Goal: Task Accomplishment & Management: Manage account settings

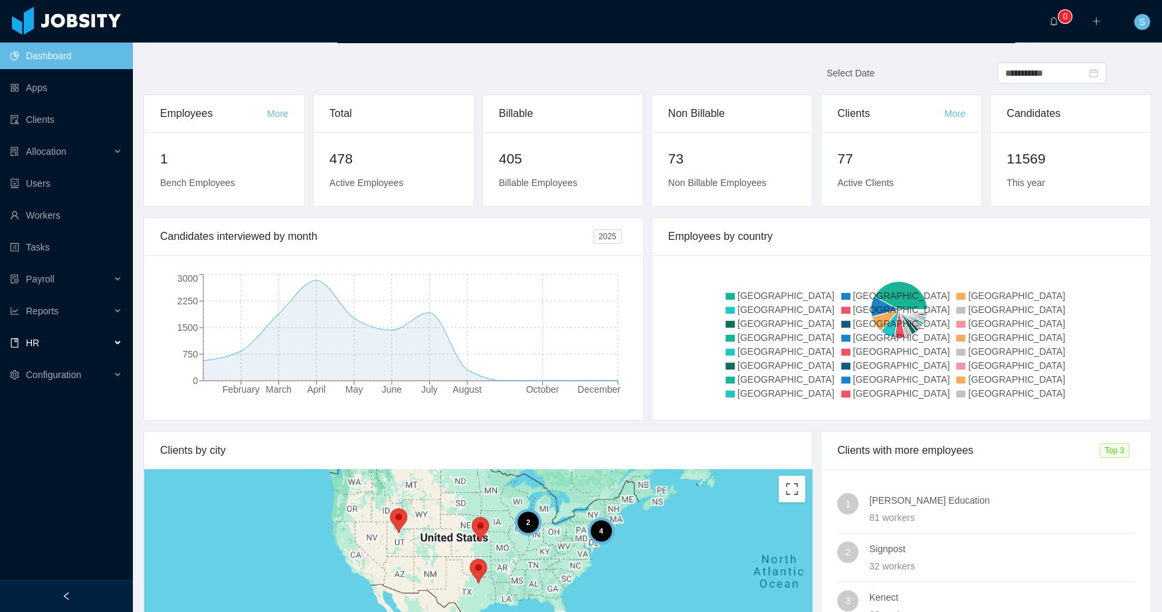
click at [86, 350] on div "HR" at bounding box center [66, 342] width 133 height 27
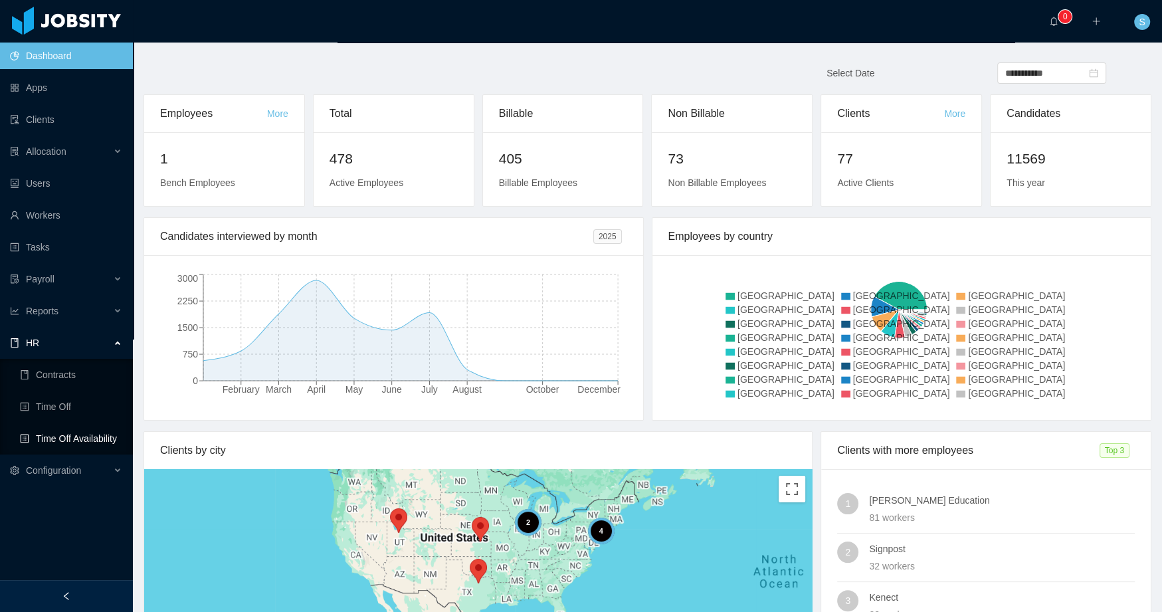
click at [81, 438] on link "Time Off Availability" at bounding box center [71, 438] width 102 height 27
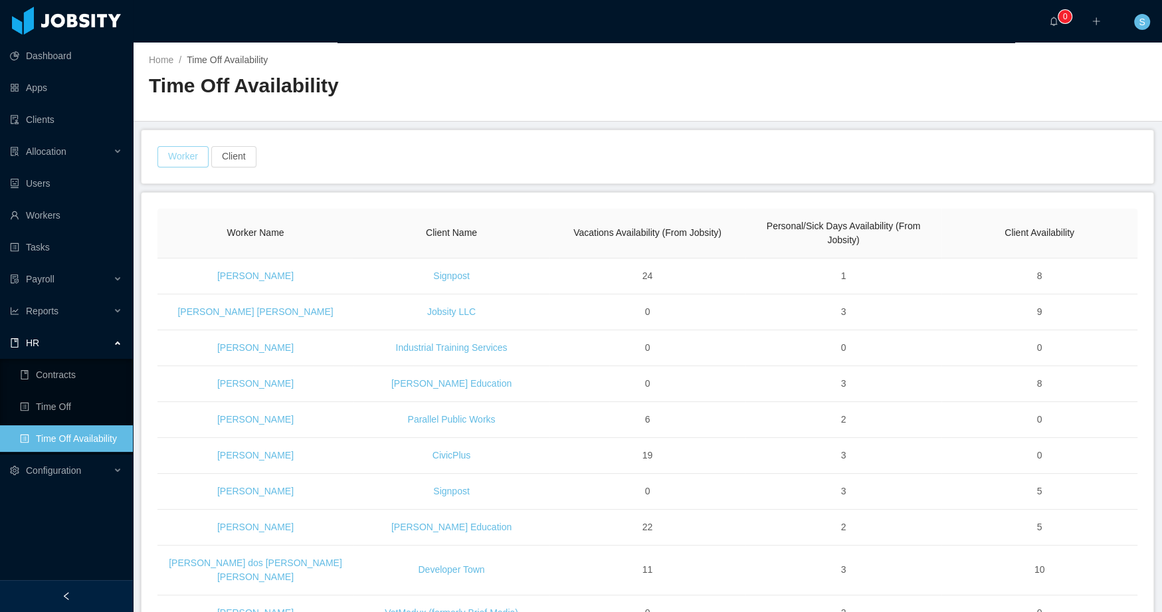
click at [181, 155] on button "Worker" at bounding box center [182, 156] width 51 height 21
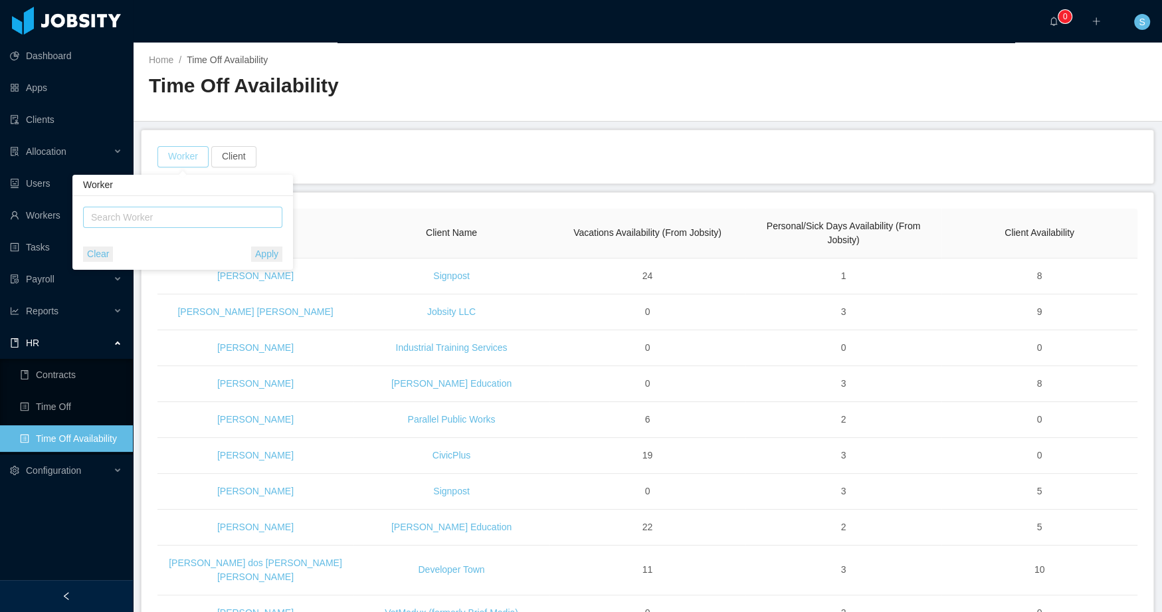
click at [217, 221] on div "Search Worker" at bounding box center [176, 217] width 171 height 13
type input "**********"
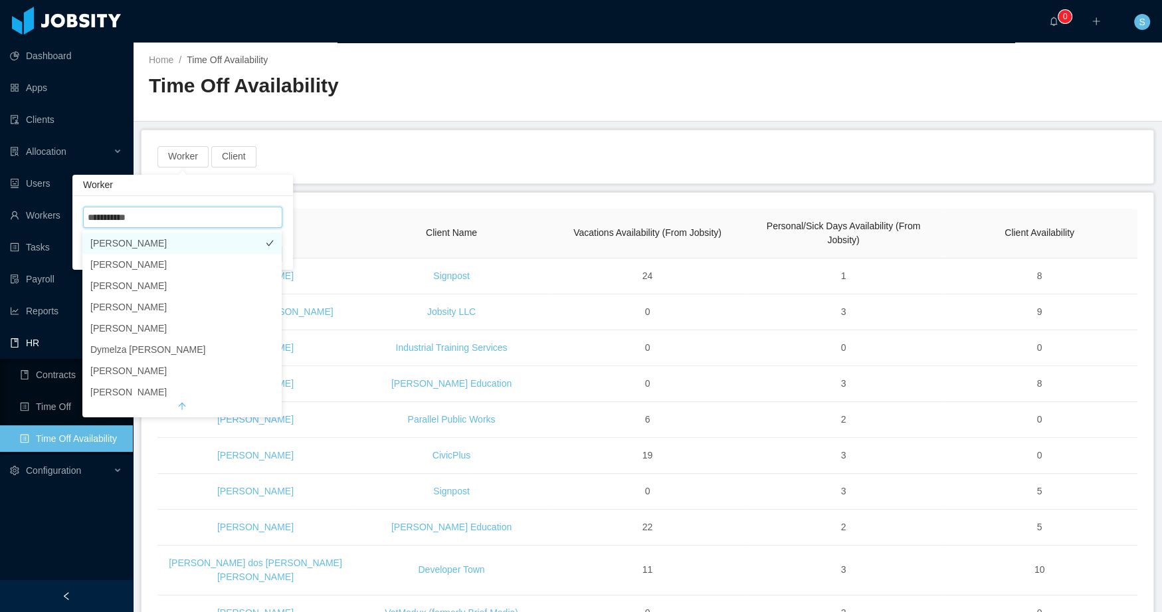
click at [207, 243] on li "[PERSON_NAME]" at bounding box center [181, 242] width 199 height 21
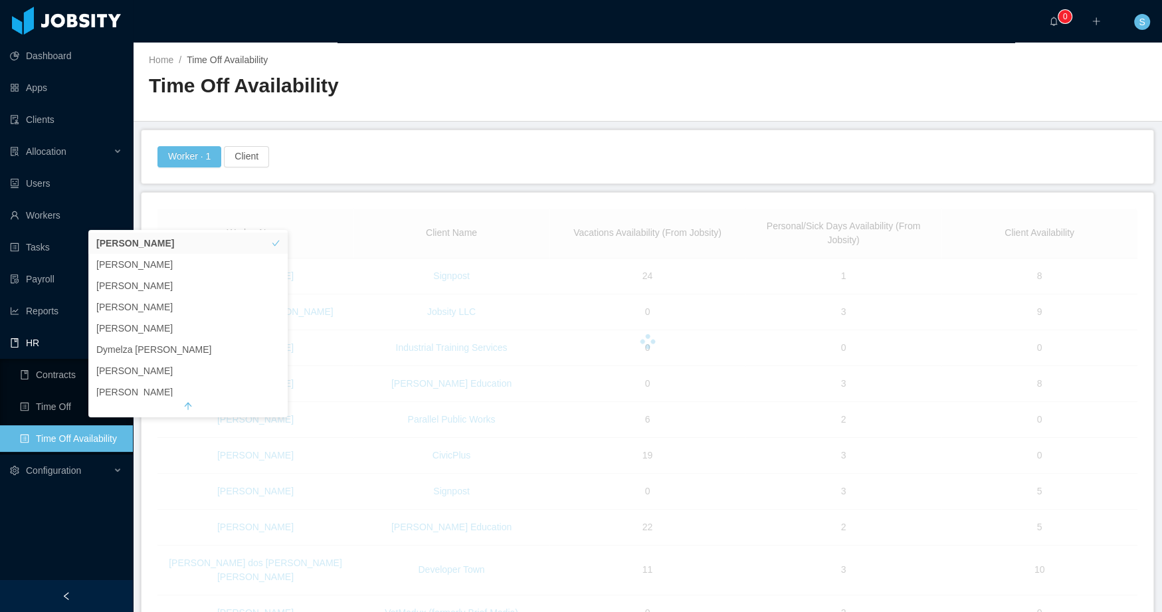
click at [373, 185] on main "Home / Time Off Availability / Time Off Availability Worker · 1 Client Worker N…" at bounding box center [647, 327] width 1029 height 569
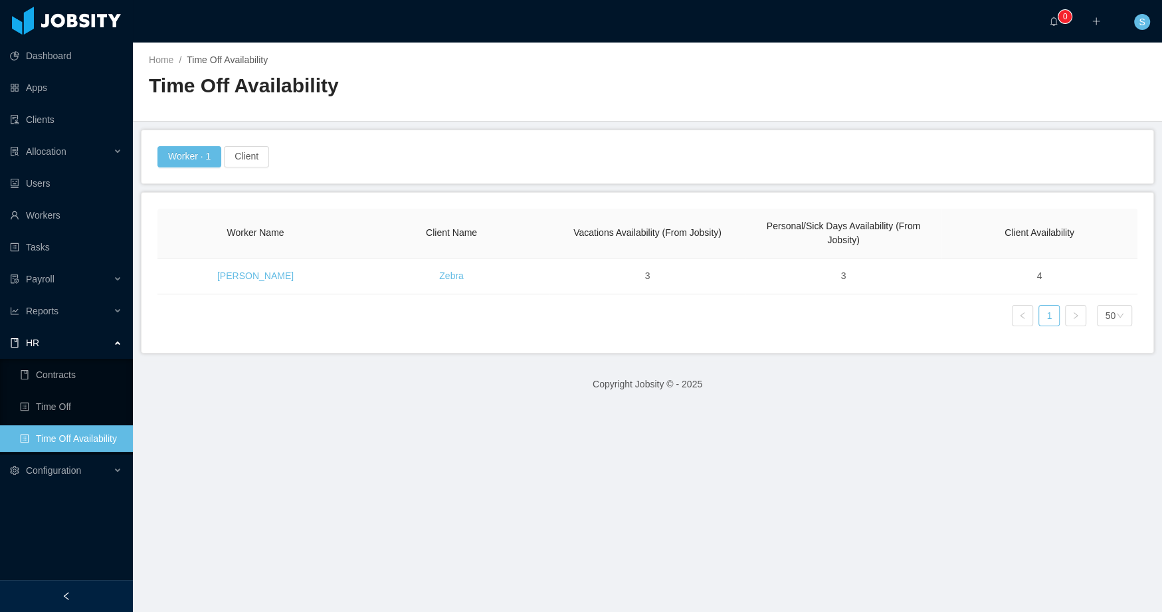
click at [769, 565] on main "Home / Time Off Availability / Time Off Availability Worker · 1 Client Worker N…" at bounding box center [647, 327] width 1029 height 569
drag, startPoint x: 245, startPoint y: 444, endPoint x: 208, endPoint y: 436, distance: 38.0
click at [246, 444] on main "Home / Time Off Availability / Time Off Availability Worker · 1 Client Worker N…" at bounding box center [647, 327] width 1029 height 569
click at [43, 209] on link "Workers" at bounding box center [66, 215] width 112 height 27
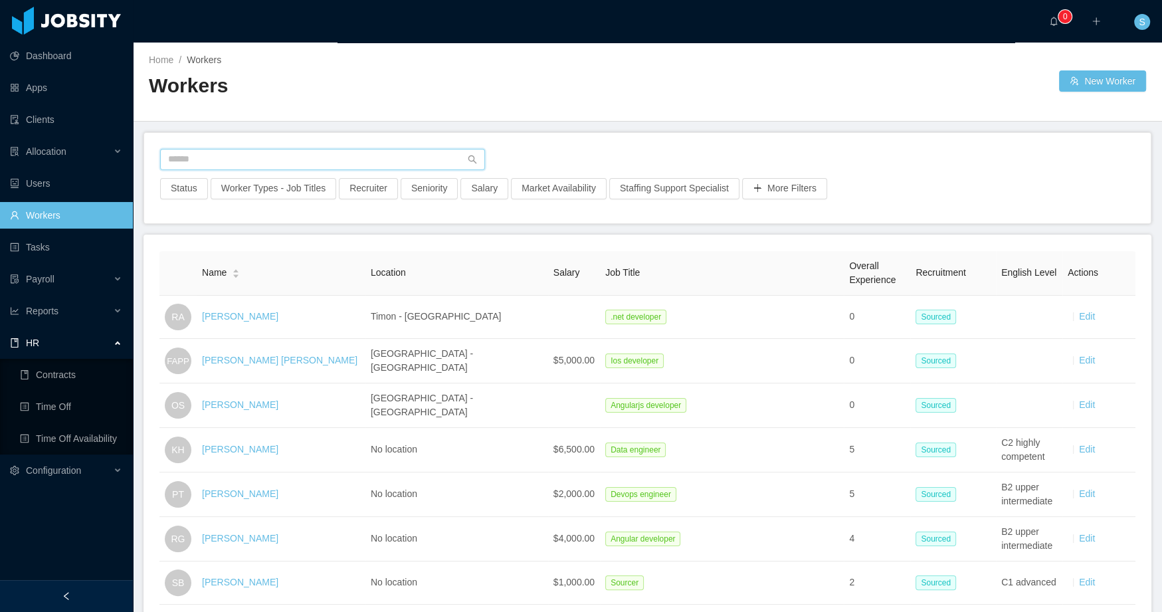
click at [264, 158] on input "text" at bounding box center [322, 159] width 325 height 21
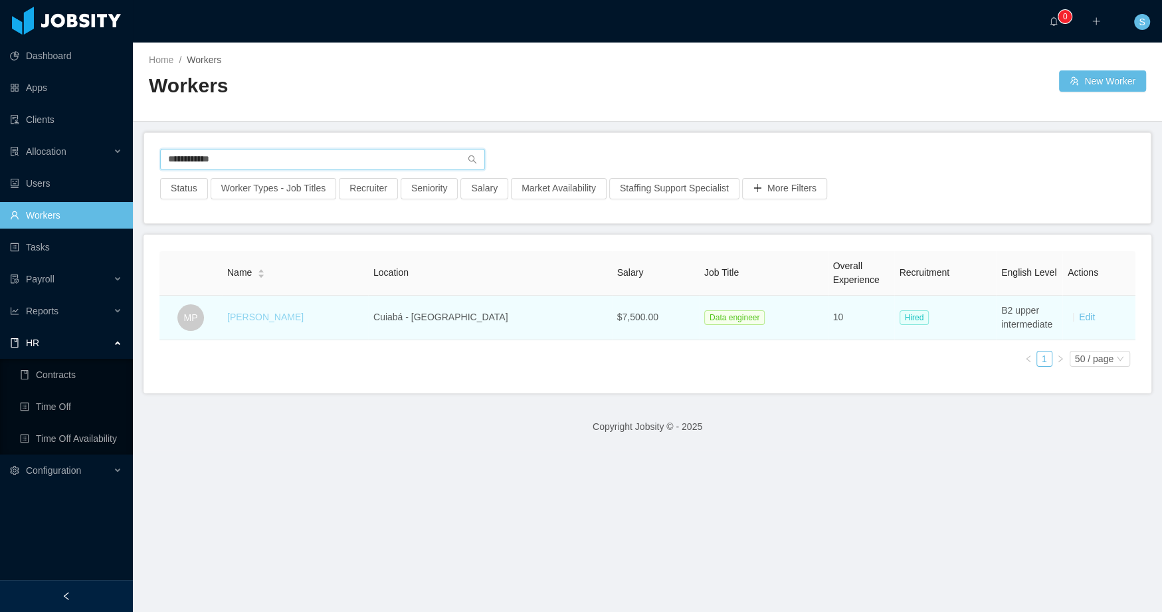
type input "**********"
click at [260, 312] on link "Marcel Pinheiro" at bounding box center [265, 317] width 76 height 11
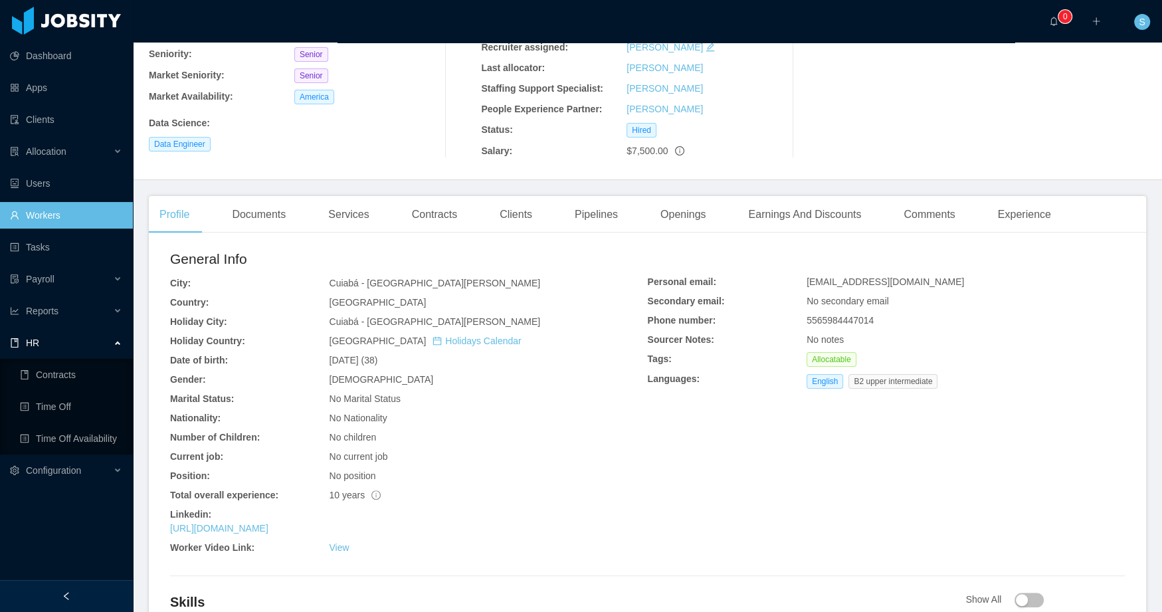
scroll to position [169, 0]
click at [1040, 215] on div "Experience" at bounding box center [1024, 215] width 74 height 37
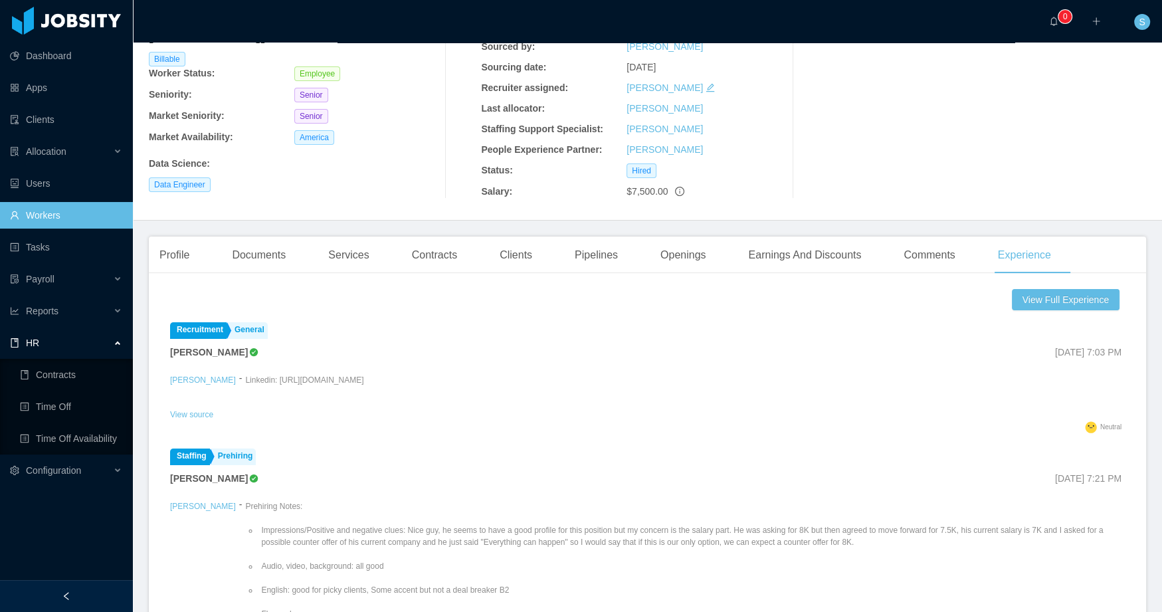
scroll to position [88, 0]
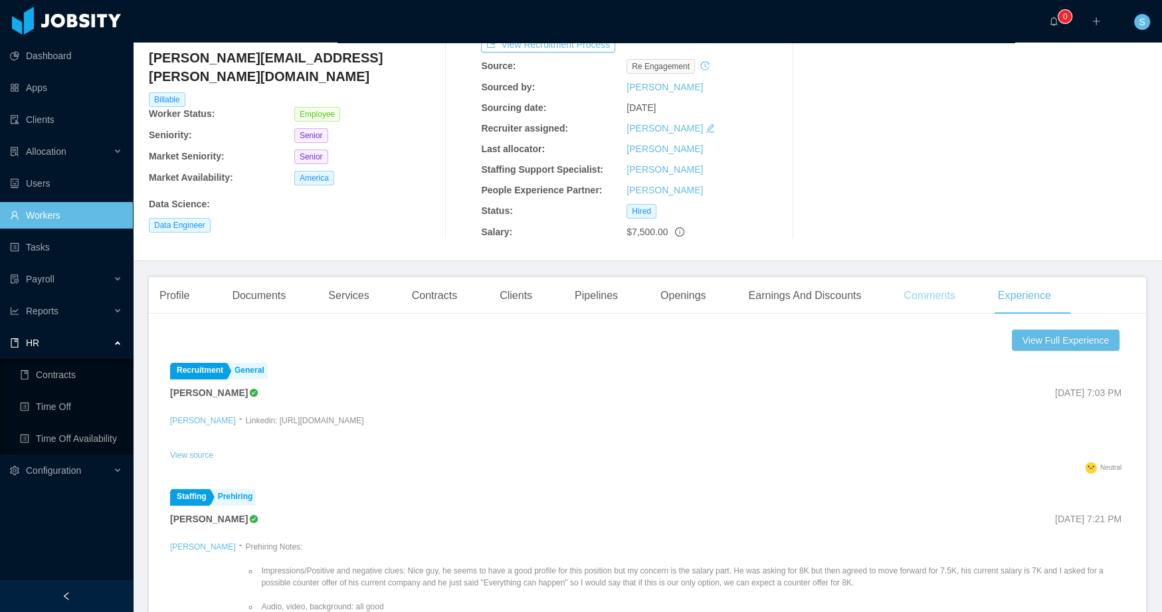
click at [951, 287] on div "Comments" at bounding box center [929, 295] width 72 height 37
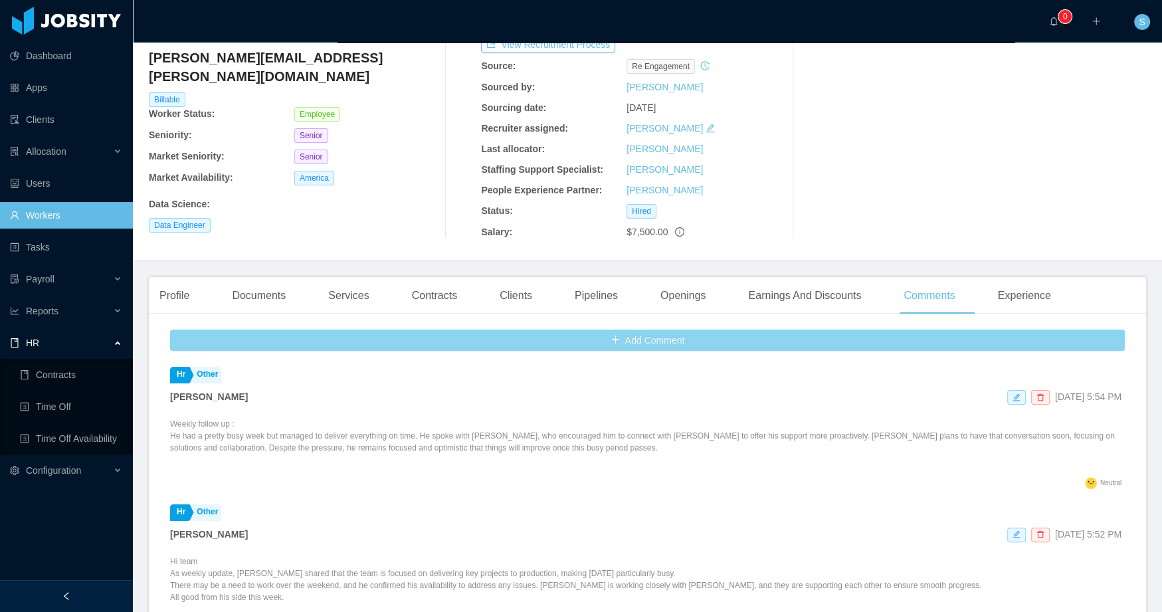
click at [705, 339] on button "Add Comment" at bounding box center [647, 339] width 955 height 21
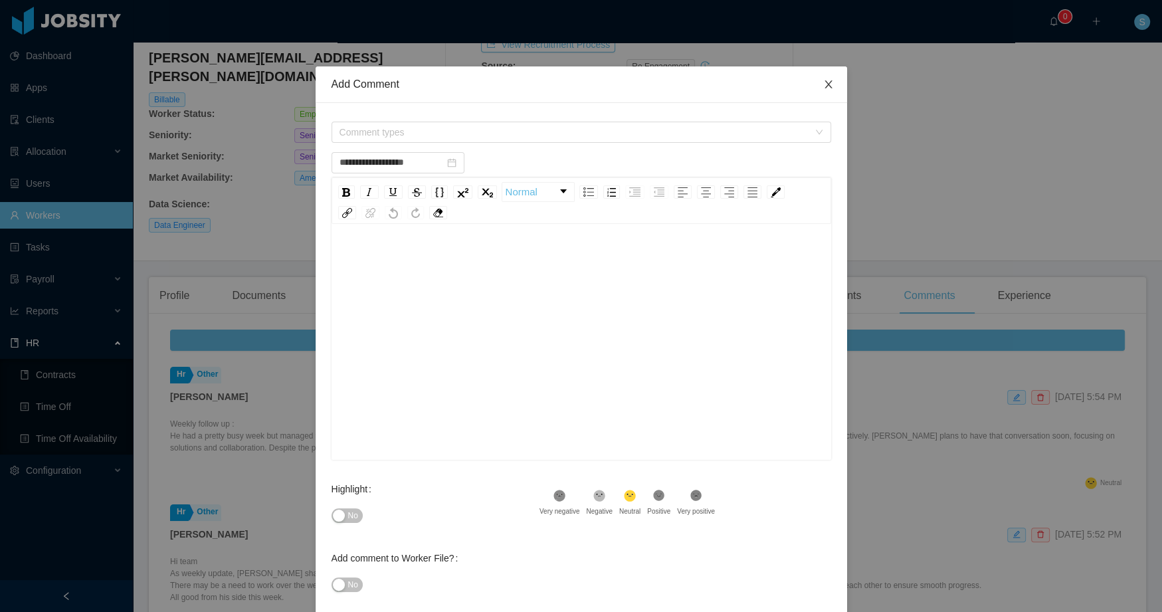
click at [823, 80] on icon "icon: close" at bounding box center [828, 84] width 11 height 11
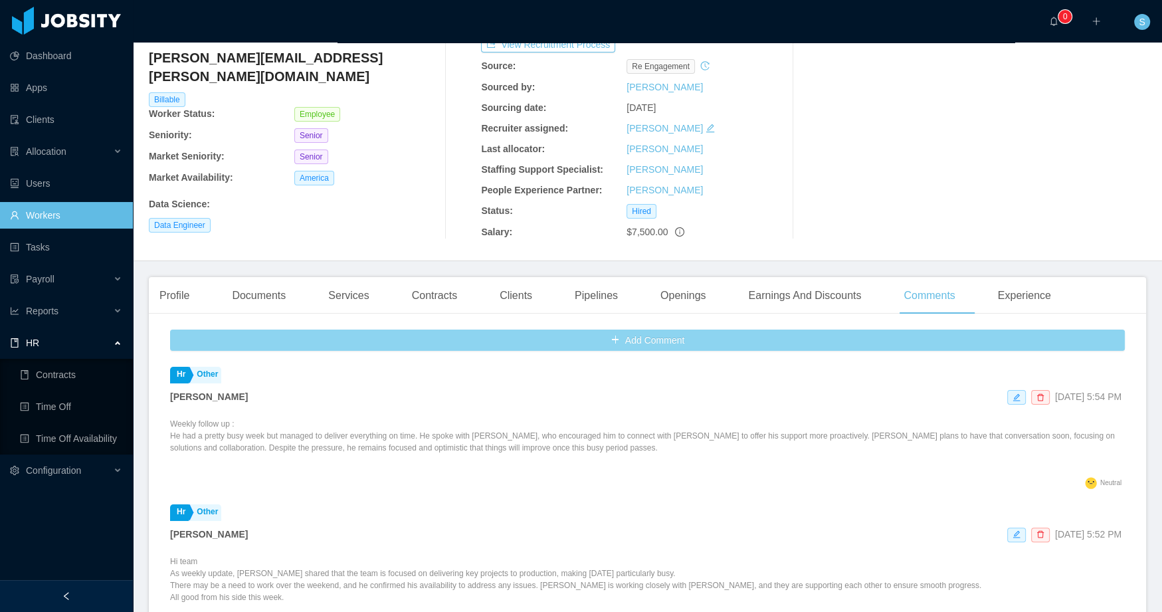
click at [599, 337] on button "Add Comment" at bounding box center [647, 339] width 955 height 21
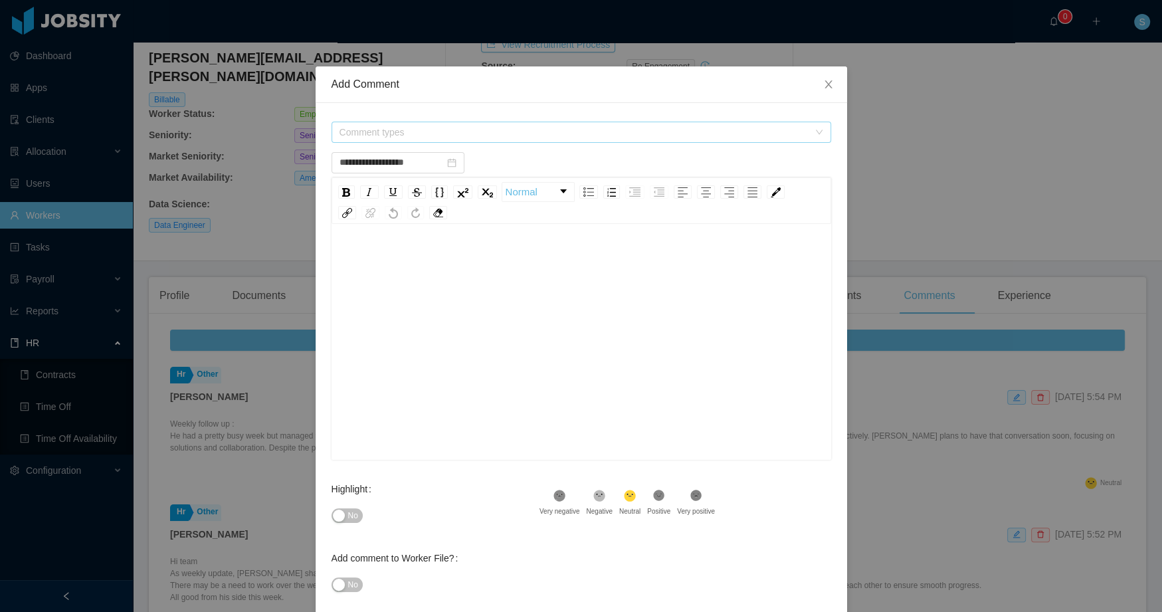
click at [401, 136] on span "Comment types" at bounding box center [573, 132] width 469 height 13
click at [337, 203] on icon "icon: caret-down" at bounding box center [334, 205] width 7 height 7
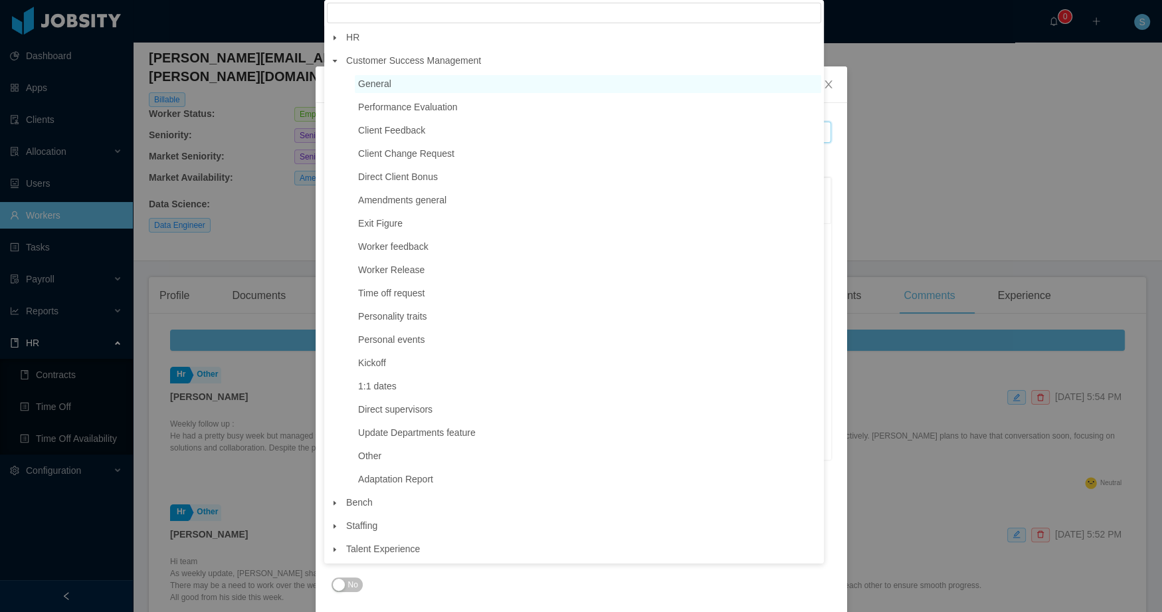
click at [371, 87] on span "General" at bounding box center [374, 83] width 33 height 11
type input "**********"
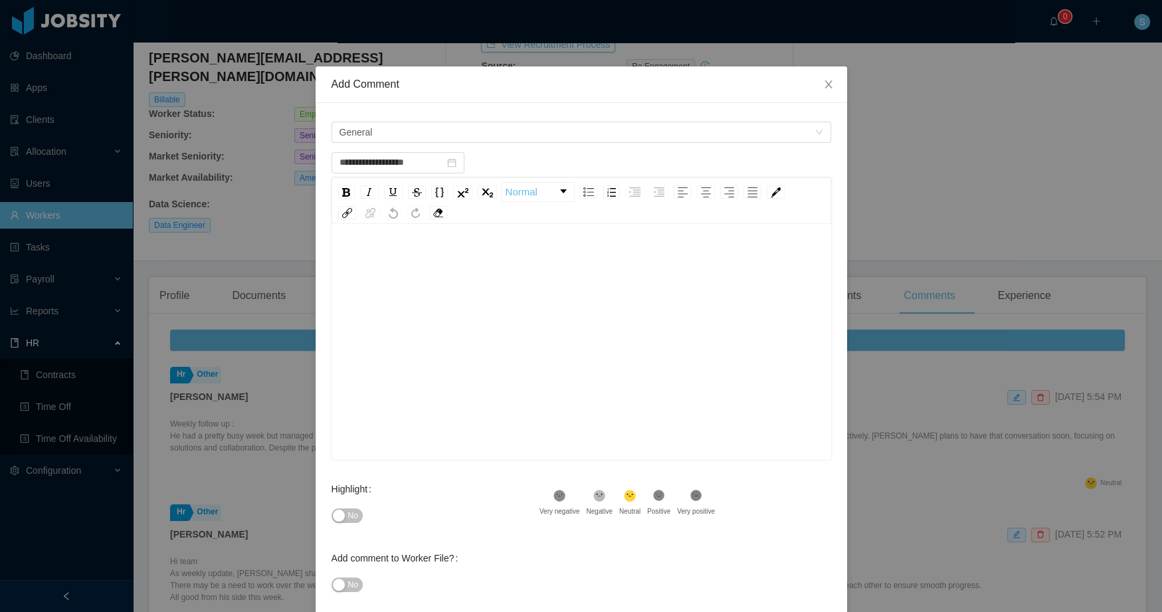
click at [408, 298] on div "rdw-editor" at bounding box center [581, 362] width 479 height 232
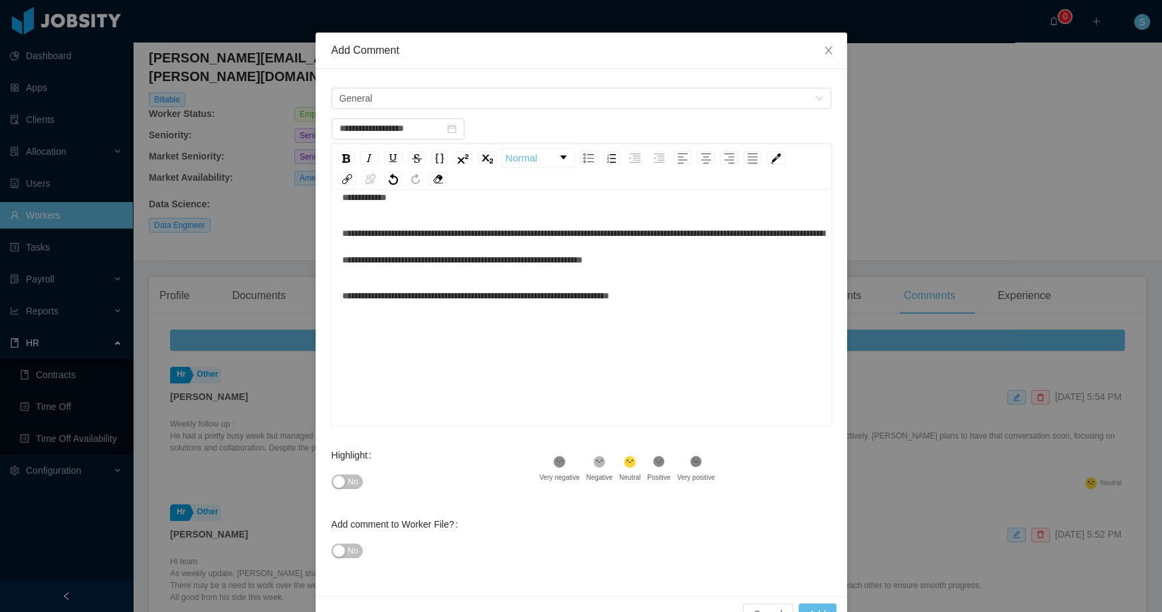
scroll to position [67, 0]
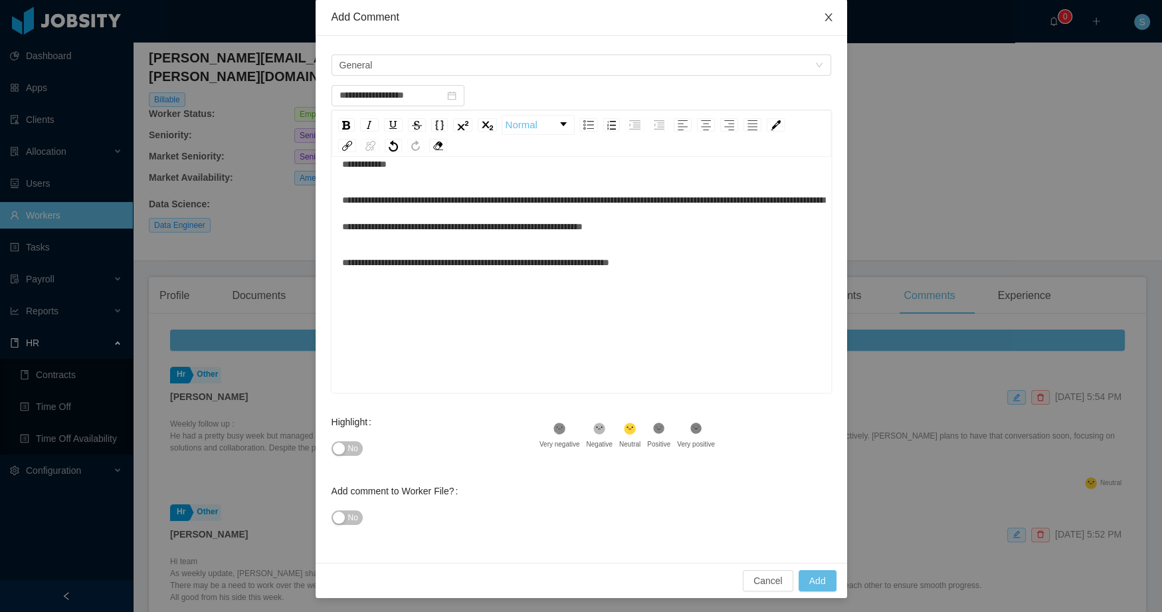
click at [823, 19] on icon "icon: close" at bounding box center [828, 17] width 11 height 11
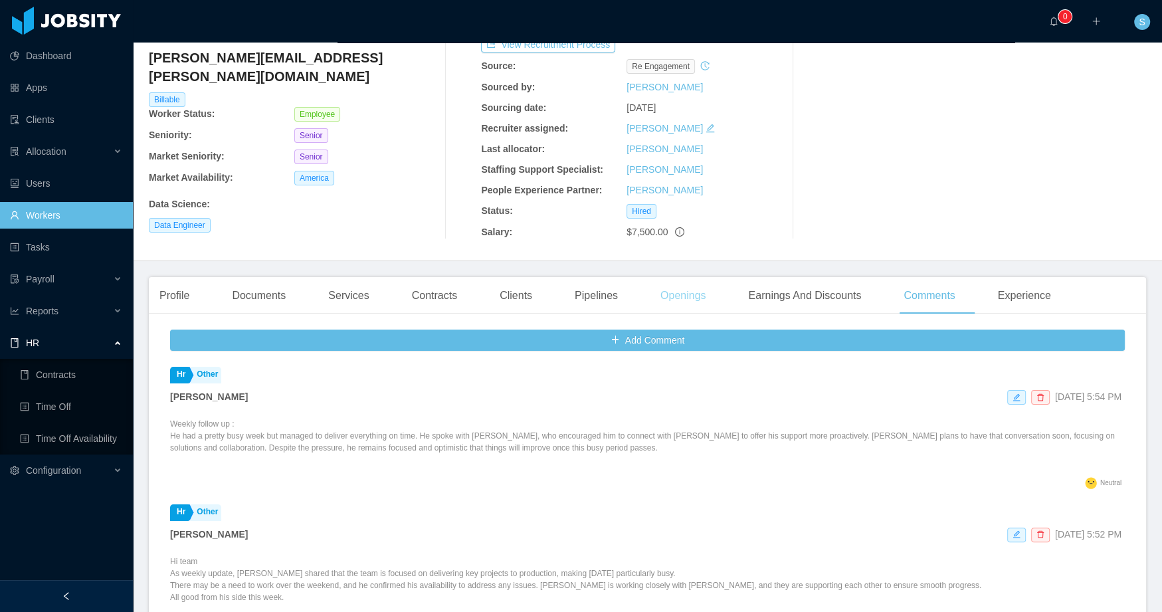
click at [706, 299] on div "Openings" at bounding box center [683, 295] width 67 height 37
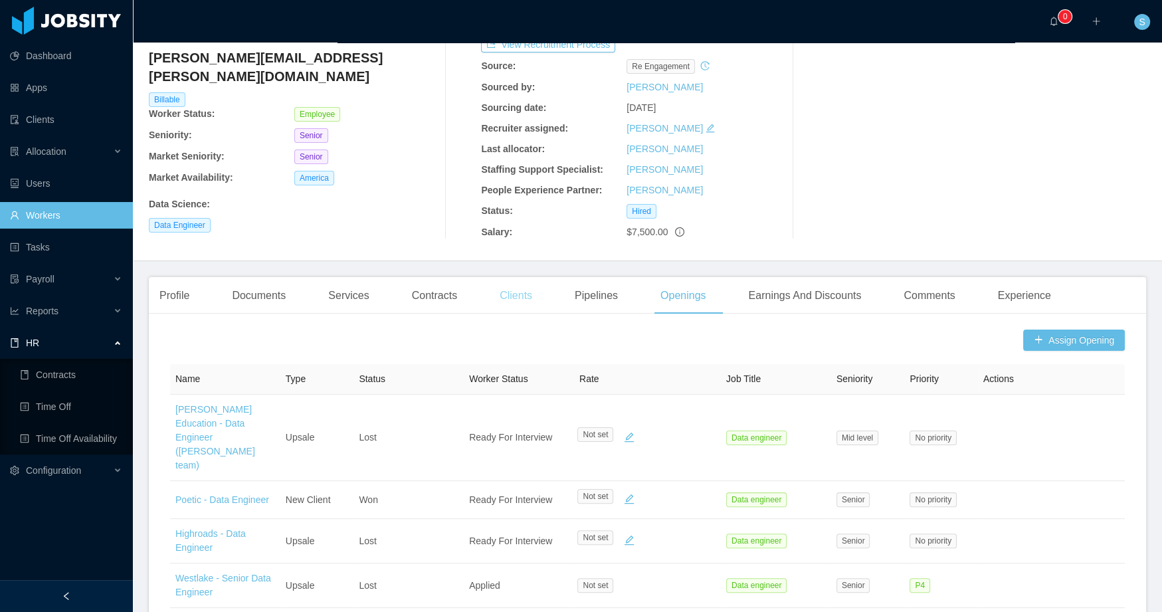
click at [495, 301] on div "Clients" at bounding box center [516, 295] width 54 height 37
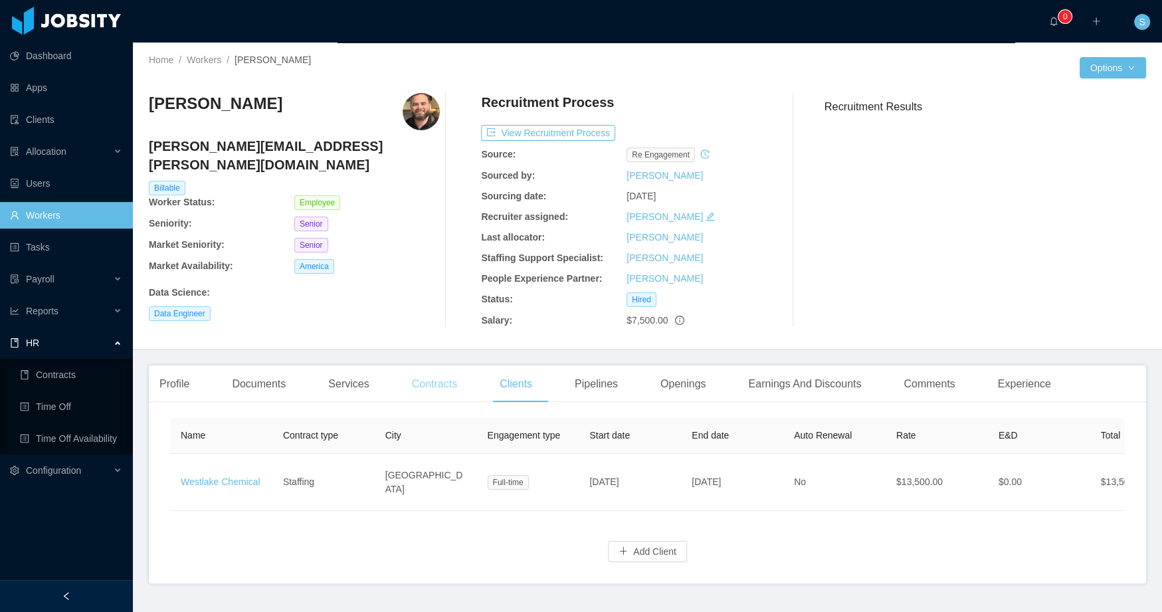
click at [447, 392] on div "Contracts" at bounding box center [434, 383] width 66 height 37
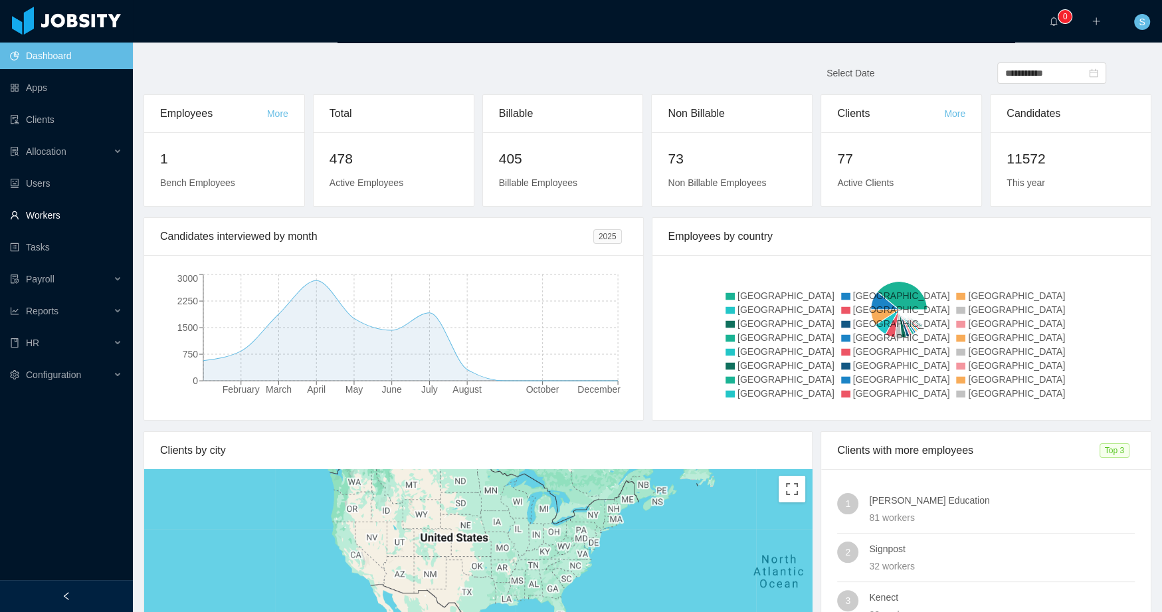
click at [54, 220] on link "Workers" at bounding box center [66, 215] width 112 height 27
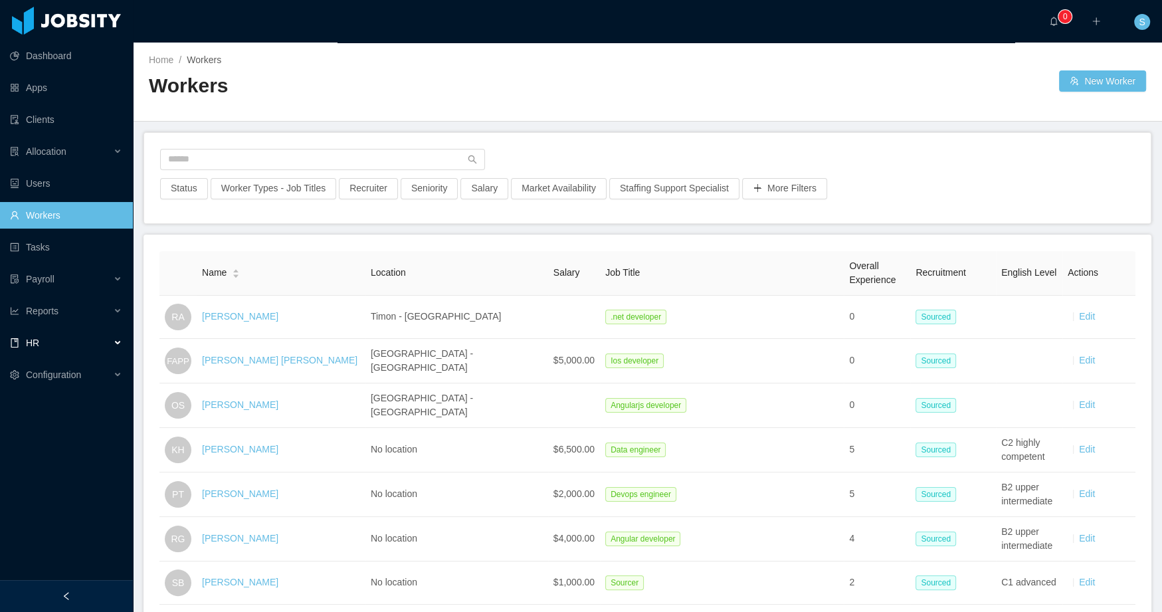
click at [78, 351] on div "HR" at bounding box center [66, 342] width 133 height 27
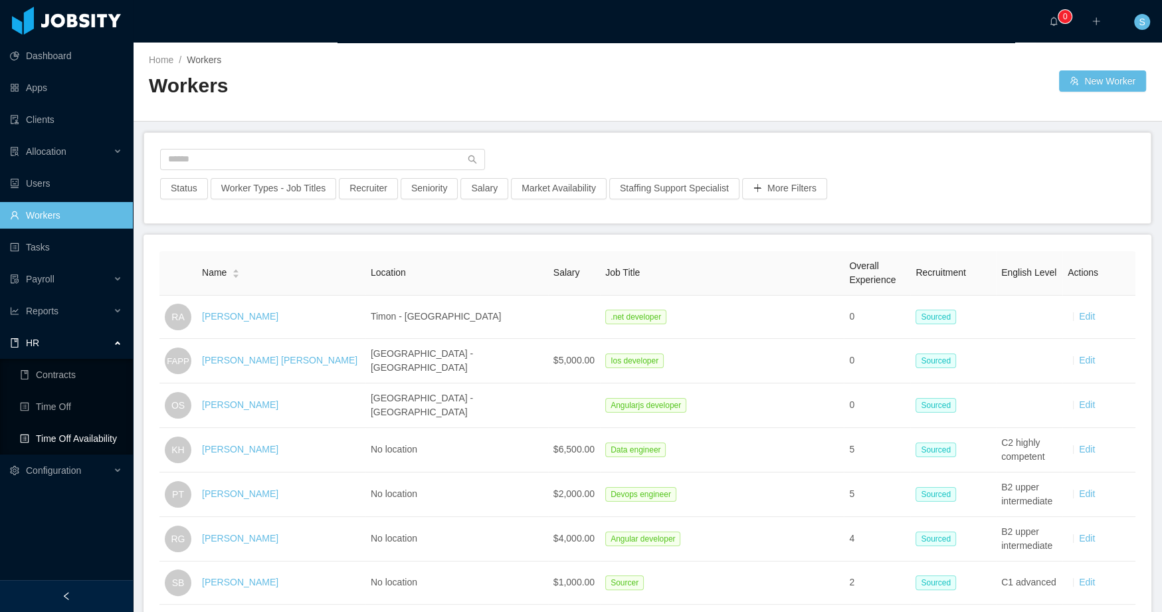
click at [70, 442] on link "Time Off Availability" at bounding box center [71, 438] width 102 height 27
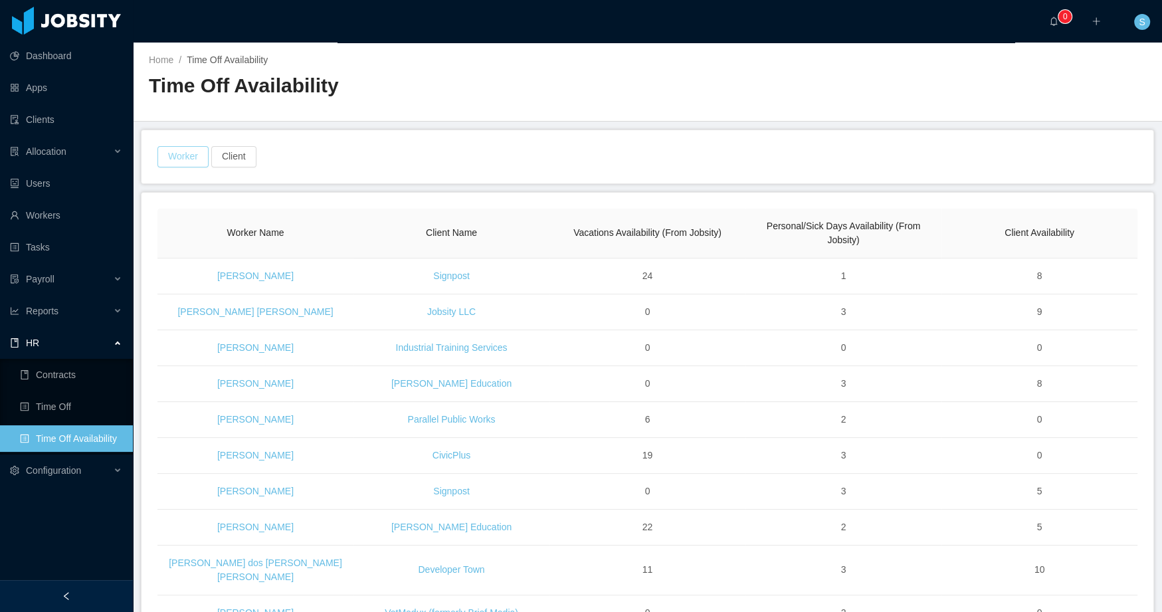
click at [199, 163] on button "Worker" at bounding box center [182, 156] width 51 height 21
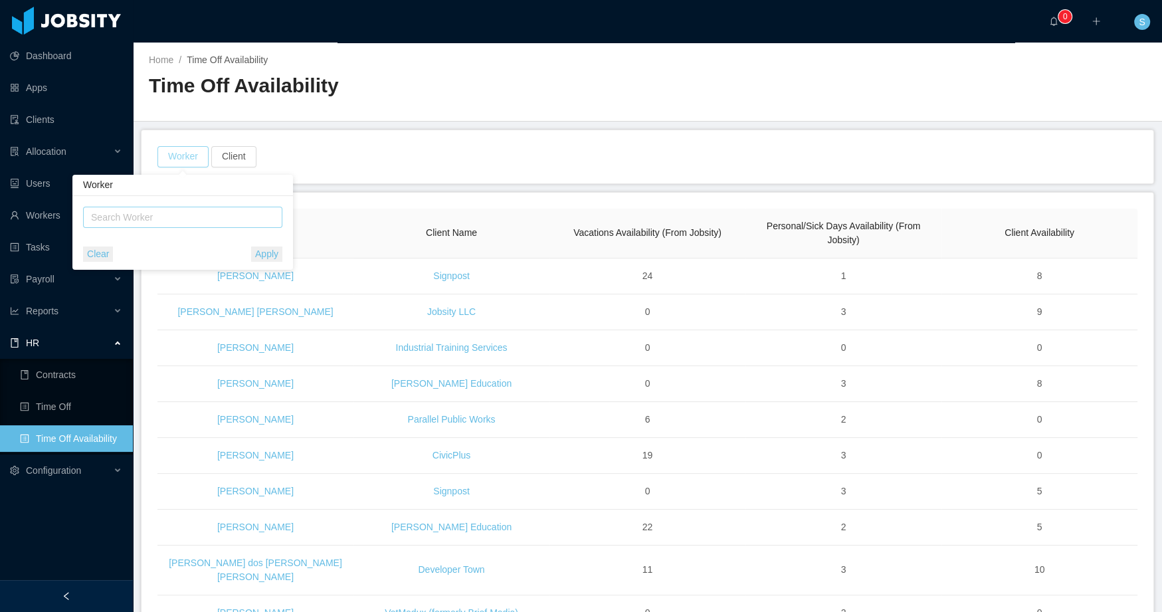
click at [210, 213] on div "Search Worker" at bounding box center [176, 217] width 171 height 13
type input "**********"
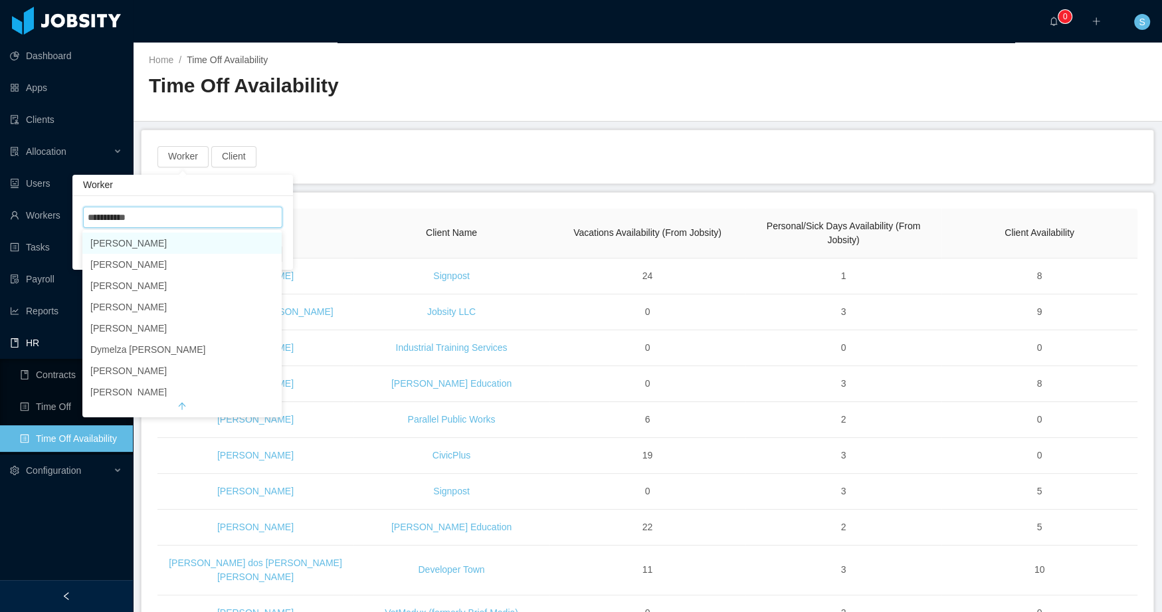
click at [201, 242] on li "Carlos Pupo" at bounding box center [181, 242] width 199 height 21
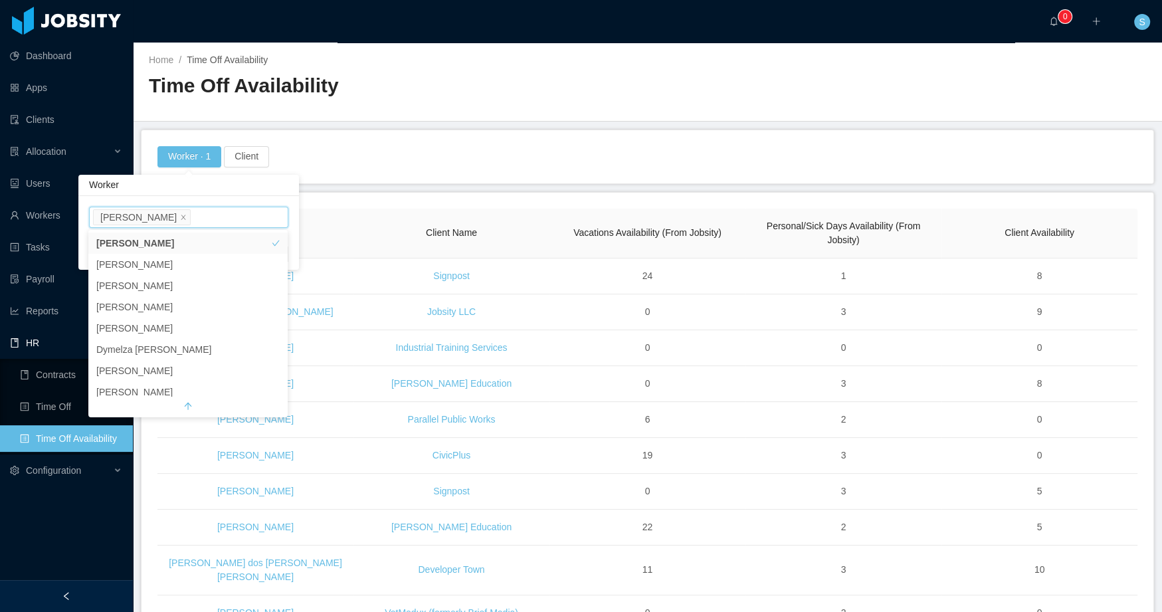
click at [355, 178] on div "Worker · 1 Client" at bounding box center [647, 156] width 1012 height 53
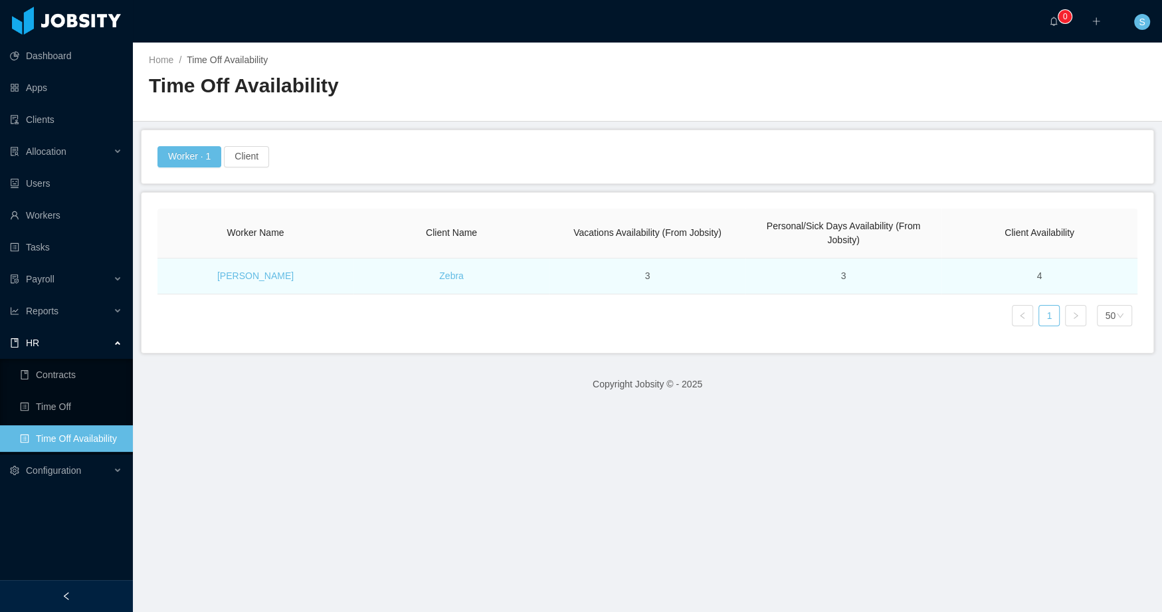
click at [325, 272] on td "Carlos Pupo" at bounding box center [255, 276] width 196 height 36
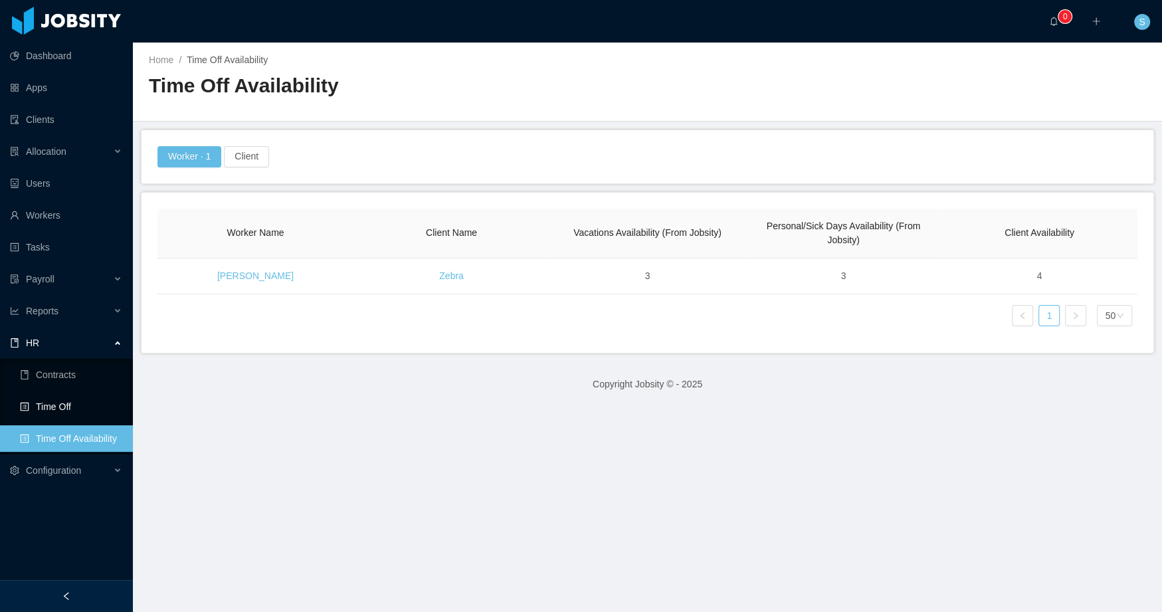
click at [80, 407] on link "Time Off" at bounding box center [71, 406] width 102 height 27
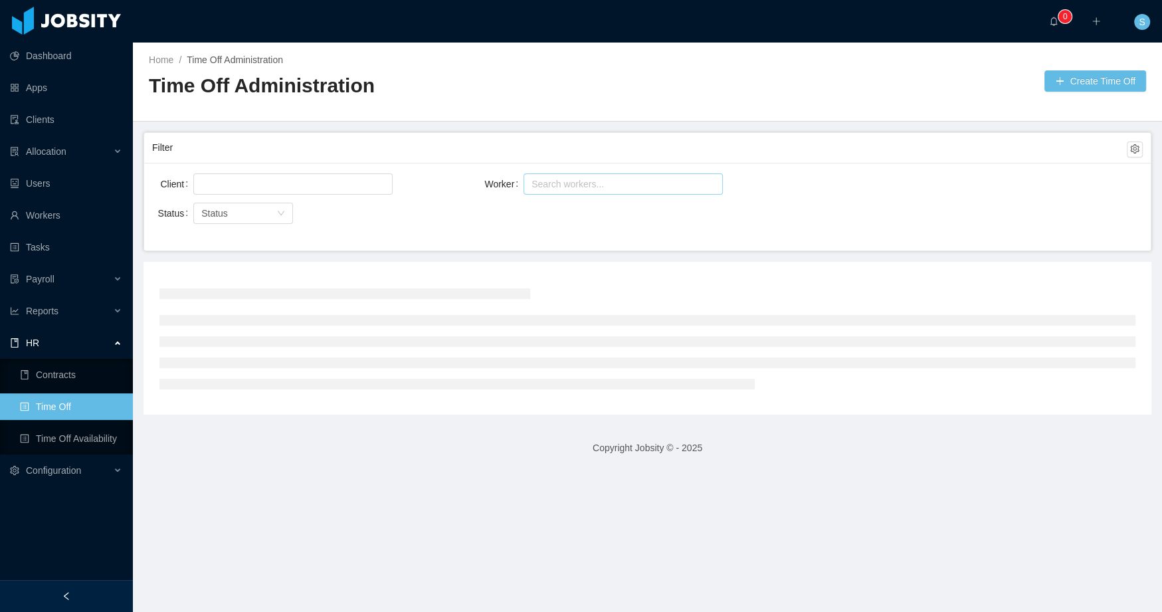
click at [616, 184] on div "Search workers..." at bounding box center [616, 183] width 171 height 13
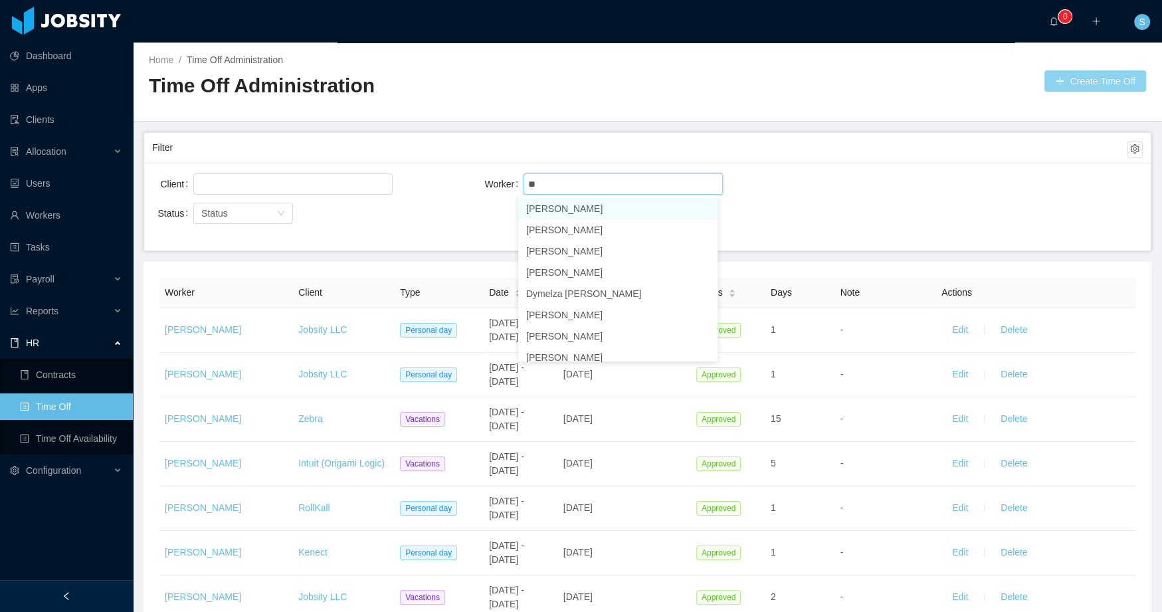
type input "**"
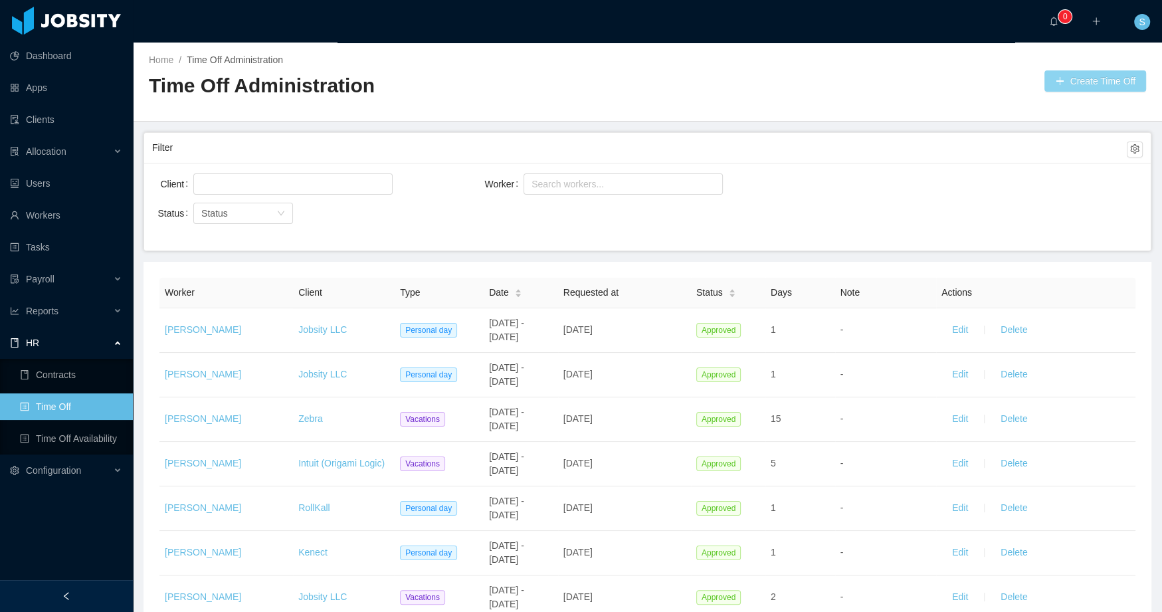
click at [1075, 79] on button "Create Time Off" at bounding box center [1095, 80] width 102 height 21
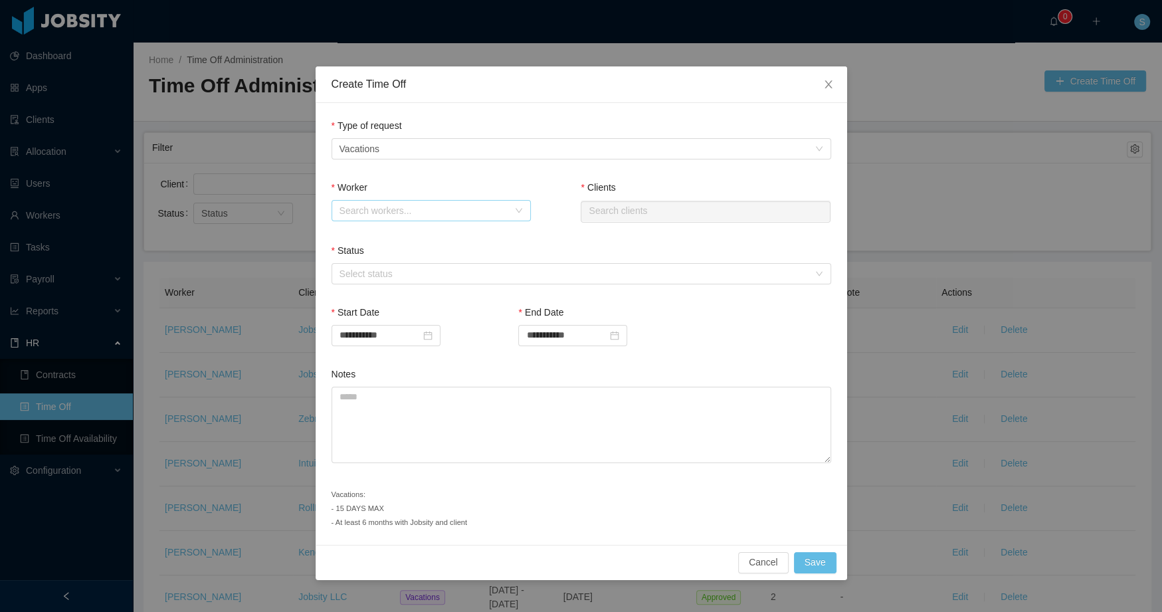
click at [394, 211] on div "Search workers..." at bounding box center [423, 210] width 169 height 13
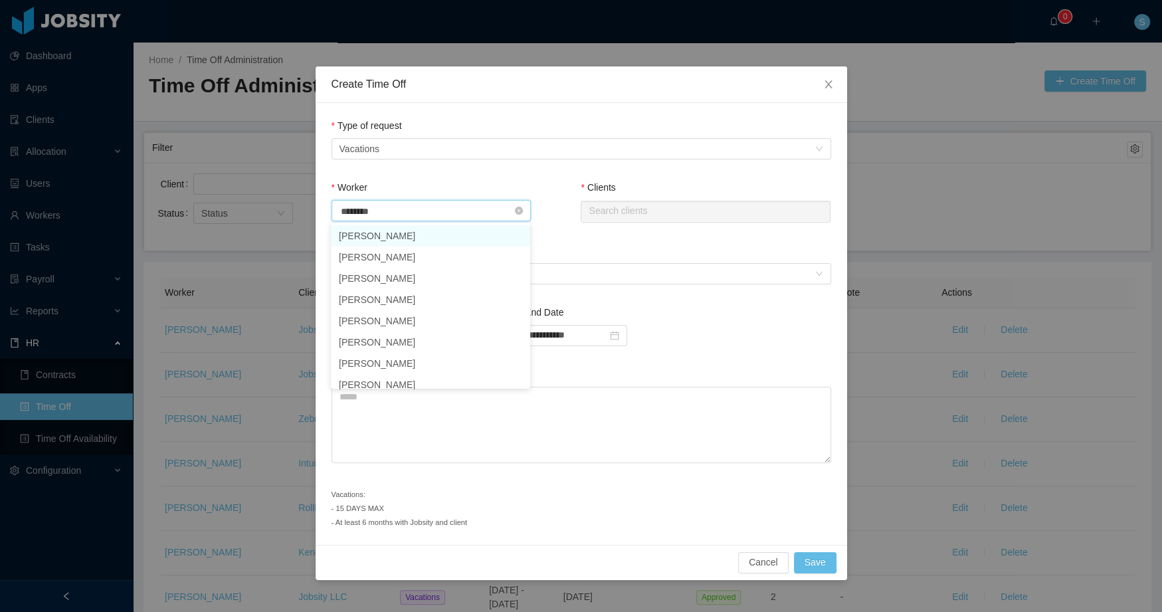
type input "*********"
click at [395, 235] on li "Carlos Pupo" at bounding box center [430, 235] width 199 height 21
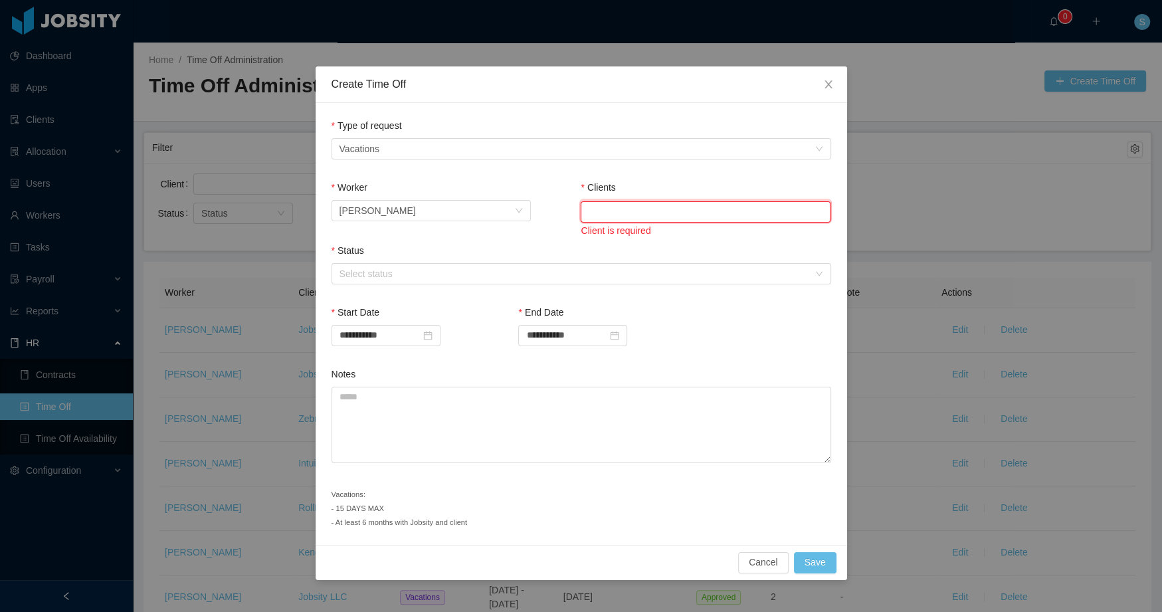
click at [671, 218] on input "text" at bounding box center [706, 211] width 250 height 21
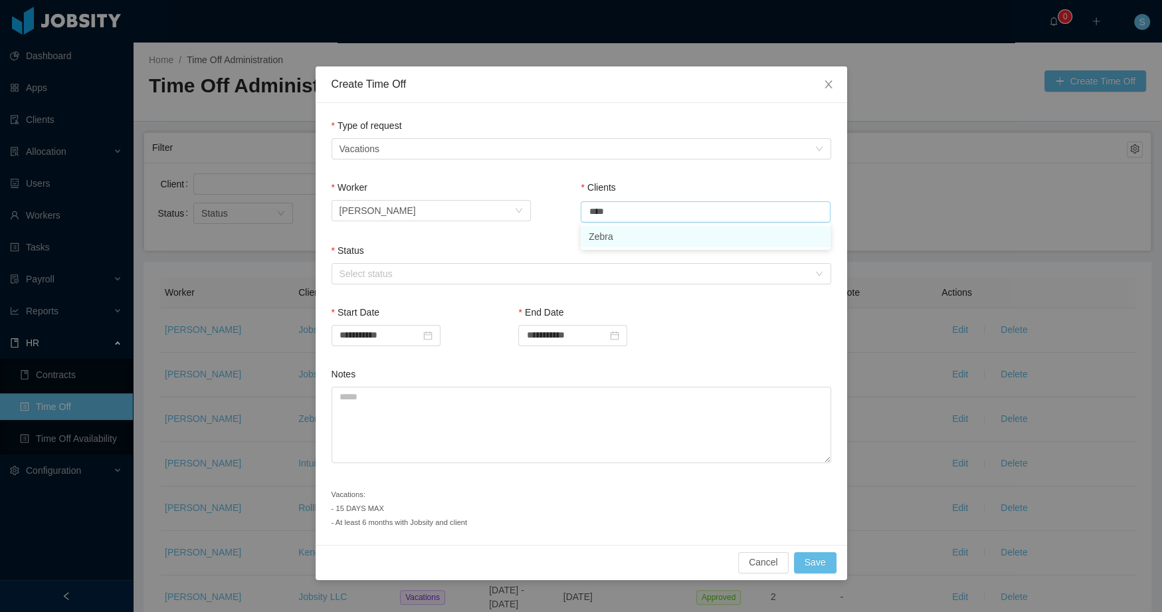
click at [637, 239] on li "Zebra" at bounding box center [706, 236] width 250 height 21
click at [443, 268] on div "Select status" at bounding box center [573, 273] width 469 height 13
type input "*****"
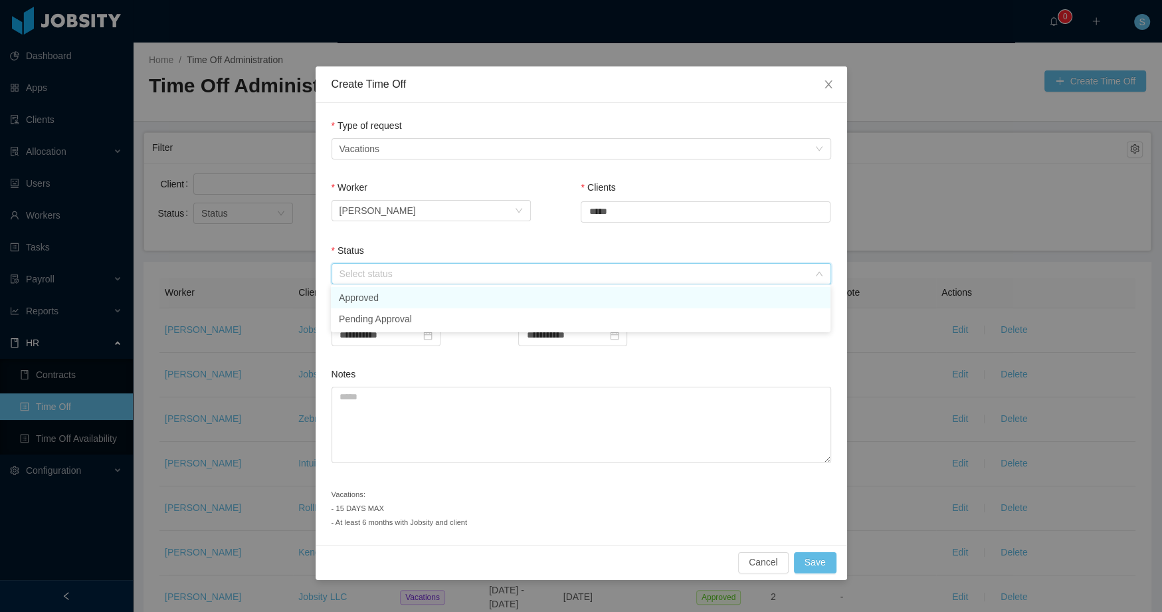
click at [428, 305] on li "Approved" at bounding box center [581, 297] width 500 height 21
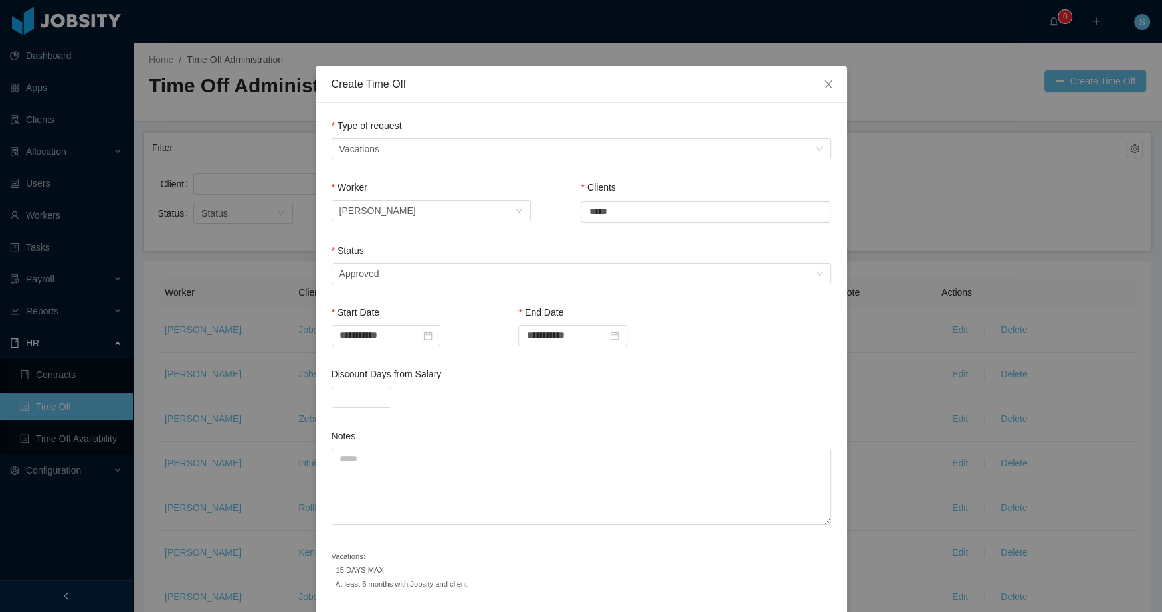
click at [428, 395] on div at bounding box center [581, 397] width 500 height 21
click at [410, 336] on input "**********" at bounding box center [385, 335] width 109 height 21
click at [363, 487] on div "25" at bounding box center [369, 486] width 16 height 16
type input "**********"
click at [568, 340] on input "**********" at bounding box center [572, 335] width 109 height 21
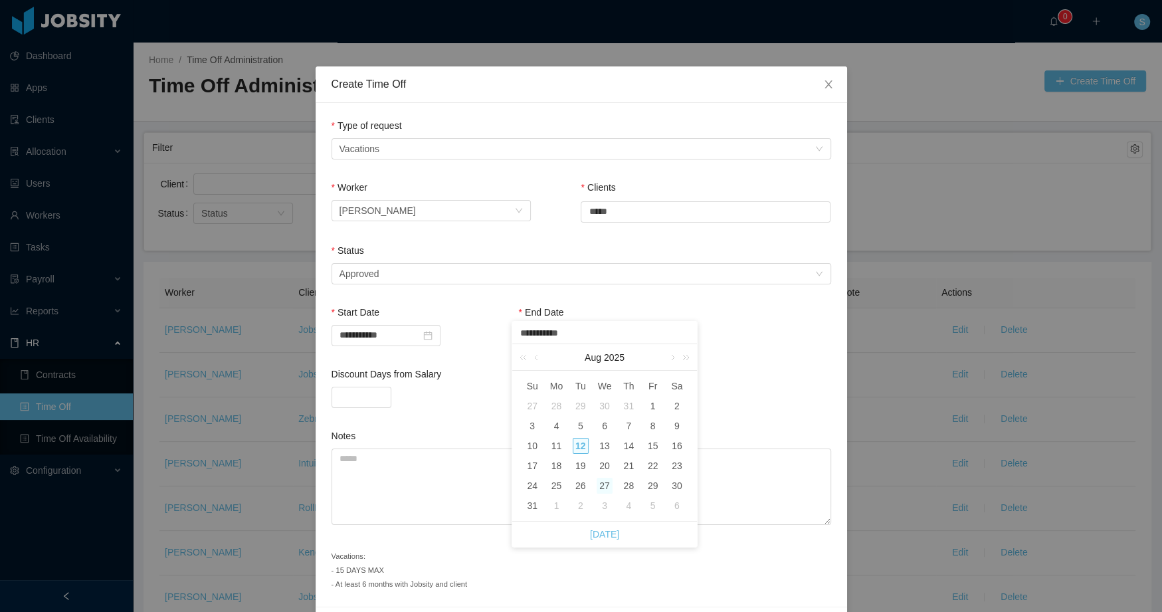
click at [610, 483] on div "27" at bounding box center [604, 486] width 16 height 16
type input "**********"
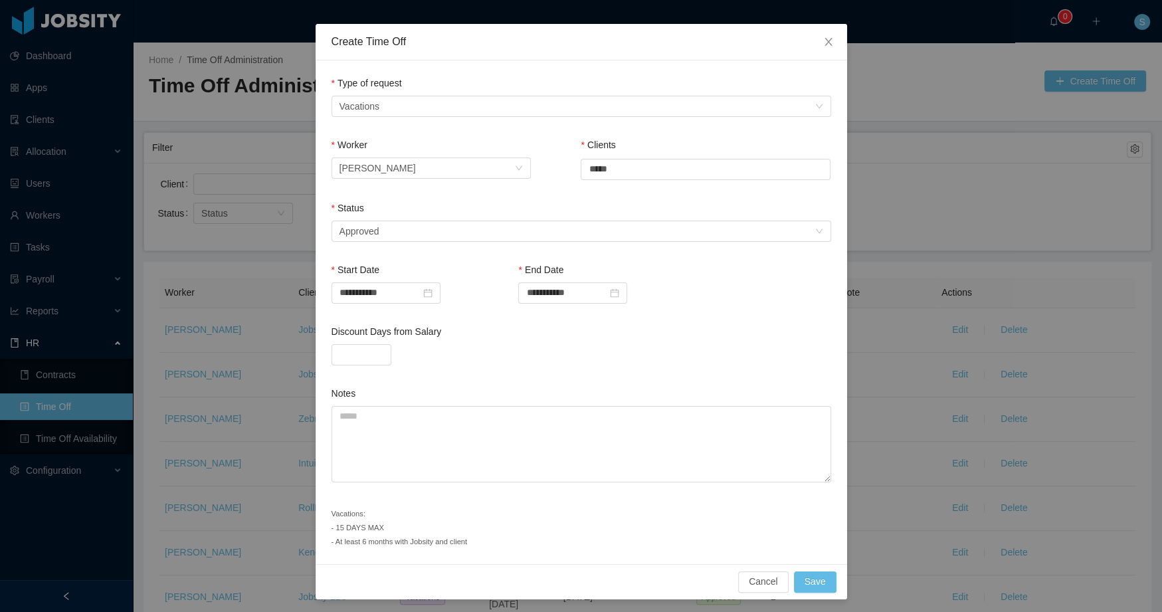
scroll to position [43, 0]
click at [808, 577] on button "Save" at bounding box center [815, 581] width 43 height 21
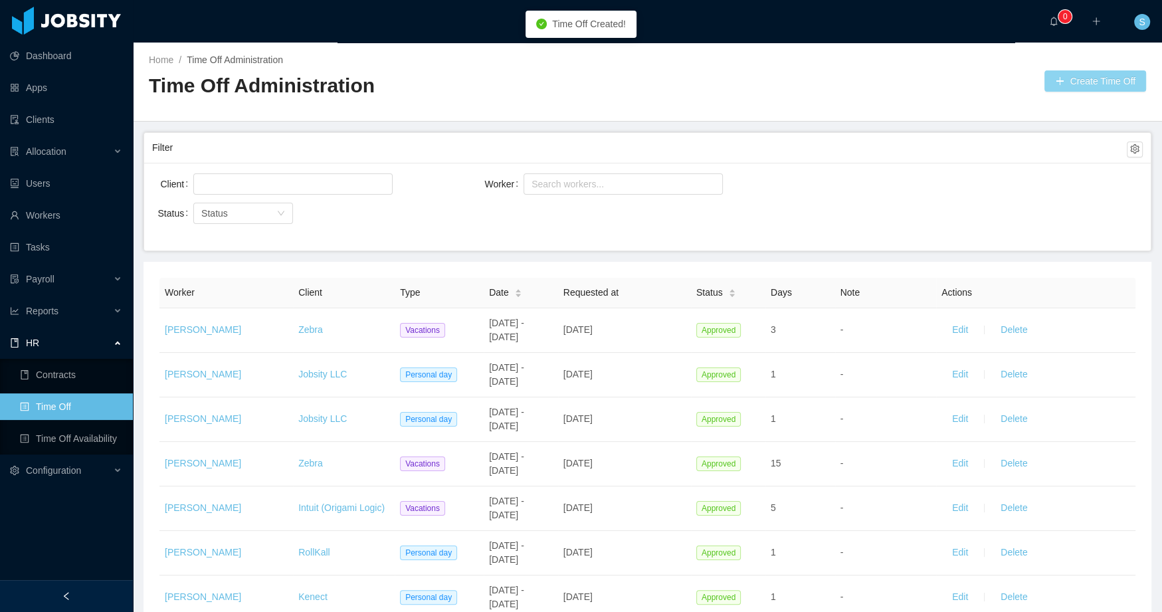
click at [1083, 78] on button "Create Time Off" at bounding box center [1095, 80] width 102 height 21
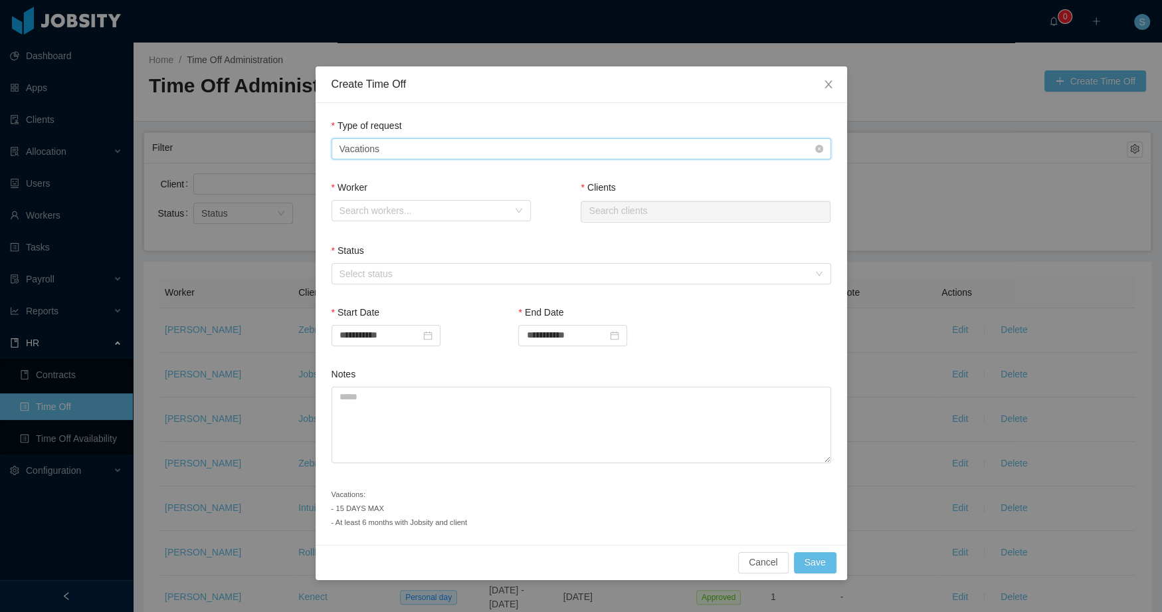
click at [417, 141] on div "Type of Request Vacations" at bounding box center [576, 149] width 475 height 20
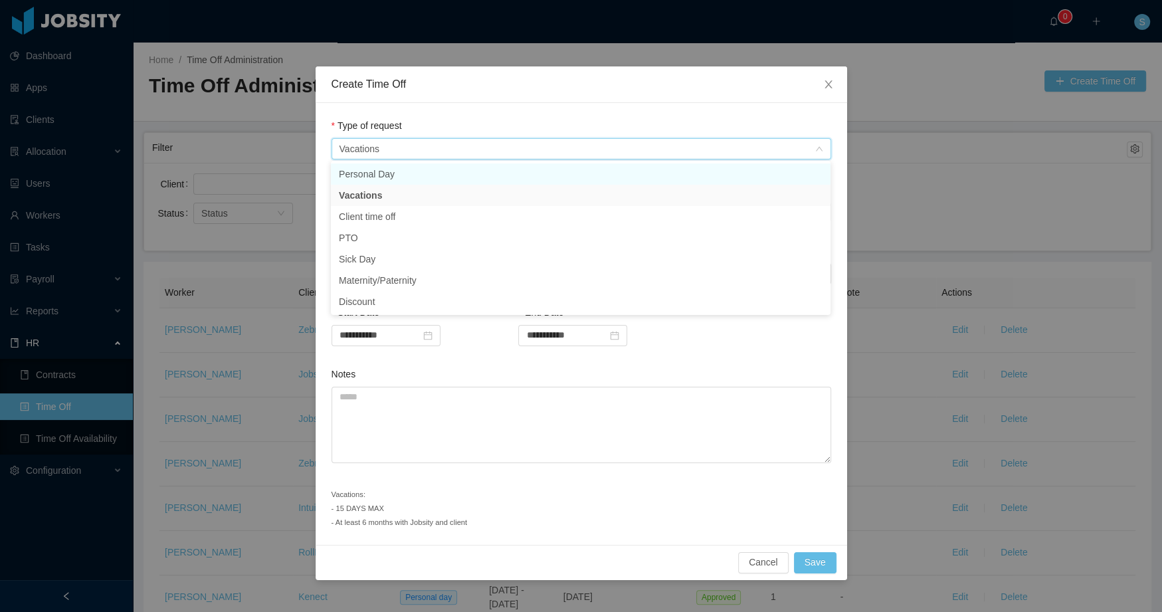
click at [416, 167] on li "Personal Day" at bounding box center [581, 173] width 500 height 21
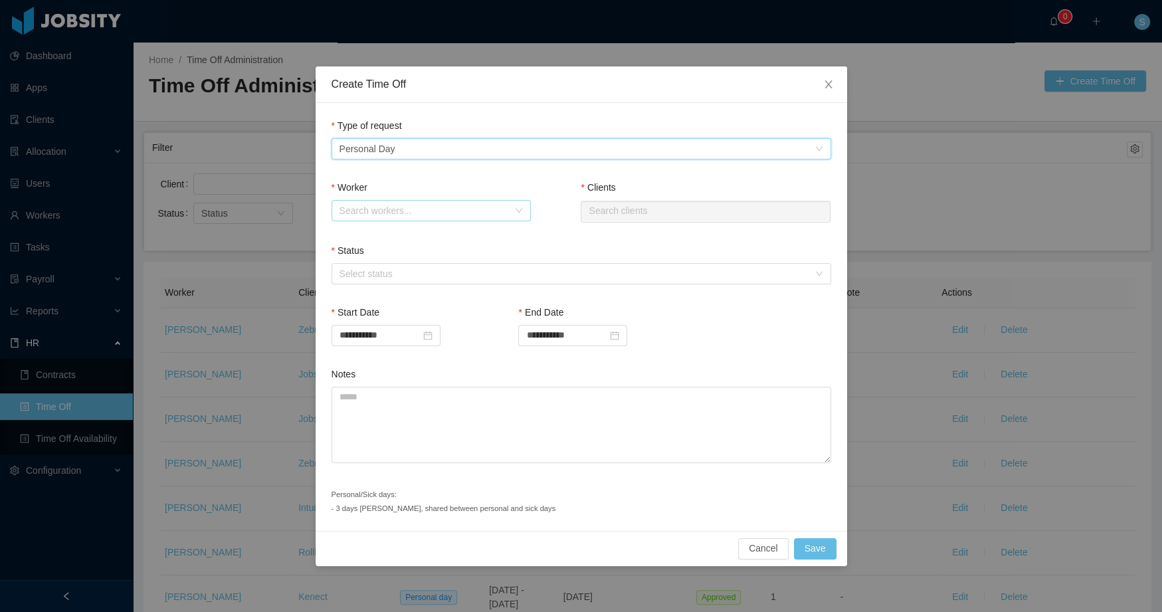
click at [395, 208] on div "Search workers..." at bounding box center [423, 210] width 169 height 13
type input "**********"
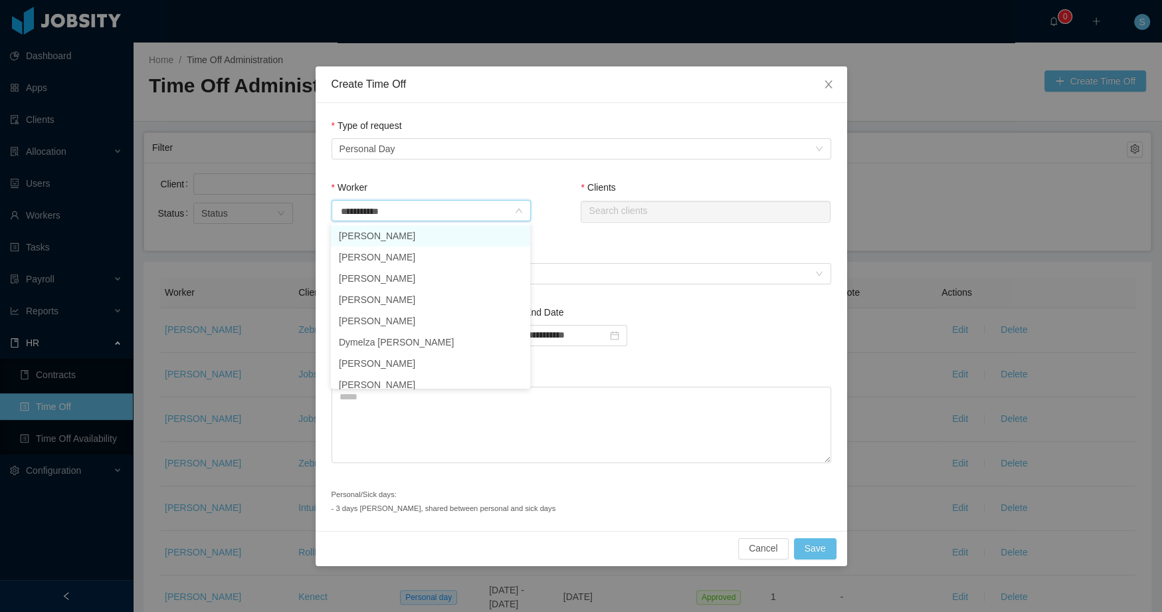
click at [402, 230] on li "Carlos Pupo" at bounding box center [430, 235] width 199 height 21
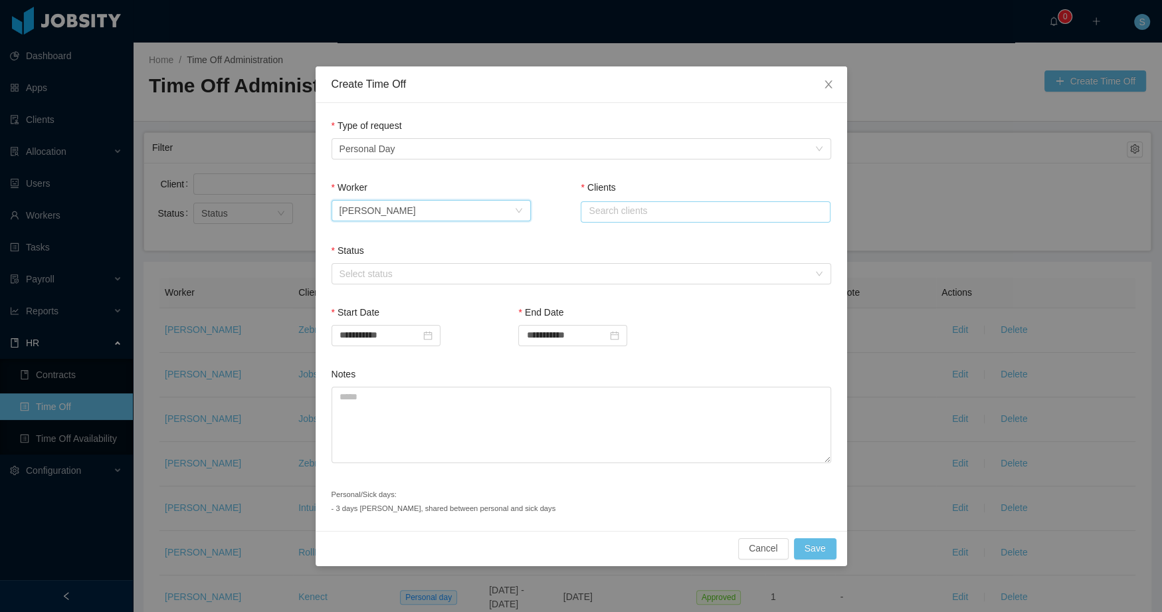
click at [651, 211] on input "text" at bounding box center [706, 211] width 250 height 21
click at [645, 237] on li "Zebra" at bounding box center [706, 236] width 250 height 21
type input "*****"
click at [504, 279] on div "Select status" at bounding box center [576, 274] width 475 height 20
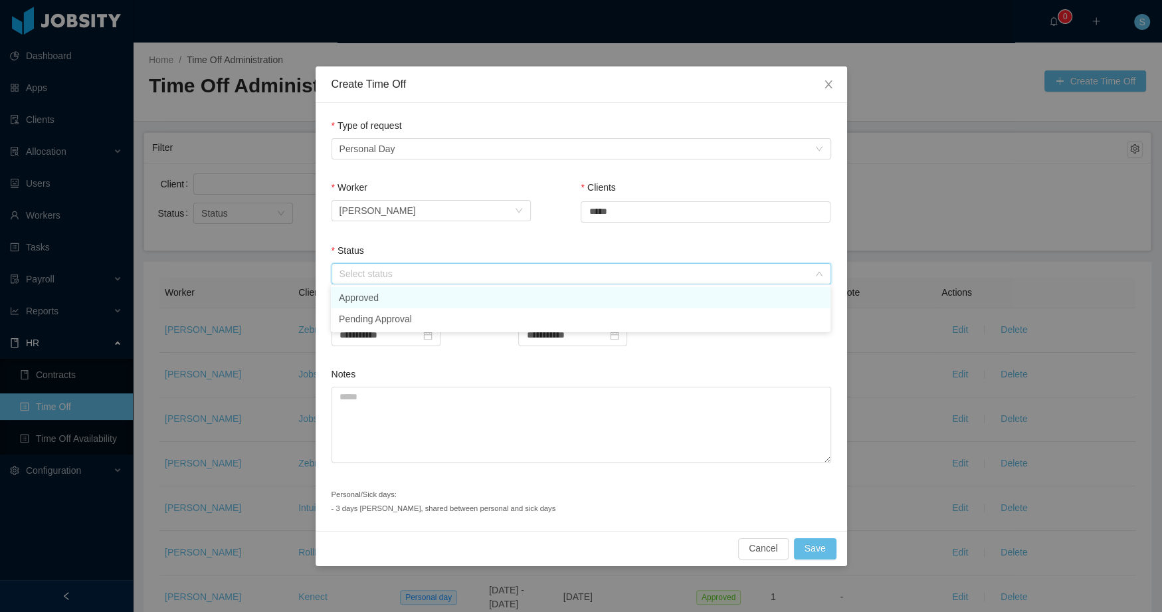
click at [478, 290] on li "Approved" at bounding box center [581, 297] width 500 height 21
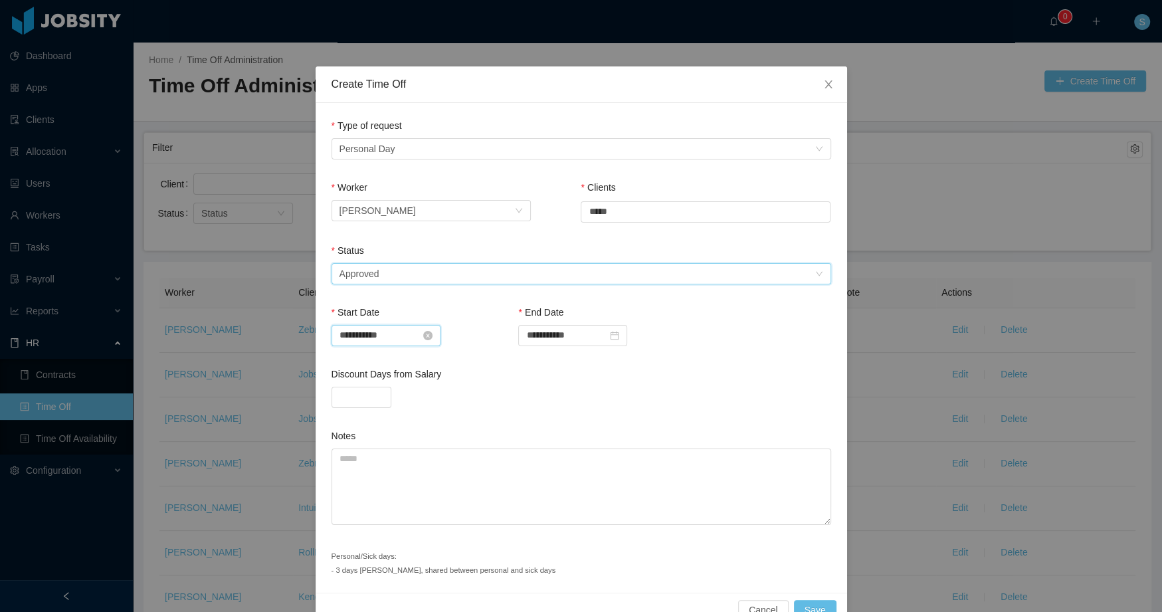
click at [413, 331] on input "**********" at bounding box center [385, 335] width 109 height 21
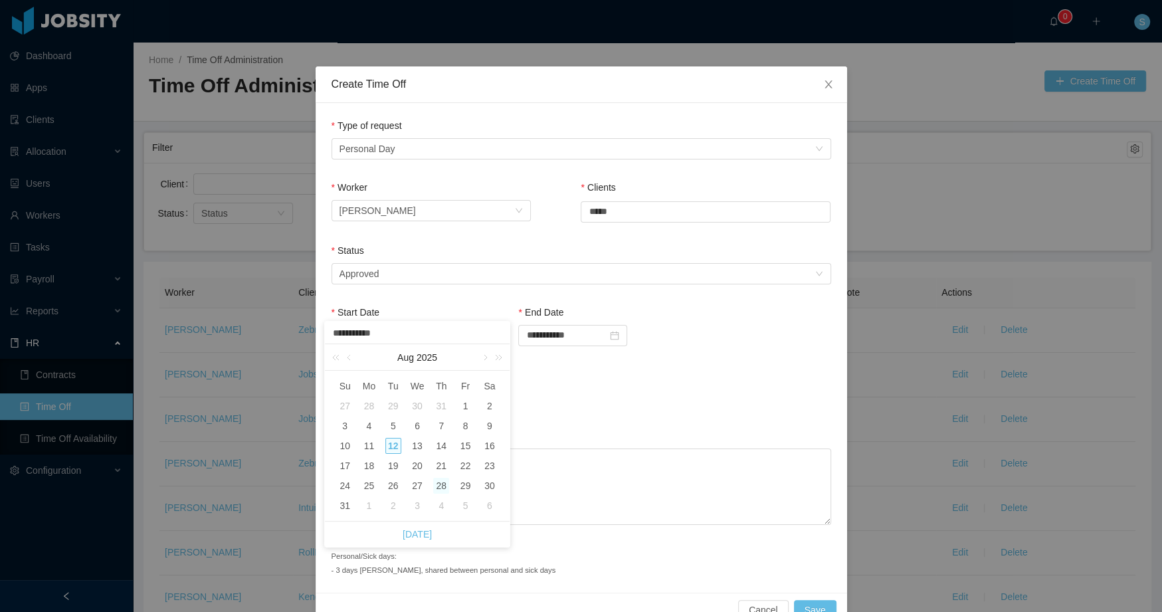
click at [435, 484] on div "28" at bounding box center [441, 486] width 16 height 16
type input "**********"
click at [573, 335] on input "**********" at bounding box center [572, 335] width 109 height 21
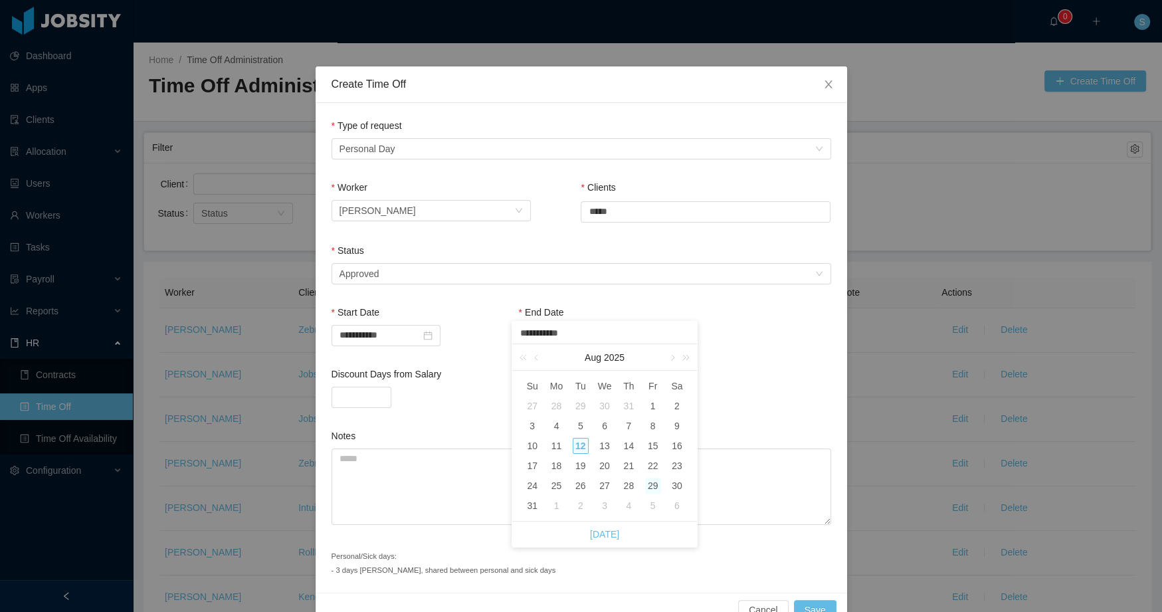
click at [654, 487] on div "29" at bounding box center [653, 486] width 16 height 16
type input "**********"
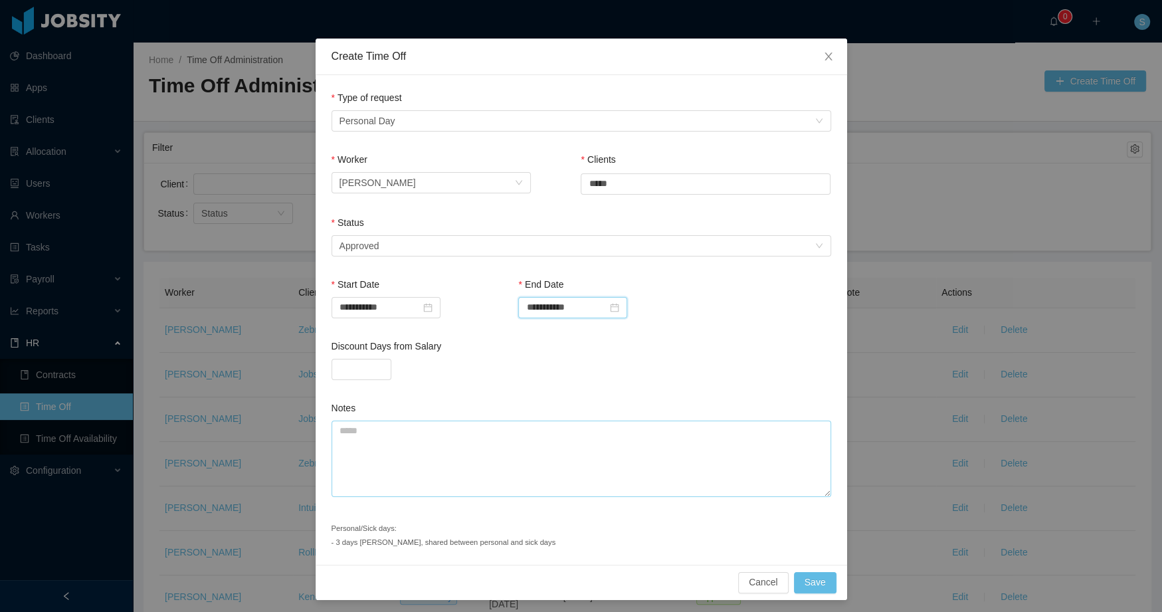
scroll to position [29, 0]
click at [805, 580] on button "Save" at bounding box center [815, 581] width 43 height 21
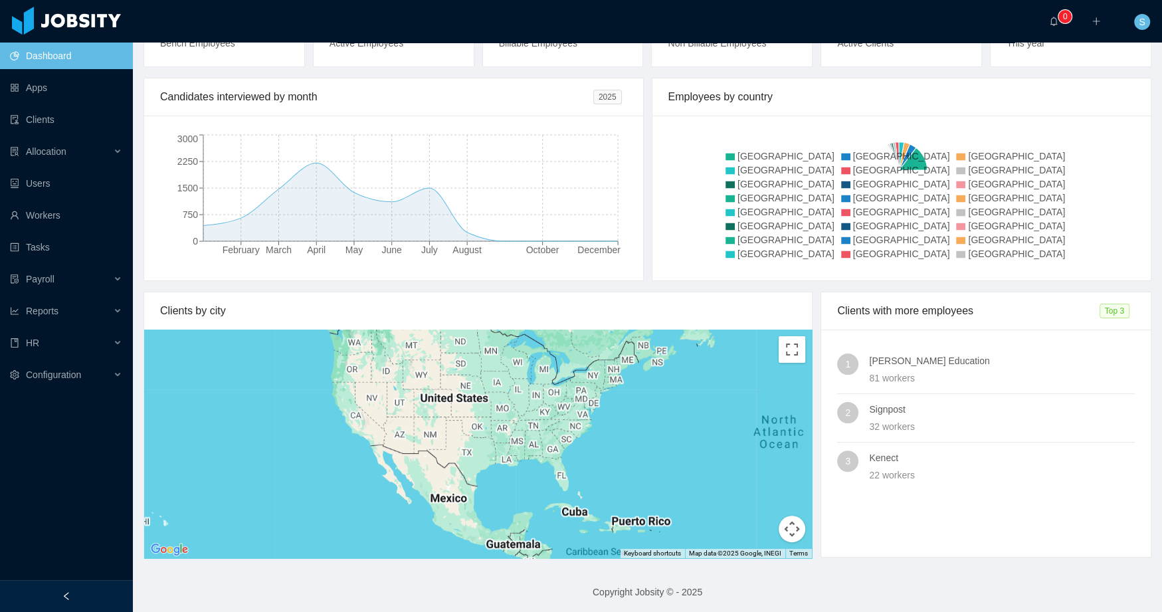
scroll to position [140, 0]
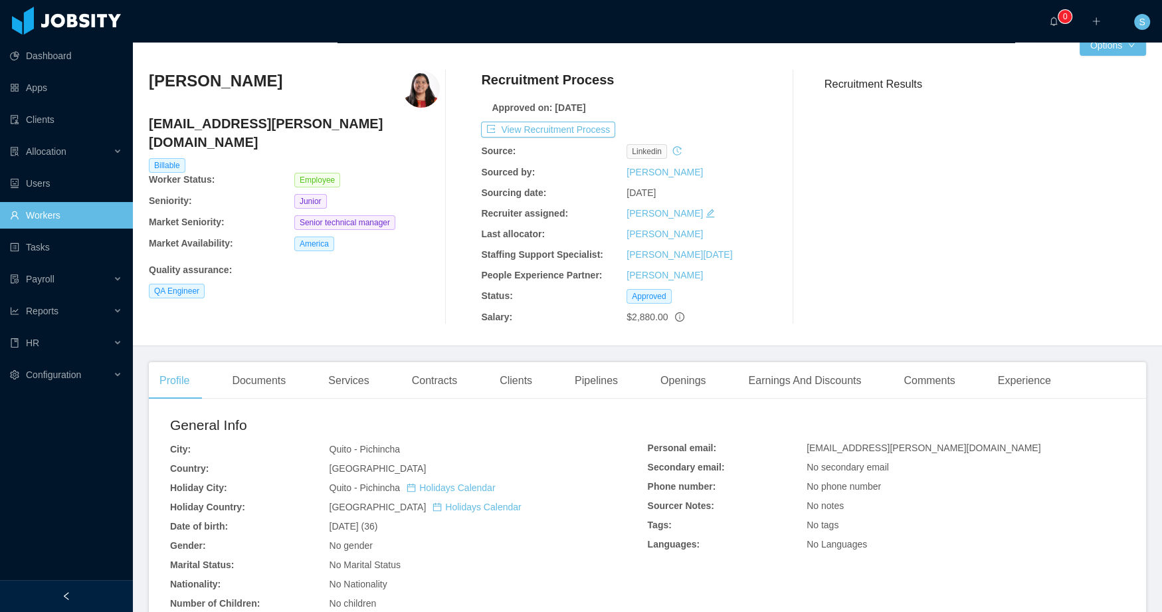
scroll to position [49, 0]
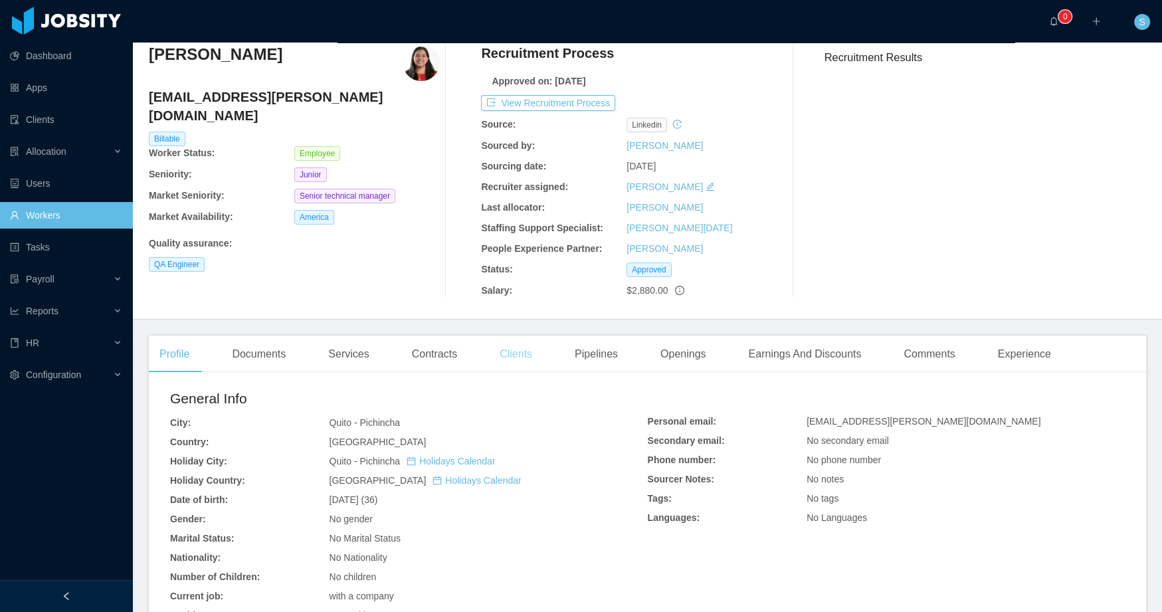
click at [511, 363] on div "Clients" at bounding box center [516, 353] width 54 height 37
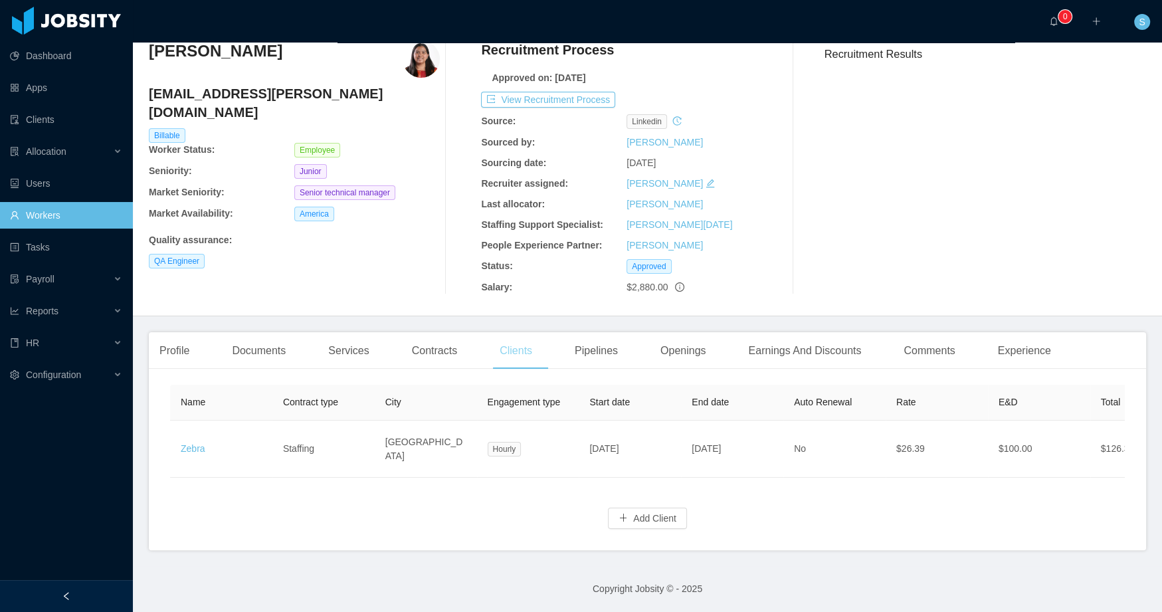
scroll to position [63, 0]
click at [435, 343] on div "Contracts" at bounding box center [434, 350] width 66 height 37
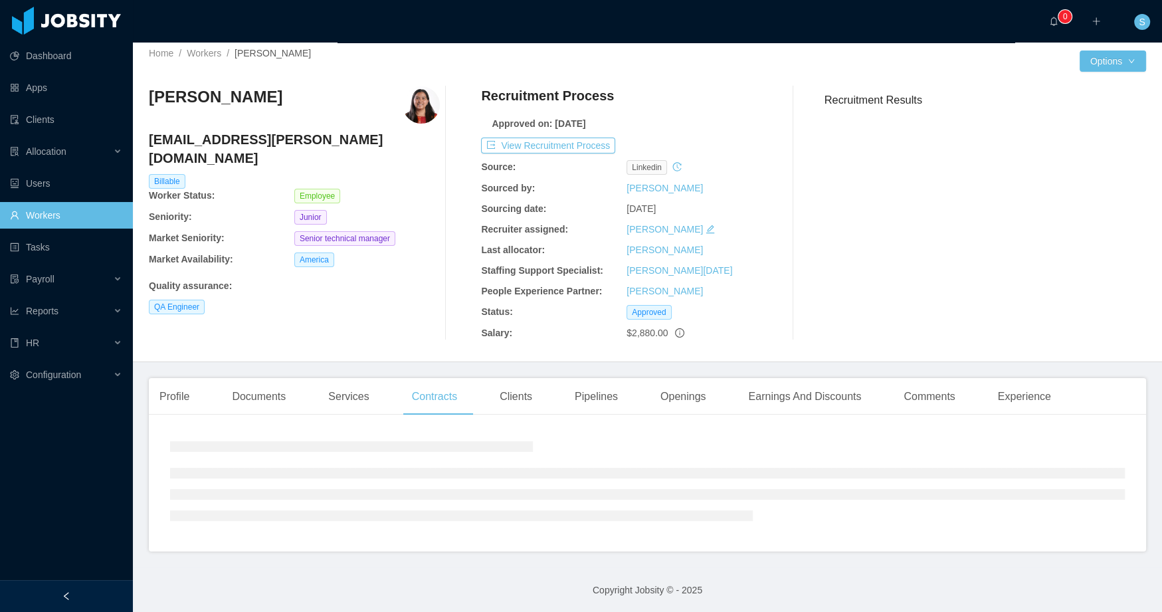
scroll to position [30, 0]
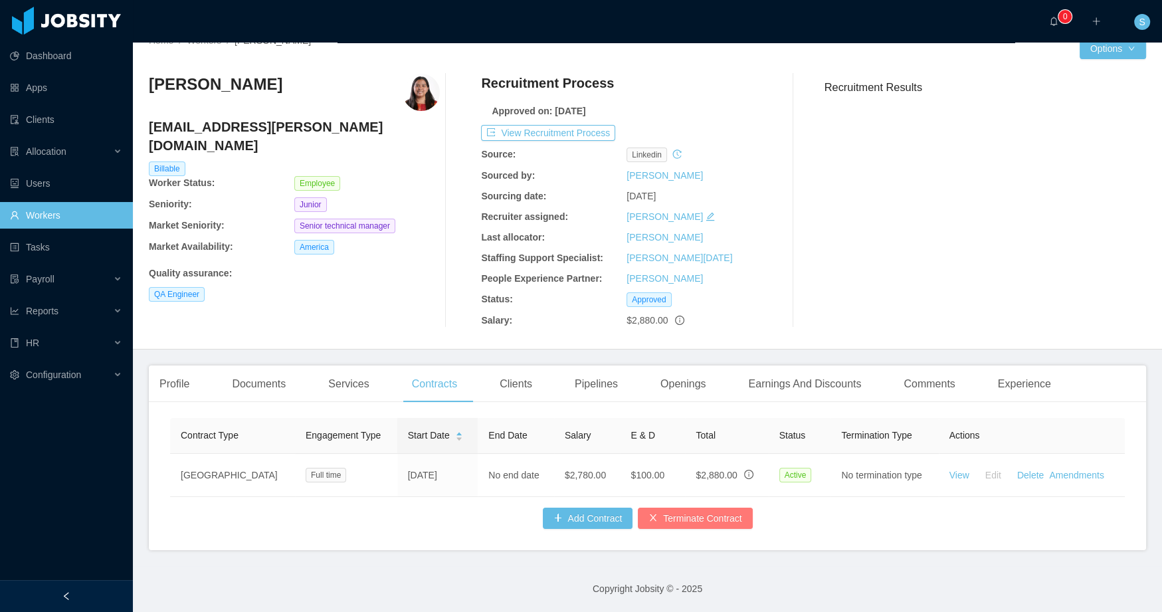
click at [684, 525] on button "Terminate Contract" at bounding box center [695, 517] width 114 height 21
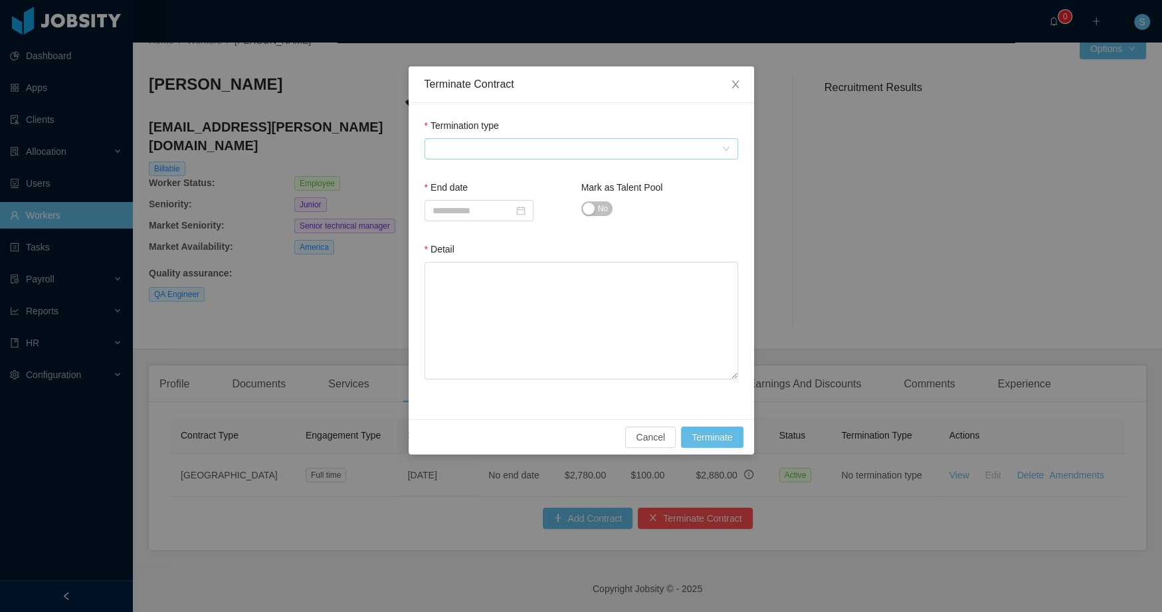
click at [528, 149] on span at bounding box center [576, 149] width 289 height 20
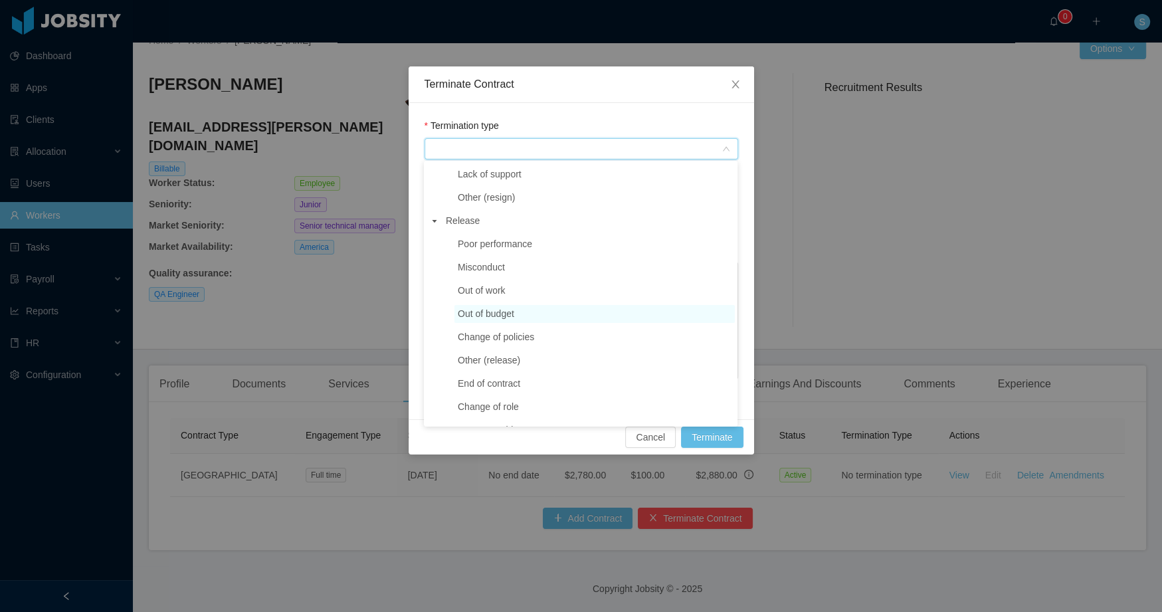
scroll to position [201, 0]
click at [498, 288] on span "Out of budget" at bounding box center [594, 297] width 280 height 18
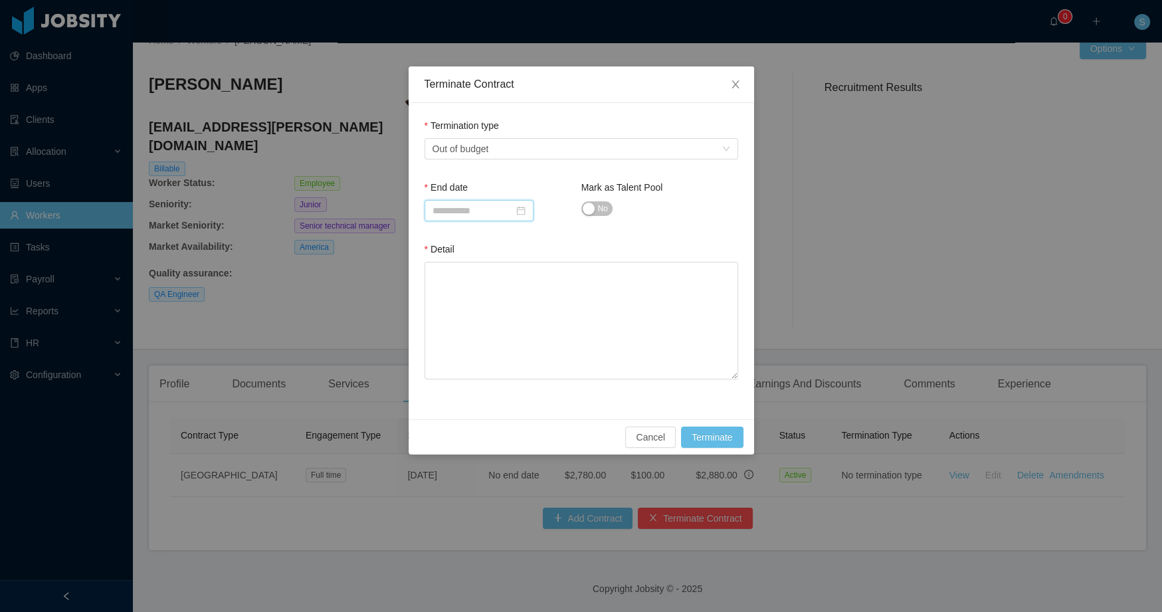
click at [498, 208] on input at bounding box center [478, 210] width 109 height 21
click at [732, 82] on icon "icon: close" at bounding box center [735, 84] width 11 height 11
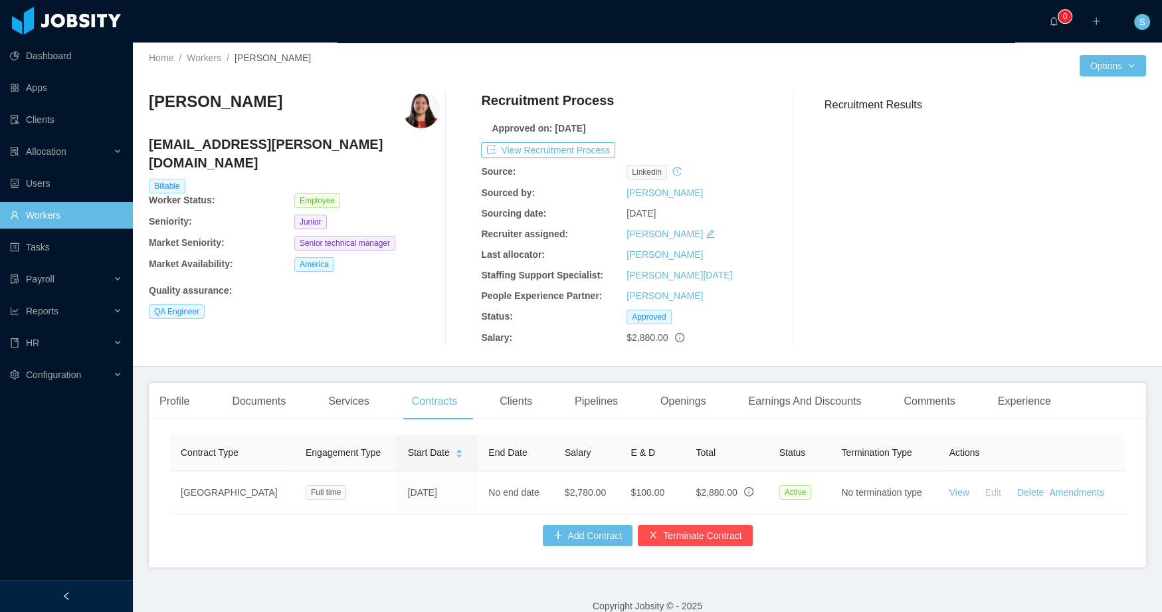
scroll to position [0, 0]
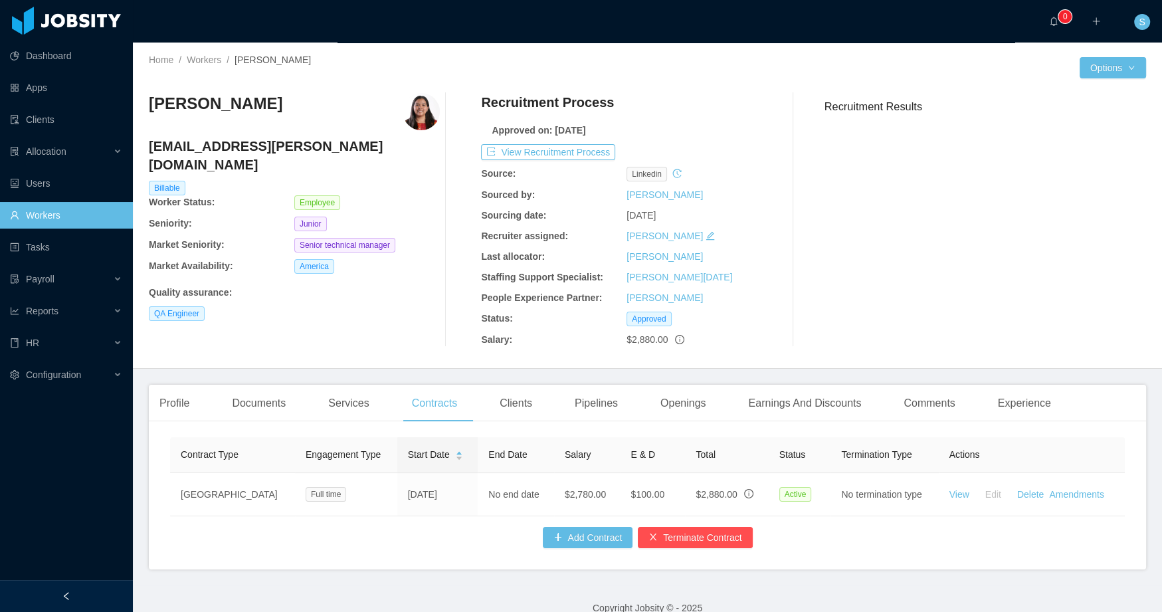
click at [56, 216] on link "Workers" at bounding box center [66, 215] width 112 height 27
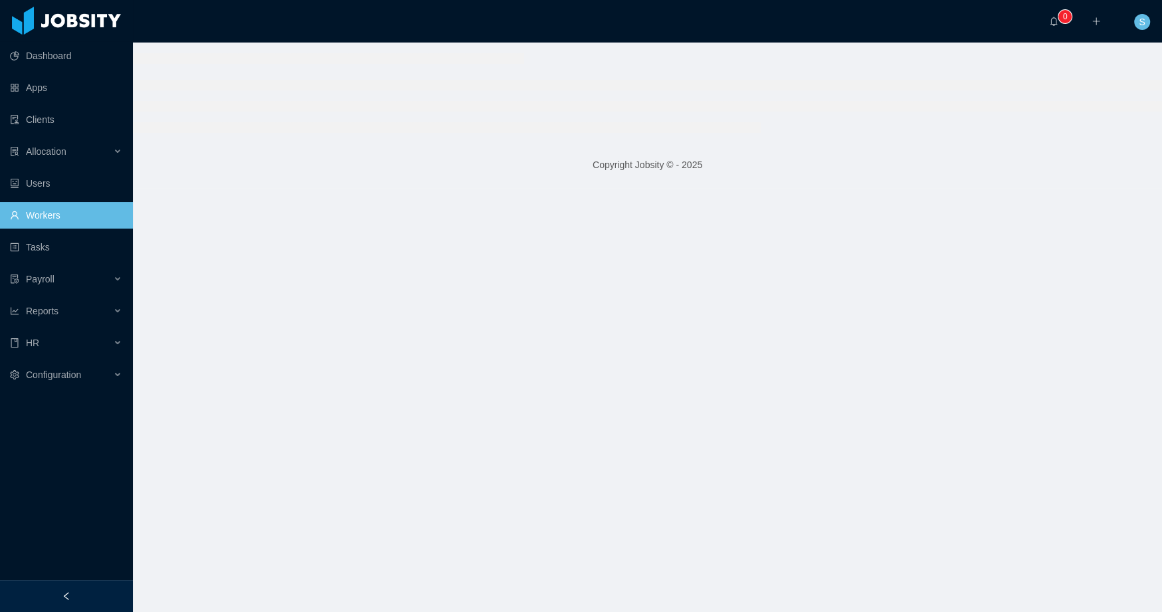
click at [56, 216] on link "Workers" at bounding box center [66, 215] width 112 height 27
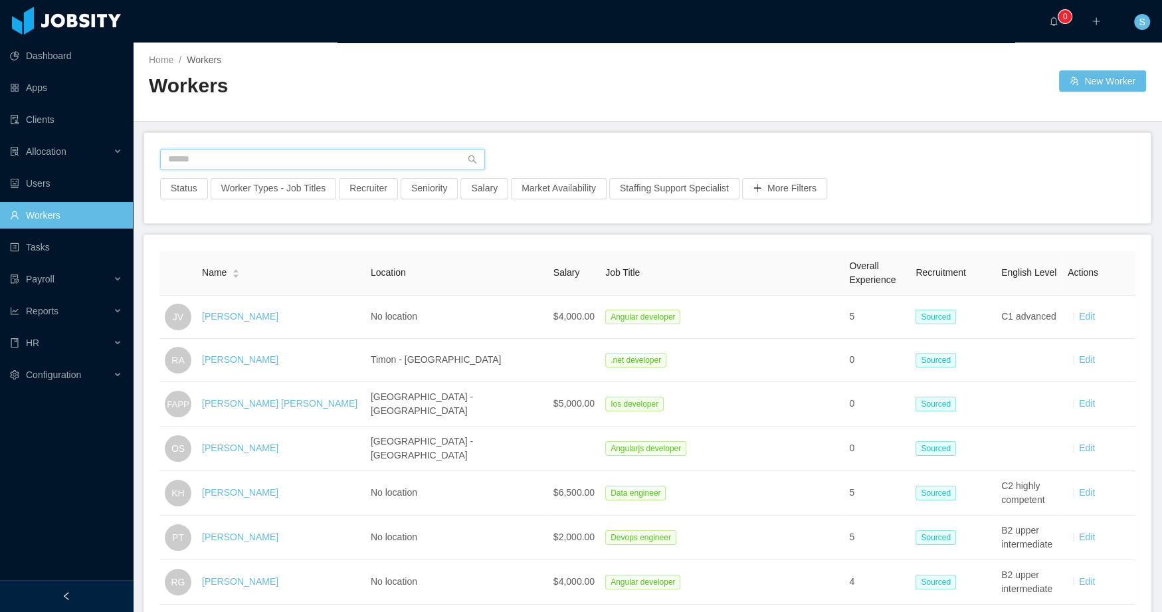
click at [248, 153] on input "text" at bounding box center [322, 159] width 325 height 21
type input "*"
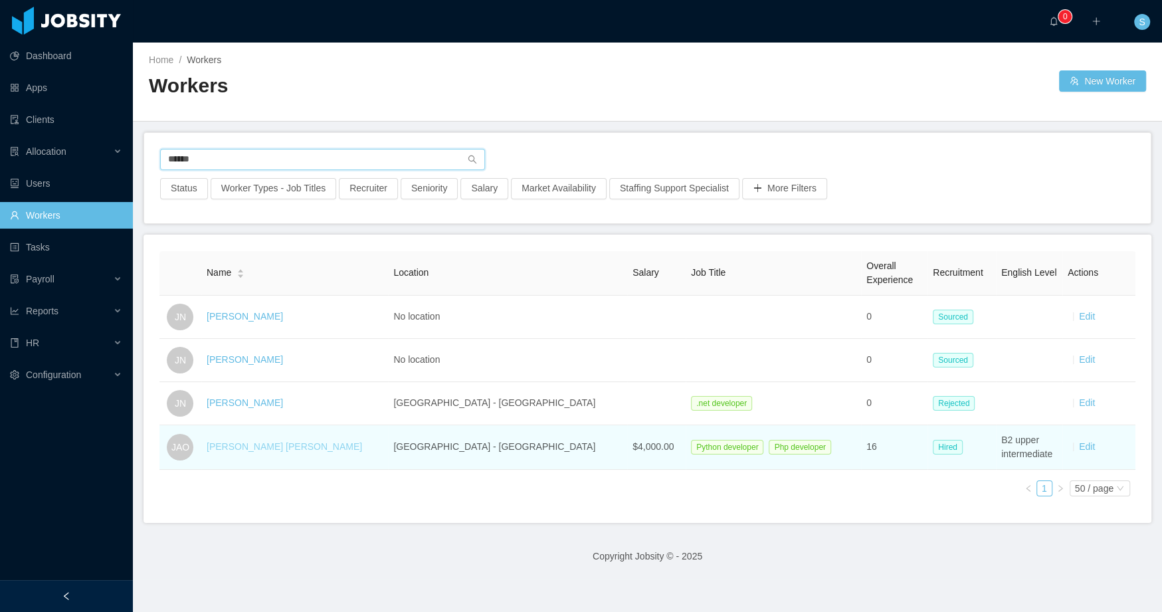
type input "******"
click at [286, 441] on link "Jorgen Adri Ordonez" at bounding box center [284, 446] width 155 height 11
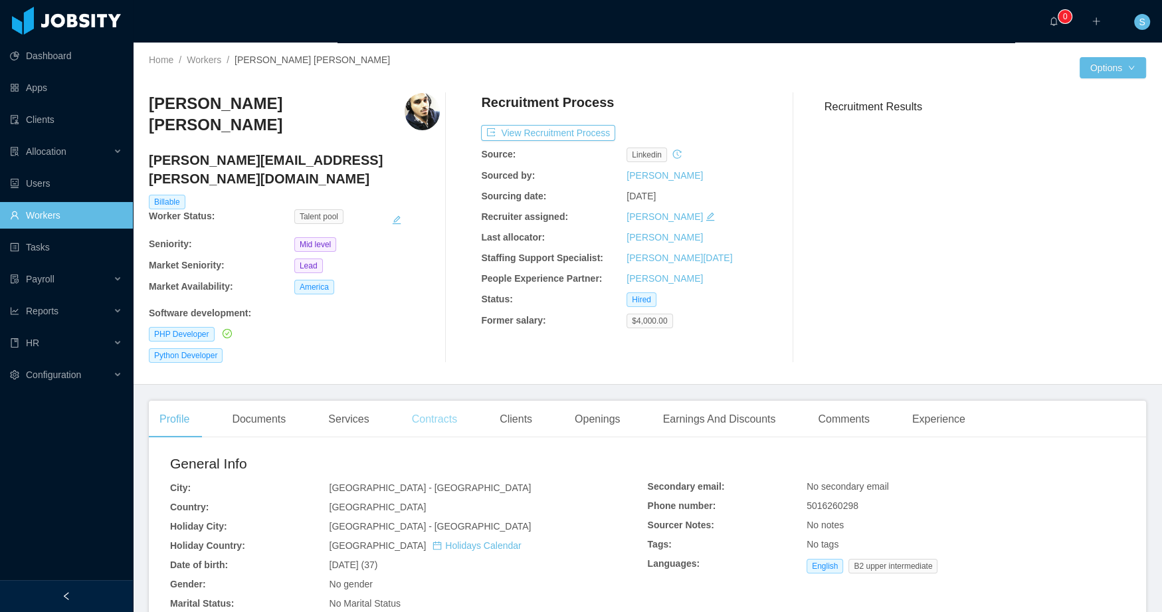
click at [425, 401] on div "Contracts" at bounding box center [434, 419] width 66 height 37
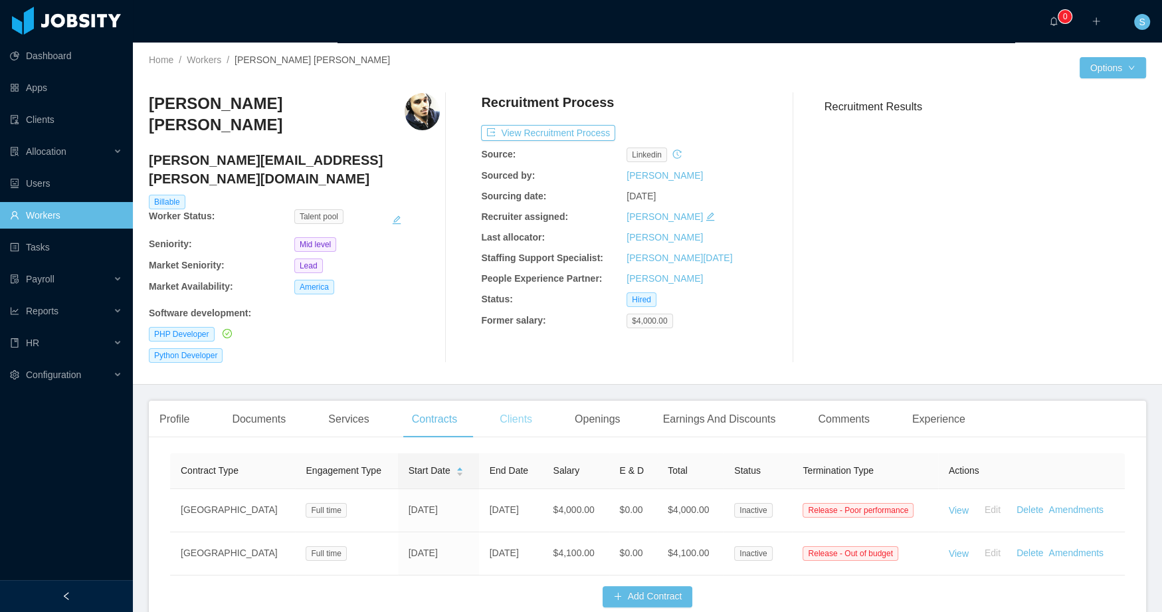
click at [526, 401] on div "Clients" at bounding box center [516, 419] width 54 height 37
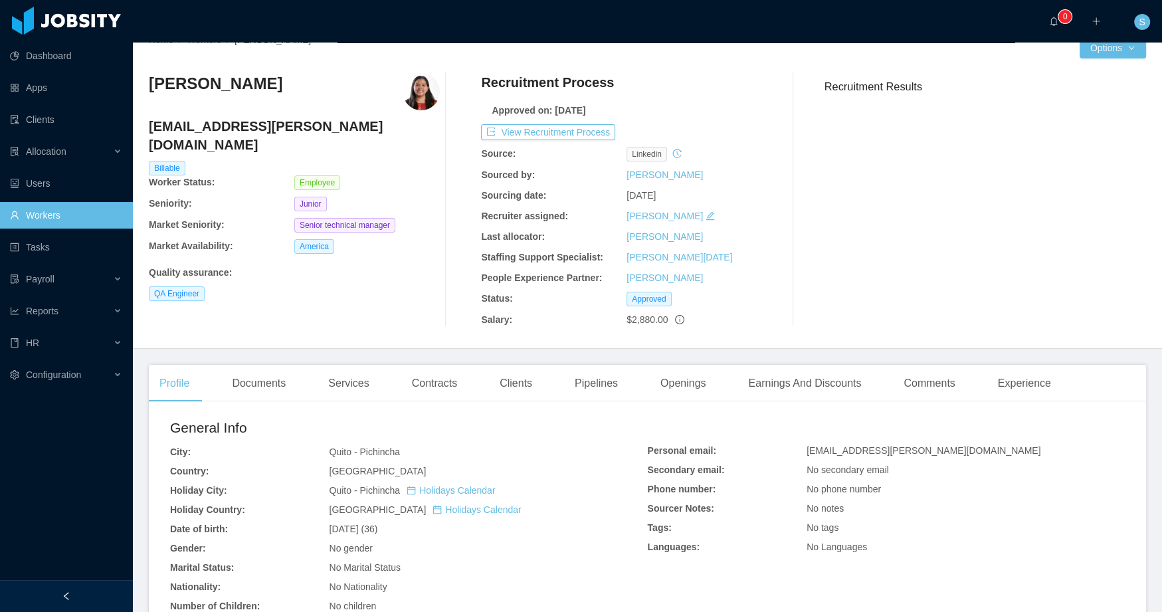
scroll to position [21, 0]
click at [464, 383] on div "Contracts" at bounding box center [434, 382] width 66 height 37
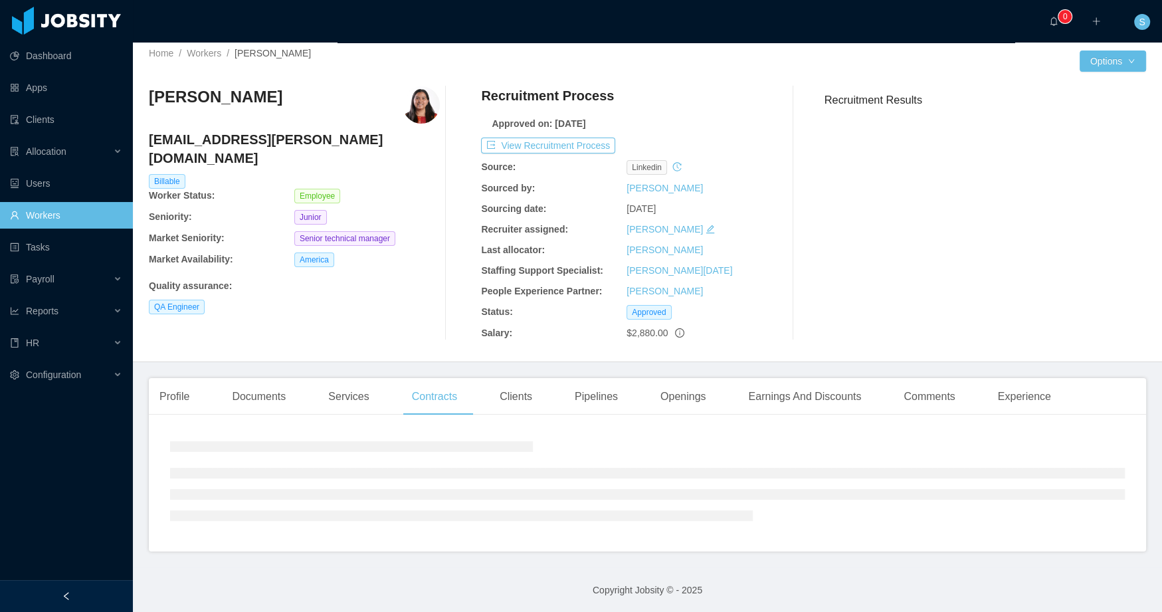
scroll to position [21, 0]
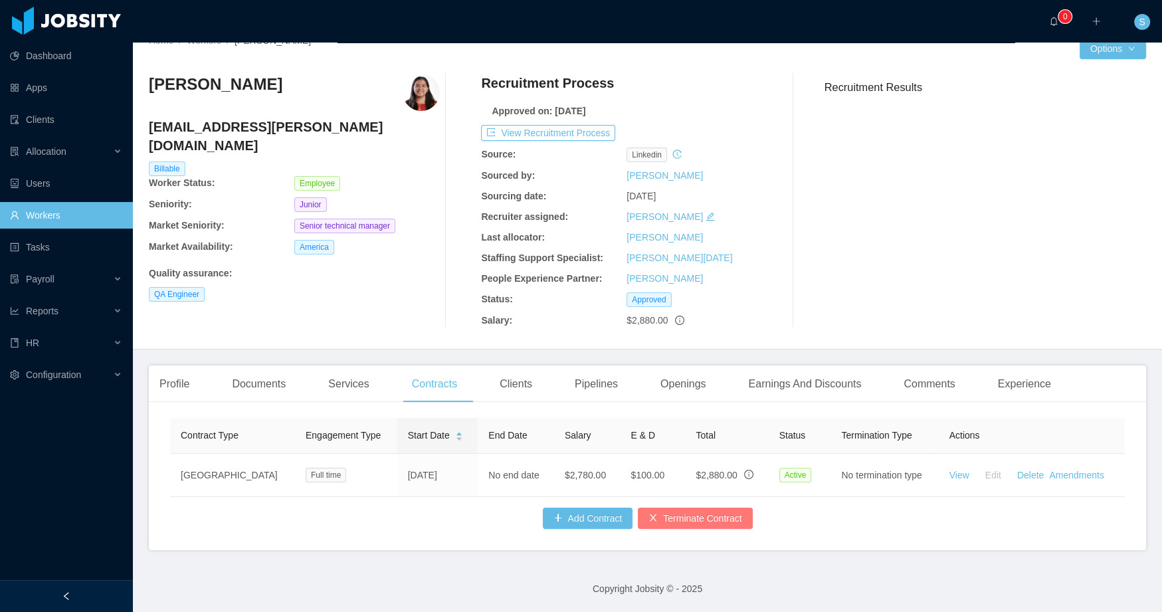
click at [726, 525] on button "Terminate Contract" at bounding box center [695, 517] width 114 height 21
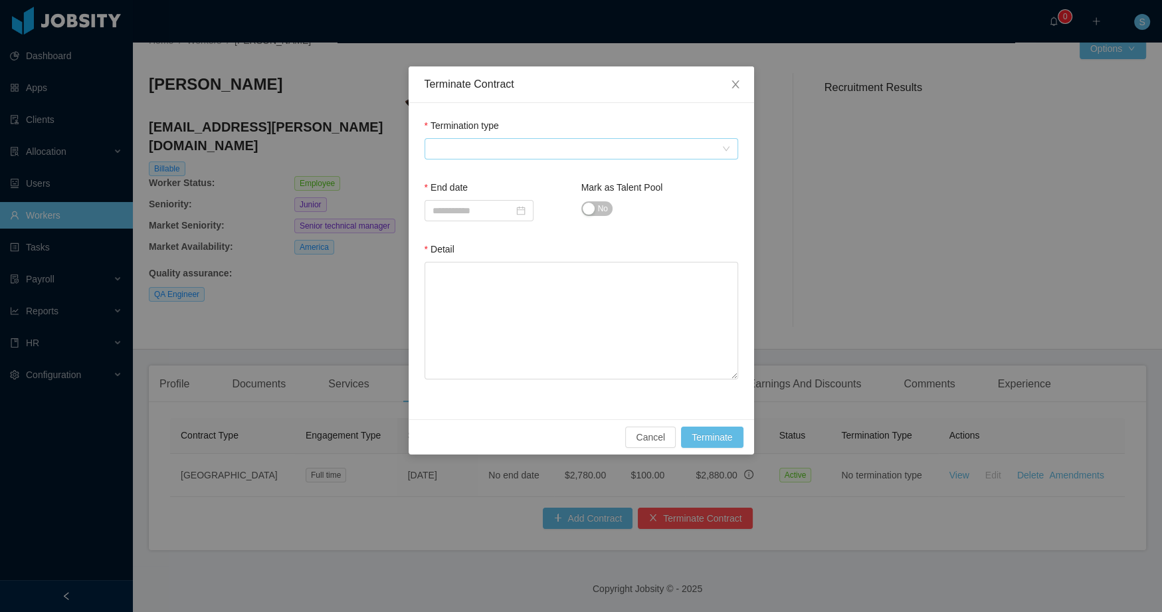
click at [521, 153] on span at bounding box center [576, 149] width 289 height 20
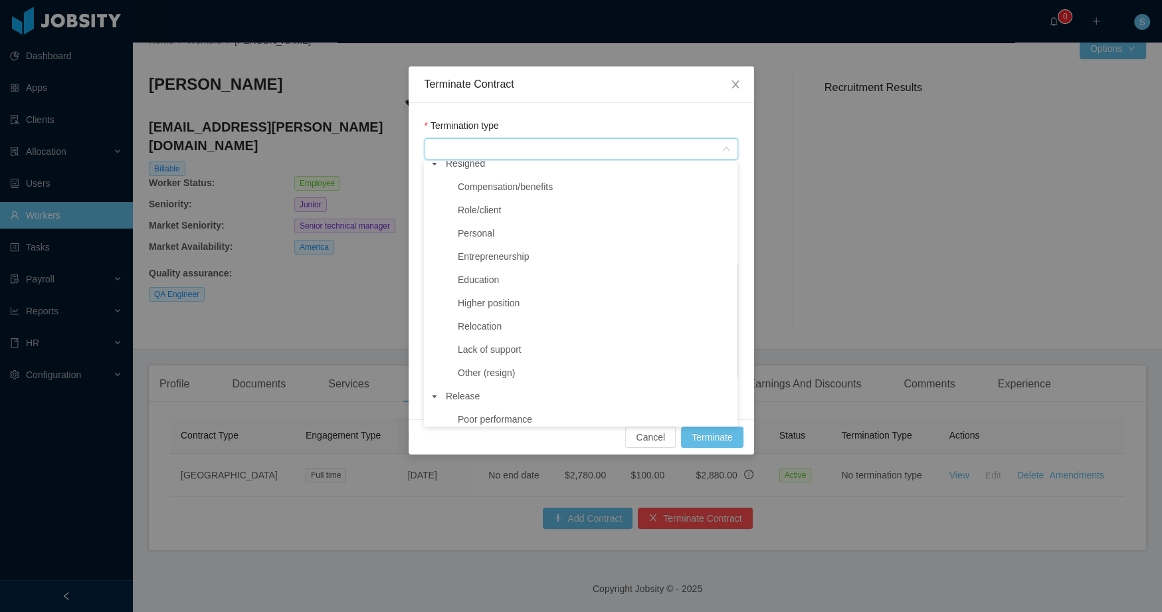
scroll to position [168, 0]
click at [488, 301] on span "Out of work" at bounding box center [482, 306] width 48 height 11
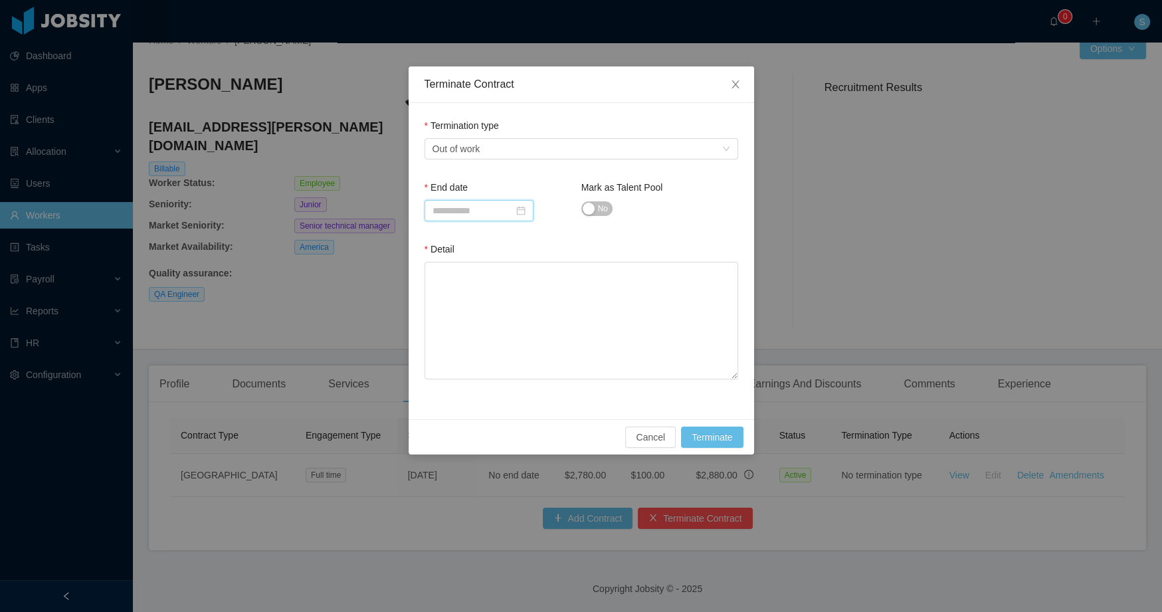
click at [494, 209] on input at bounding box center [478, 210] width 109 height 21
click at [563, 362] on div "29" at bounding box center [565, 362] width 16 height 16
type input "**********"
click at [602, 209] on span "No" at bounding box center [603, 208] width 10 height 13
click at [573, 308] on textarea "Detail" at bounding box center [581, 321] width 314 height 118
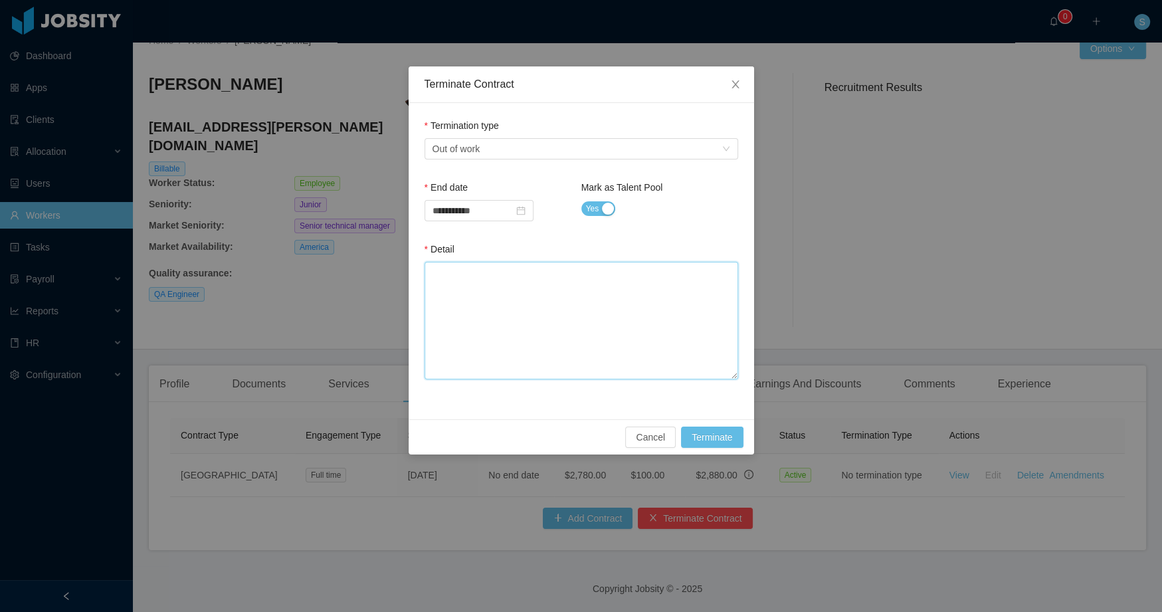
click at [565, 306] on textarea "Detail" at bounding box center [581, 321] width 314 height 118
click at [648, 323] on textarea "Detail" at bounding box center [581, 321] width 314 height 118
paste textarea "**********"
type textarea "**********"
drag, startPoint x: 466, startPoint y: 284, endPoint x: 633, endPoint y: 292, distance: 167.6
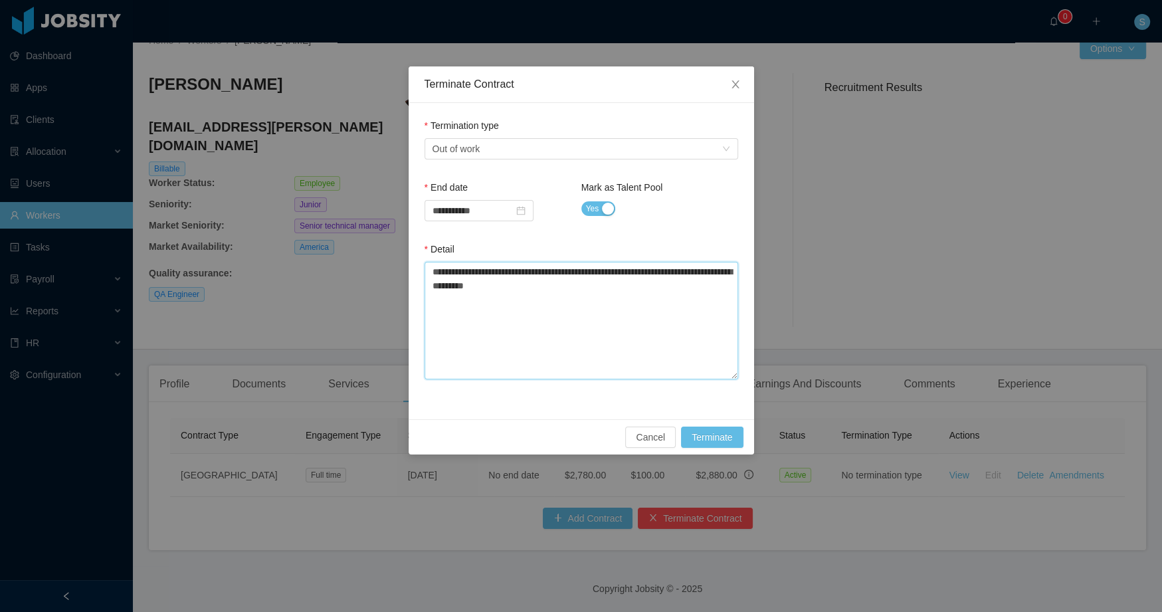
click at [633, 292] on textarea "**********" at bounding box center [581, 321] width 314 height 118
type textarea "**********"
click at [633, 302] on textarea "**********" at bounding box center [581, 321] width 314 height 118
type textarea "**********"
click at [721, 438] on button "Terminate" at bounding box center [712, 436] width 62 height 21
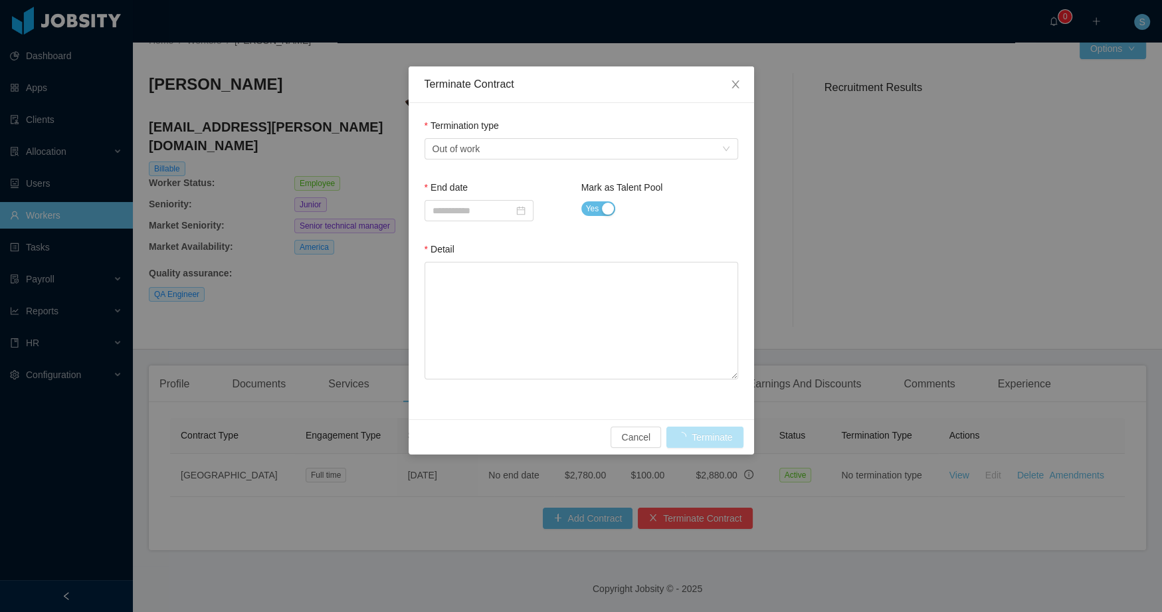
scroll to position [0, 0]
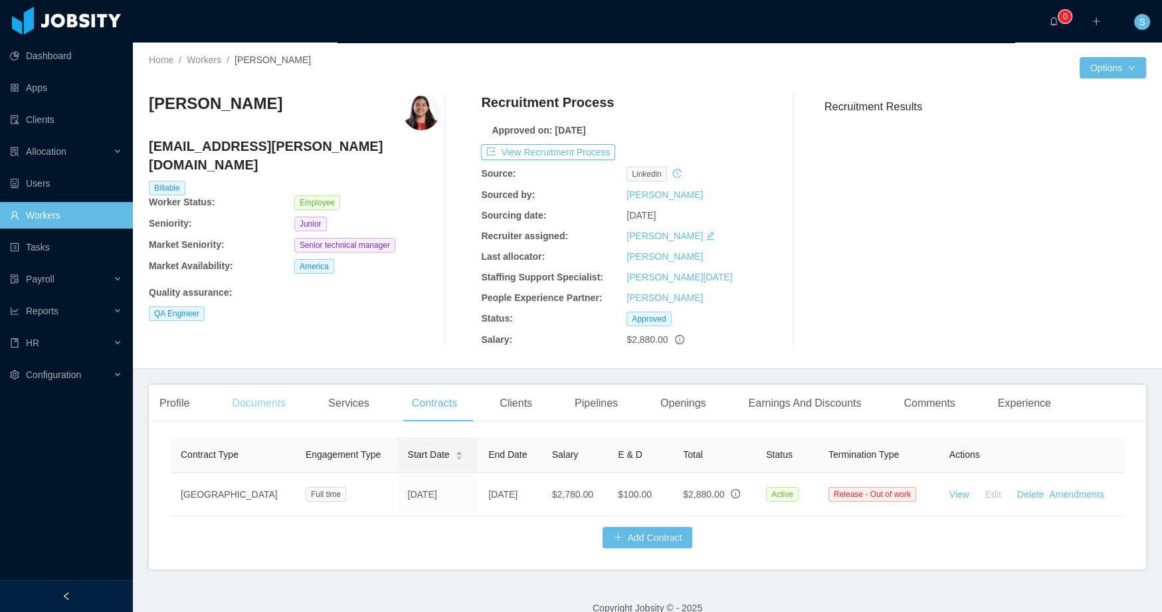
click at [237, 409] on div "Documents" at bounding box center [258, 403] width 75 height 37
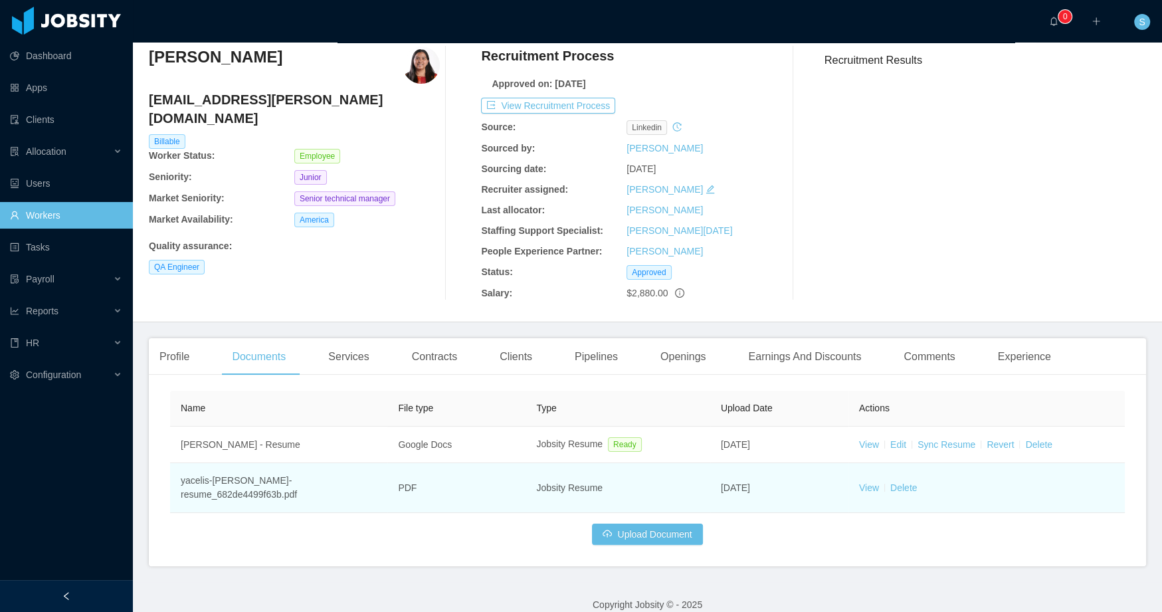
scroll to position [46, 0]
click at [859, 482] on link "View" at bounding box center [869, 487] width 20 height 11
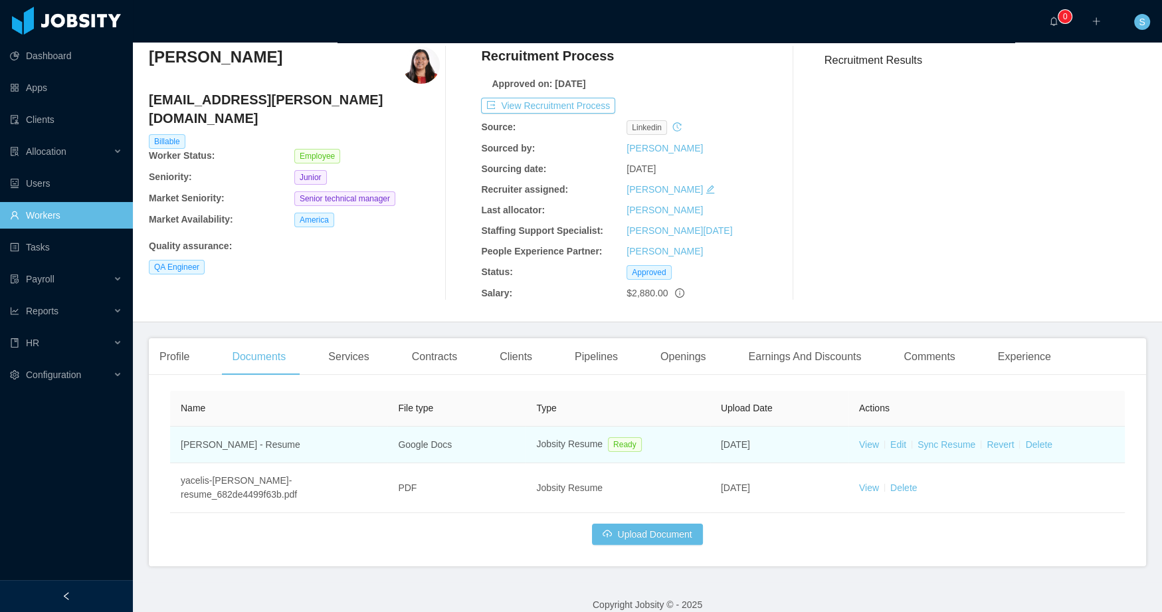
click at [848, 439] on td "View Edit Sync Resume Revert Delete" at bounding box center [986, 444] width 276 height 37
click at [894, 443] on link "Edit" at bounding box center [898, 444] width 16 height 11
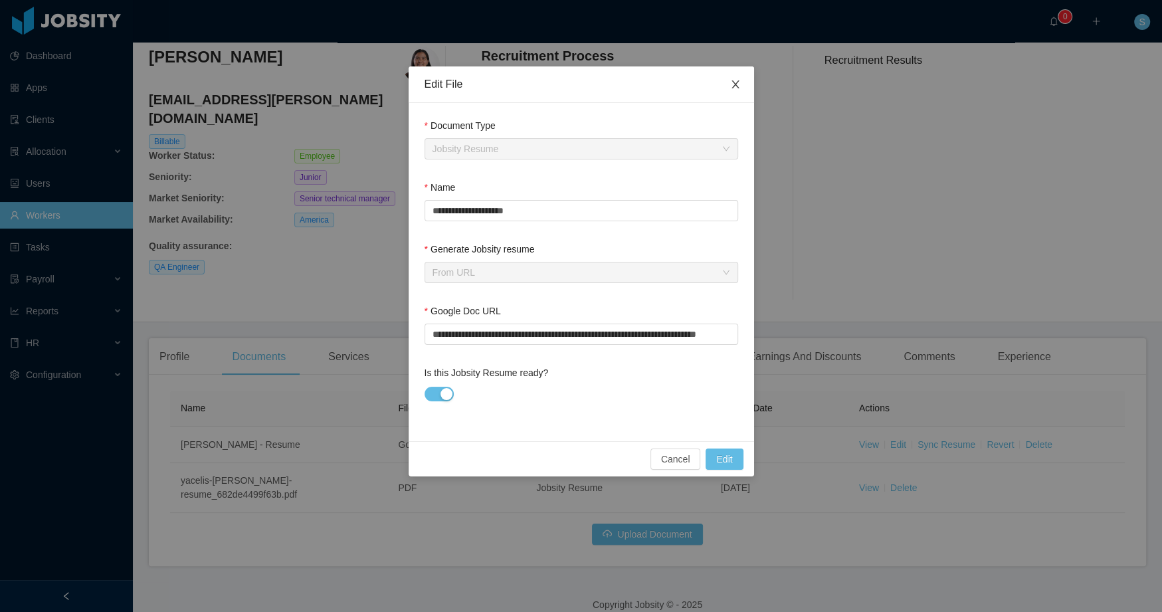
click at [729, 79] on span "Close" at bounding box center [735, 84] width 37 height 37
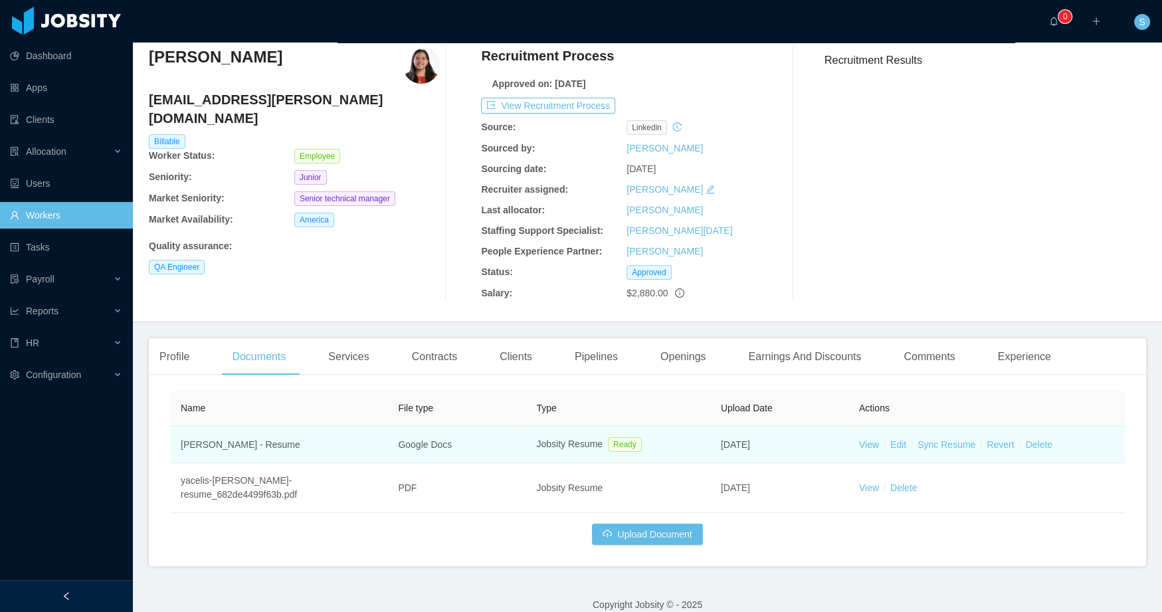
click at [244, 447] on td "Yacelis Mata - Resume" at bounding box center [278, 444] width 217 height 37
click at [387, 446] on td "Google Docs" at bounding box center [456, 444] width 138 height 37
click at [416, 441] on td "Google Docs" at bounding box center [456, 444] width 138 height 37
click at [636, 438] on span "Ready" at bounding box center [625, 444] width 34 height 15
click at [750, 439] on span "May 19th, 2025" at bounding box center [735, 444] width 29 height 11
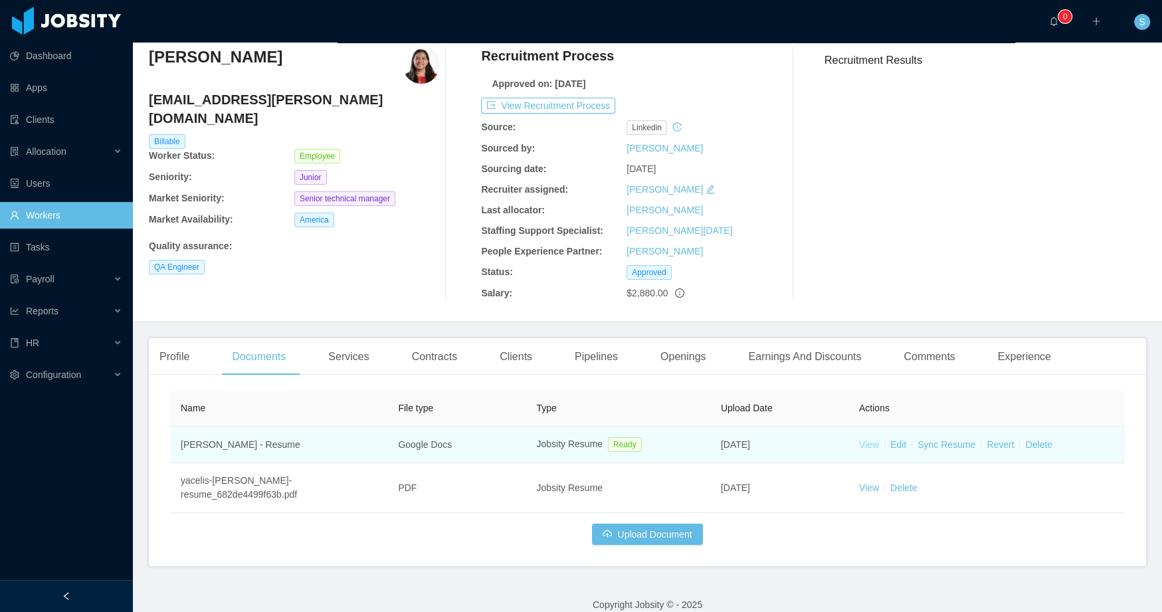
click at [866, 441] on link "View" at bounding box center [869, 444] width 20 height 11
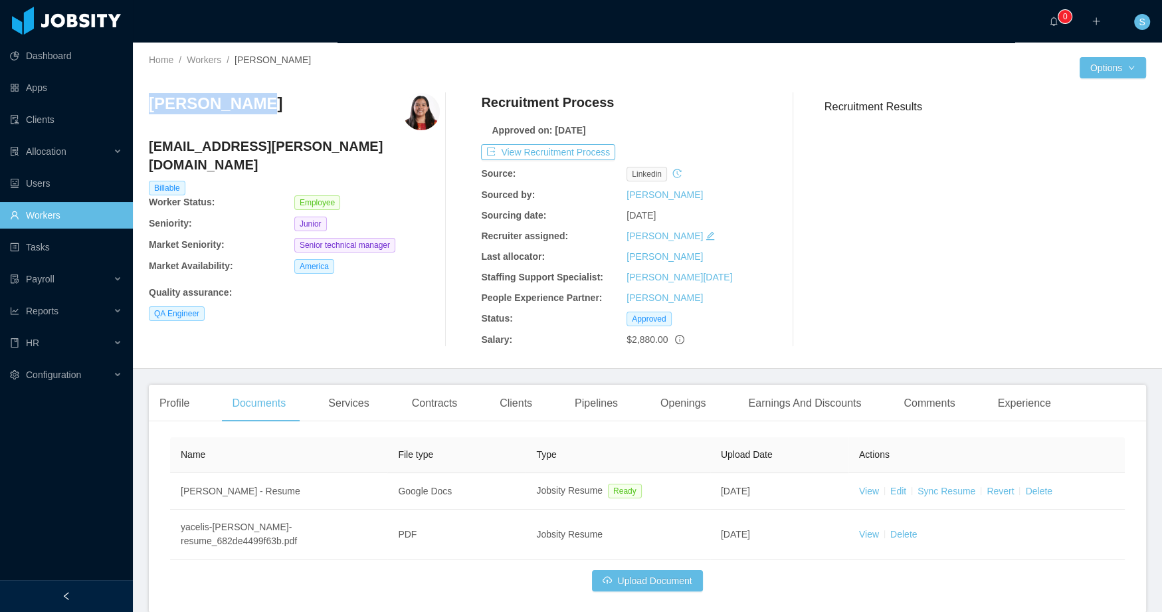
drag, startPoint x: 246, startPoint y: 100, endPoint x: 149, endPoint y: 104, distance: 97.1
click at [149, 104] on div "Yacelis Mata" at bounding box center [294, 111] width 291 height 37
copy h3 "Yacelis Mata"
drag, startPoint x: 626, startPoint y: 340, endPoint x: 666, endPoint y: 342, distance: 39.9
click at [666, 342] on div "$2,880.00" at bounding box center [698, 340] width 145 height 14
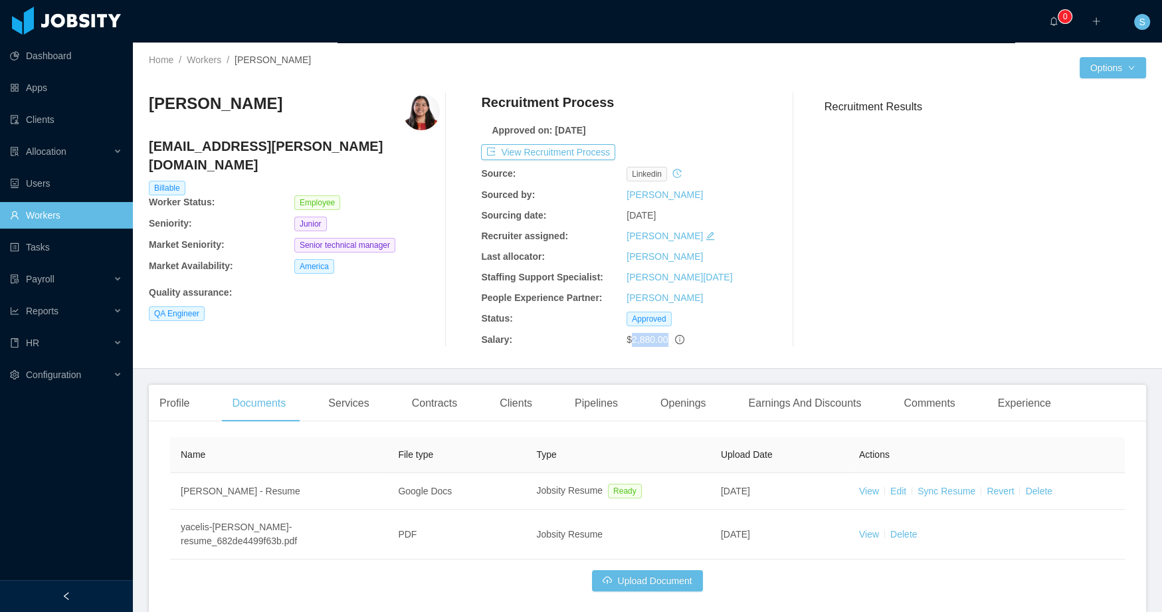
copy span "2,880.00"
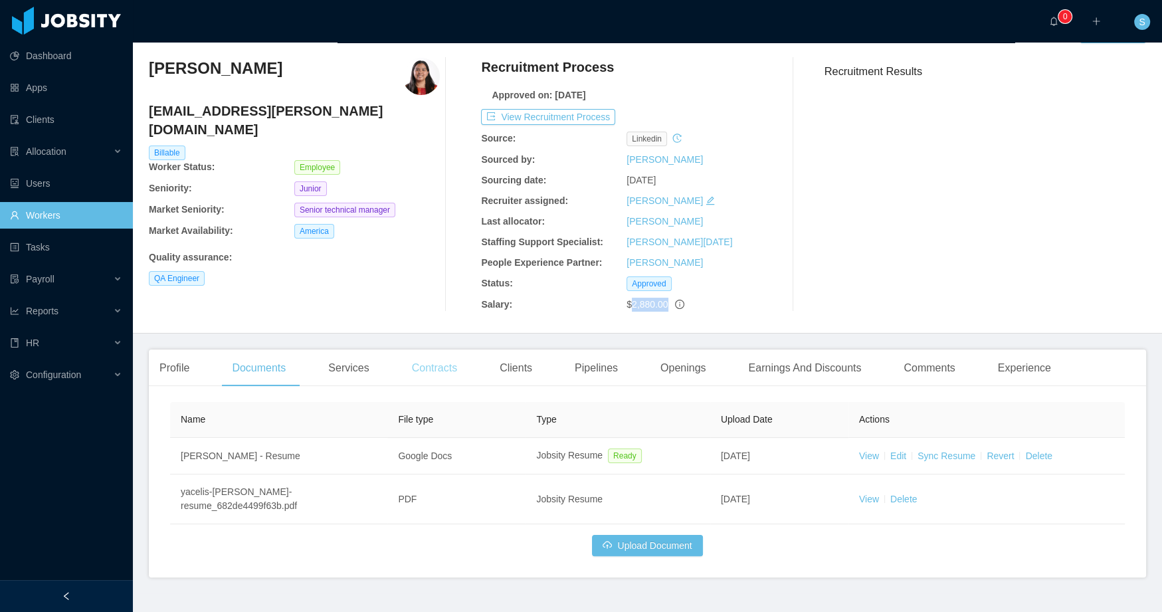
scroll to position [46, 0]
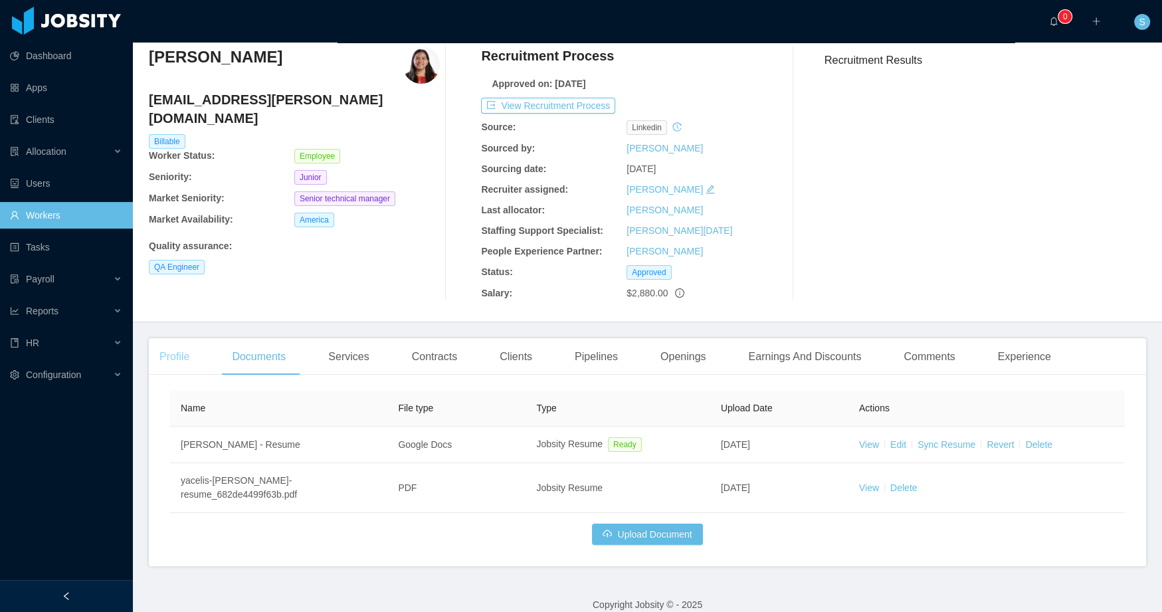
click at [184, 355] on div "Profile" at bounding box center [174, 356] width 51 height 37
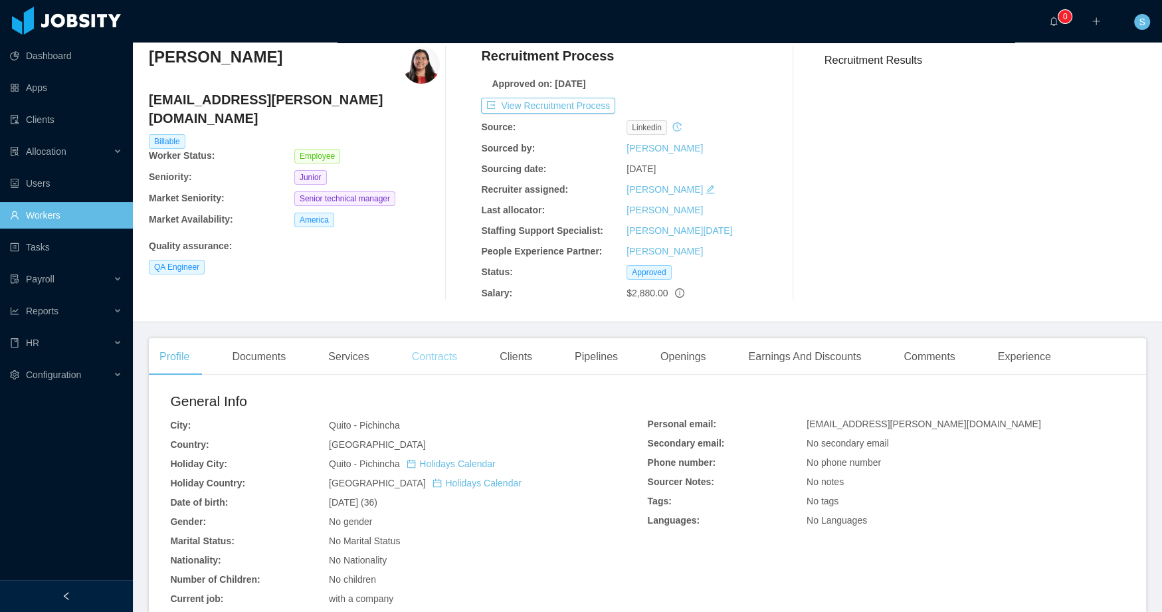
click at [426, 351] on div "Contracts" at bounding box center [434, 356] width 66 height 37
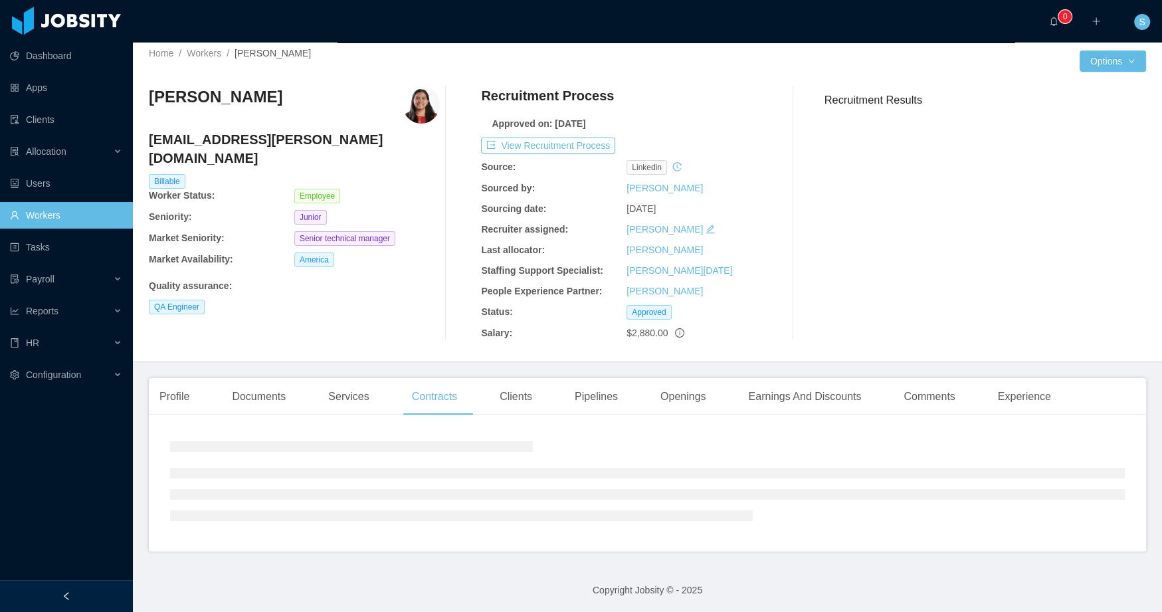
scroll to position [30, 0]
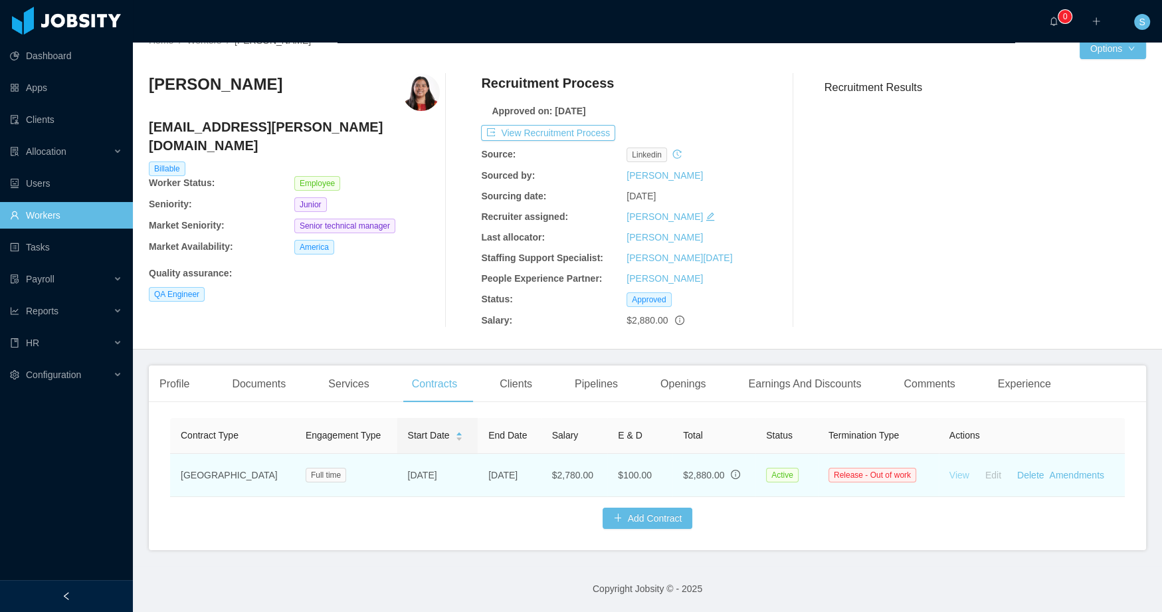
click at [949, 470] on link "View" at bounding box center [959, 475] width 20 height 11
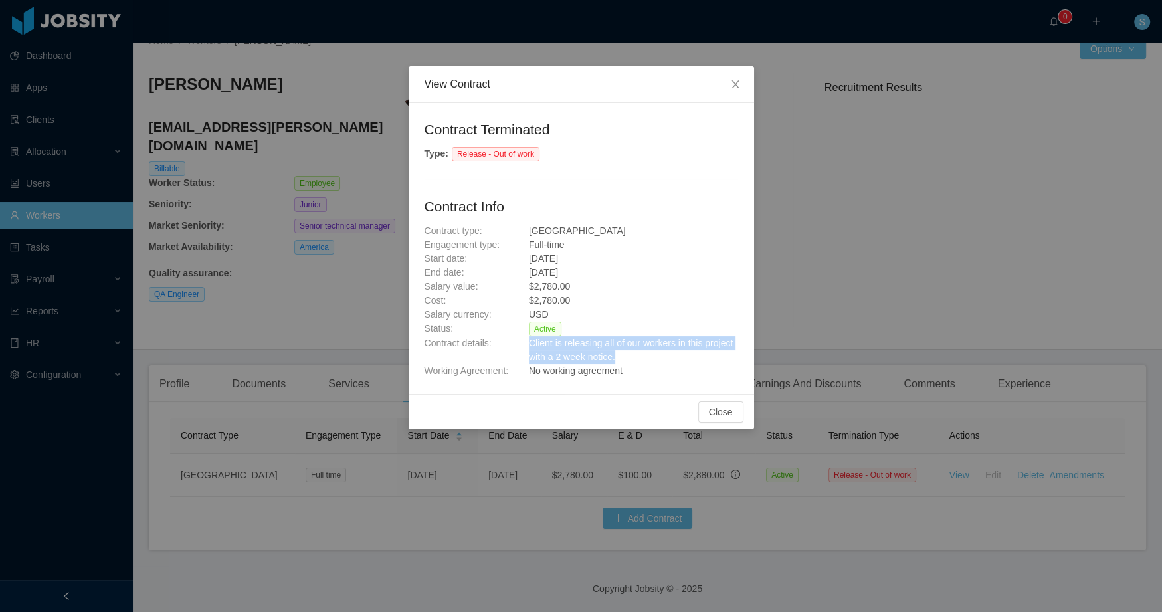
drag, startPoint x: 529, startPoint y: 342, endPoint x: 654, endPoint y: 363, distance: 127.2
click at [654, 363] on div "Client is releasing all of our workers in this project with a 2 week notice." at bounding box center [633, 350] width 209 height 28
copy span "Client is releasing all of our workers in this project with a 2 week notice."
click at [729, 84] on span "Close" at bounding box center [735, 84] width 37 height 37
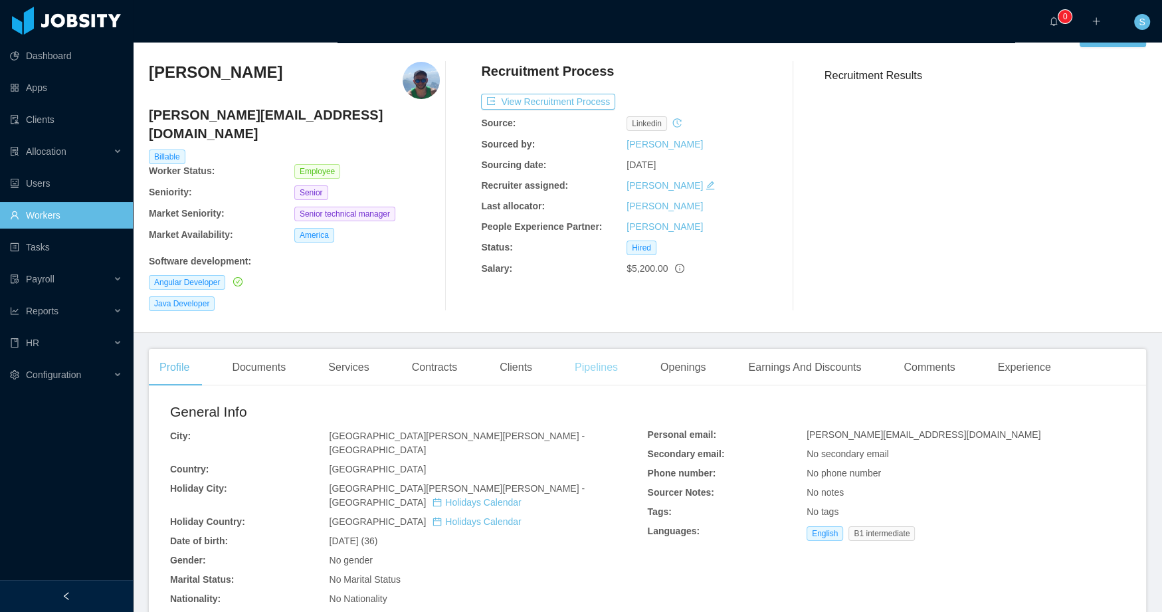
scroll to position [32, 0]
click at [365, 348] on div "Services" at bounding box center [349, 366] width 62 height 37
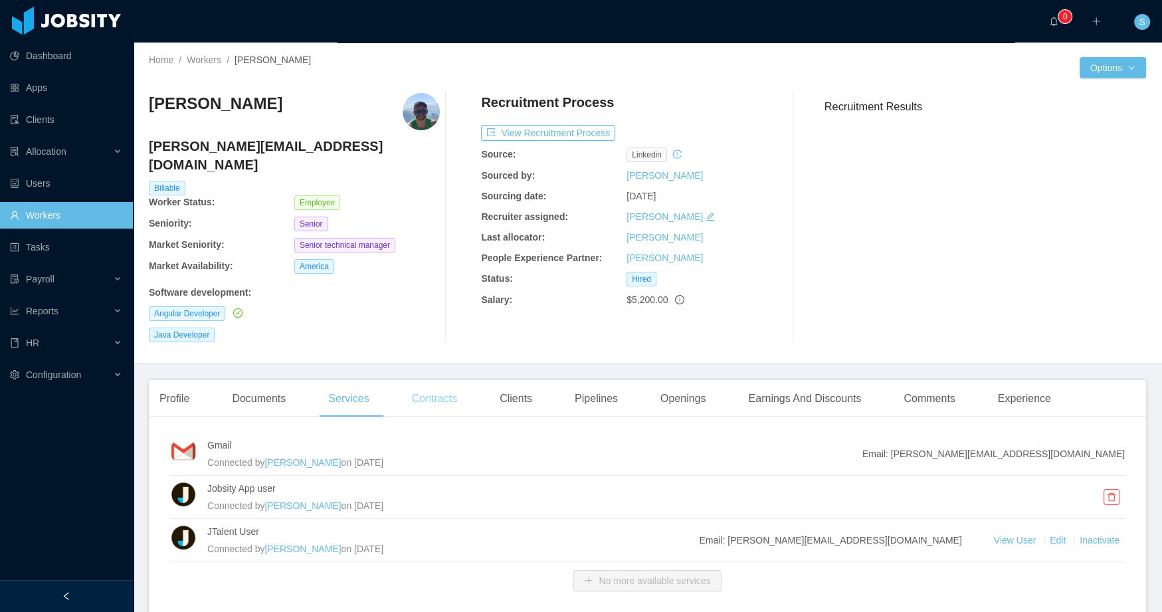
click at [430, 380] on div "Contracts" at bounding box center [434, 398] width 66 height 37
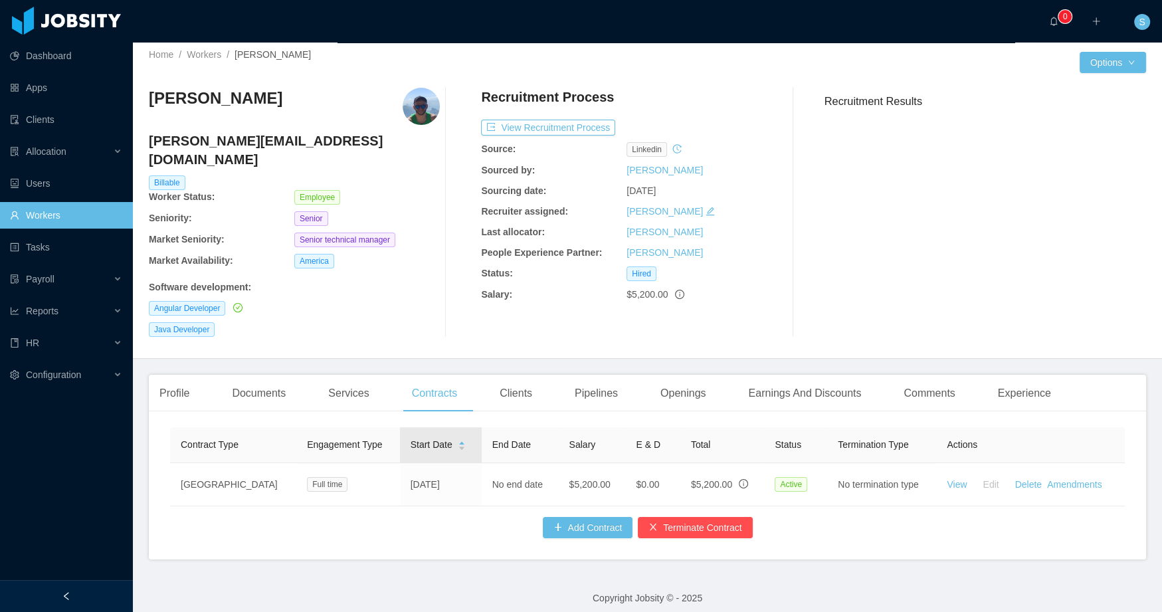
scroll to position [6, 0]
click at [697, 523] on button "Terminate Contract" at bounding box center [695, 526] width 114 height 21
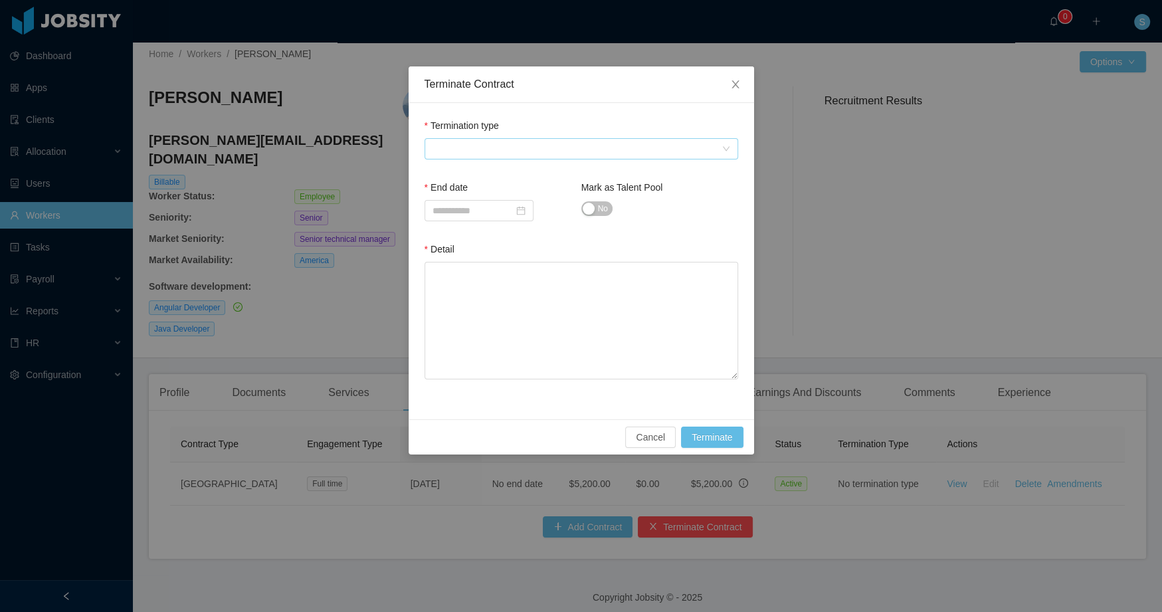
click at [543, 150] on span at bounding box center [576, 149] width 289 height 20
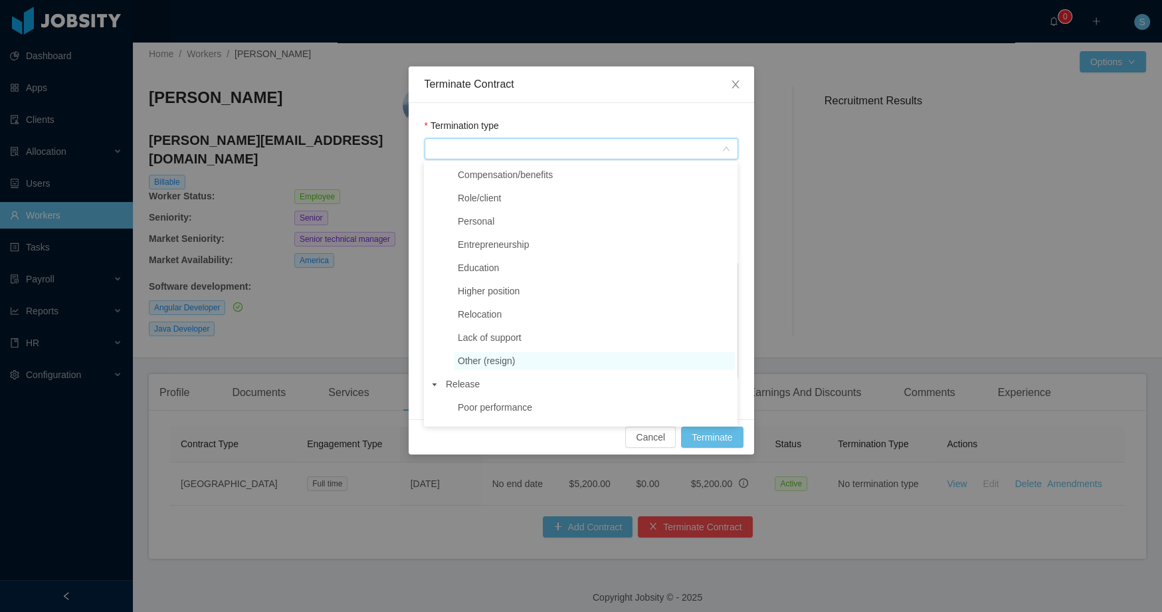
scroll to position [197, 0]
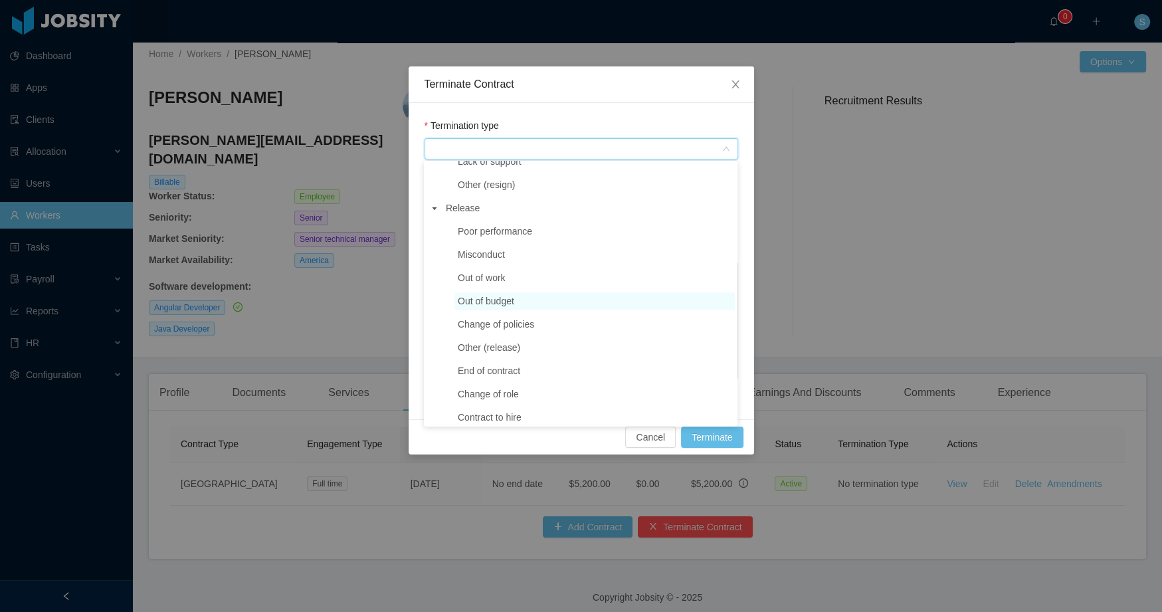
click at [505, 302] on span "Out of budget" at bounding box center [486, 301] width 56 height 11
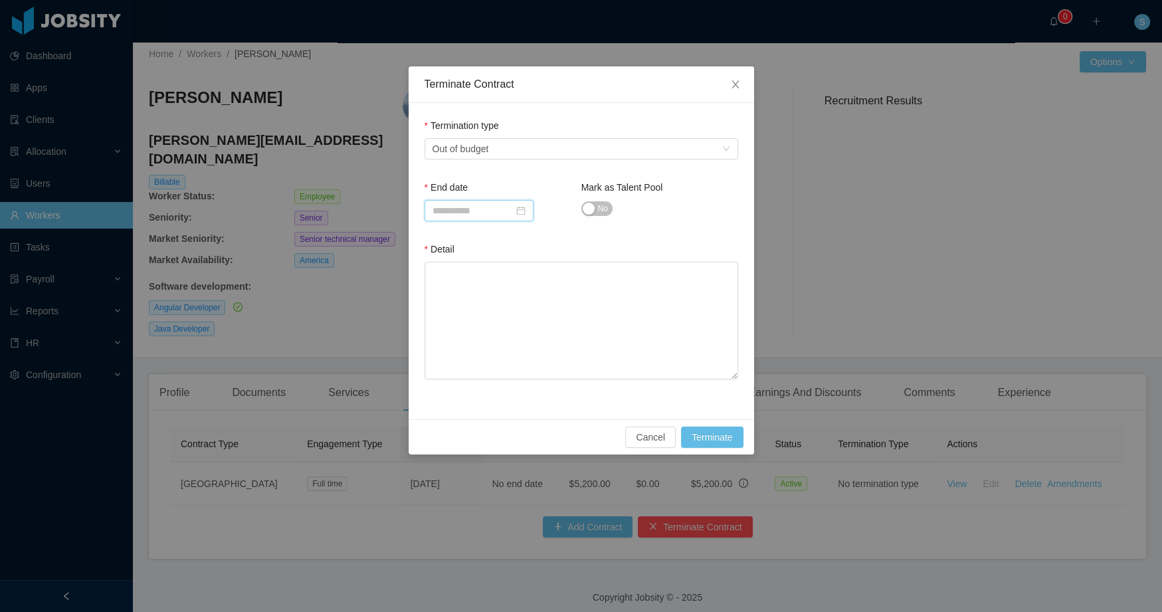
click at [500, 207] on input at bounding box center [478, 210] width 109 height 21
click at [561, 362] on div "29" at bounding box center [565, 362] width 16 height 16
type input "**********"
click at [593, 213] on button "No" at bounding box center [596, 208] width 31 height 15
click at [595, 302] on textarea "Detail" at bounding box center [581, 321] width 314 height 118
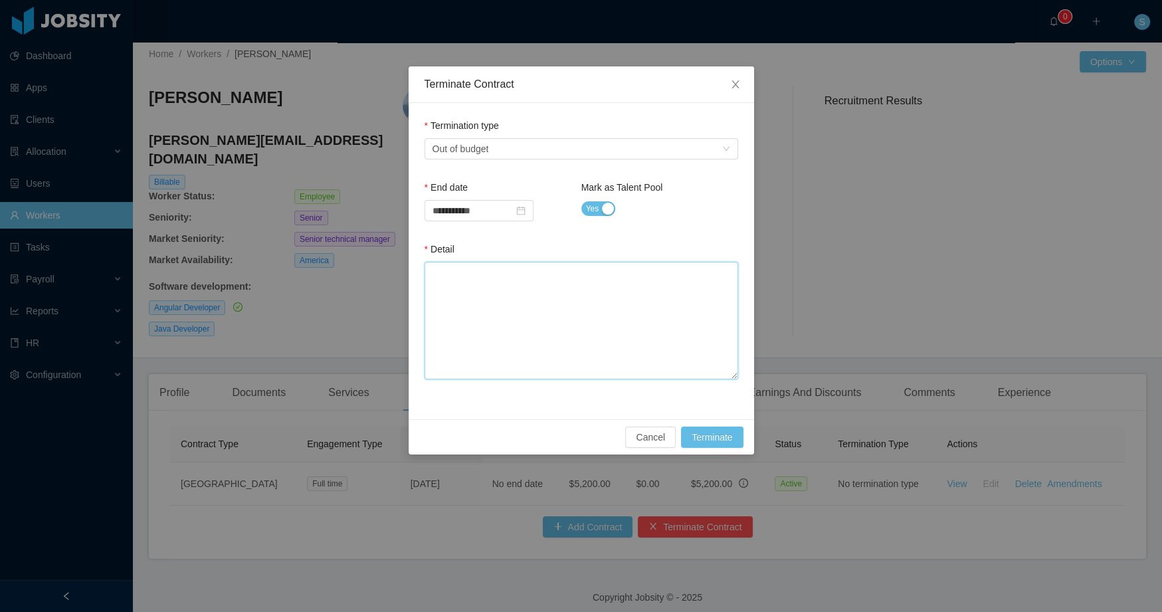
click at [553, 301] on textarea "Detail" at bounding box center [581, 321] width 314 height 118
paste textarea "**********"
type textarea "**********"
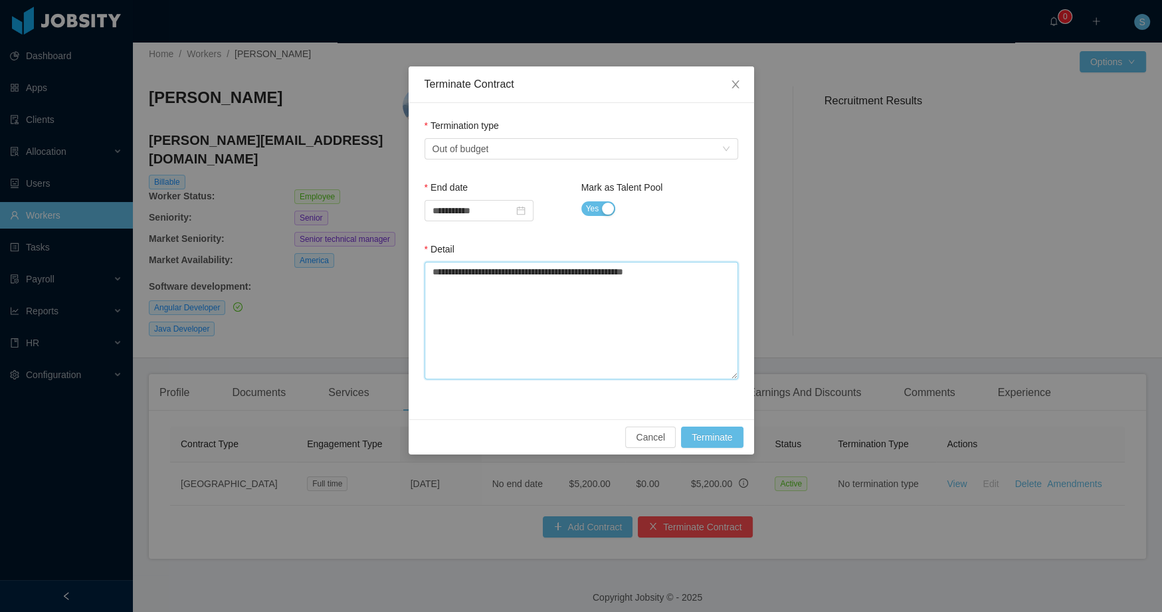
type textarea "**********"
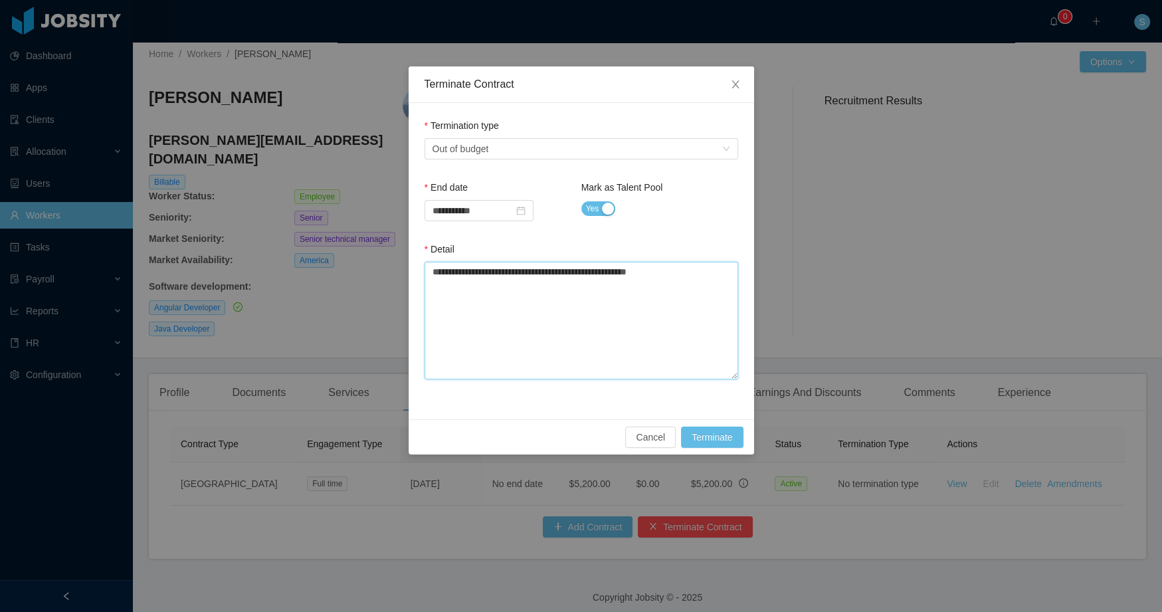
type textarea "**********"
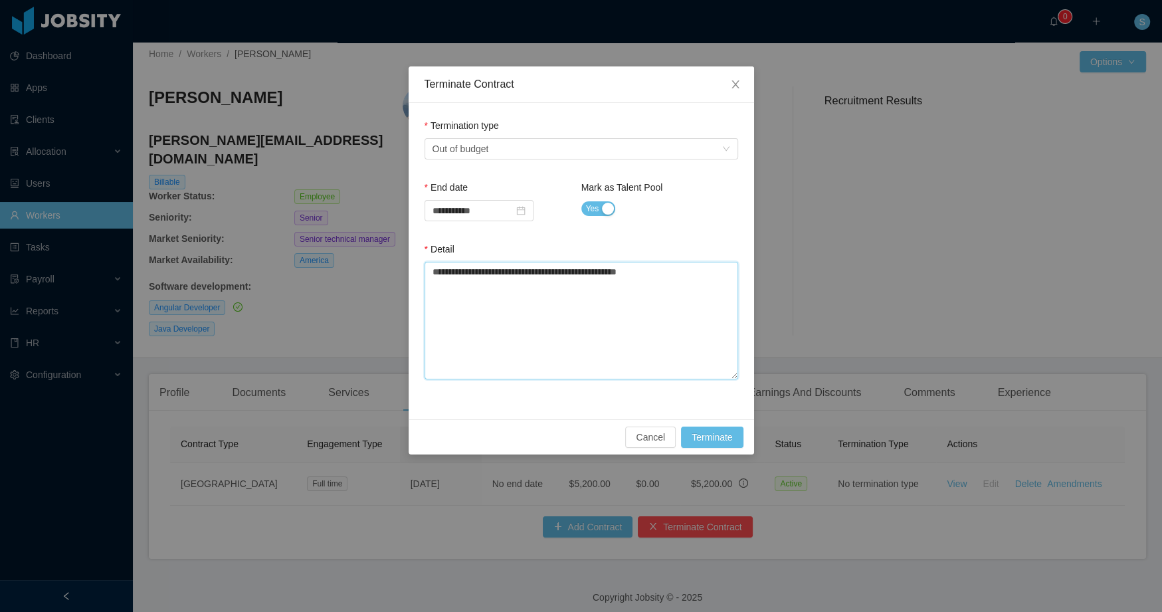
type textarea "**********"
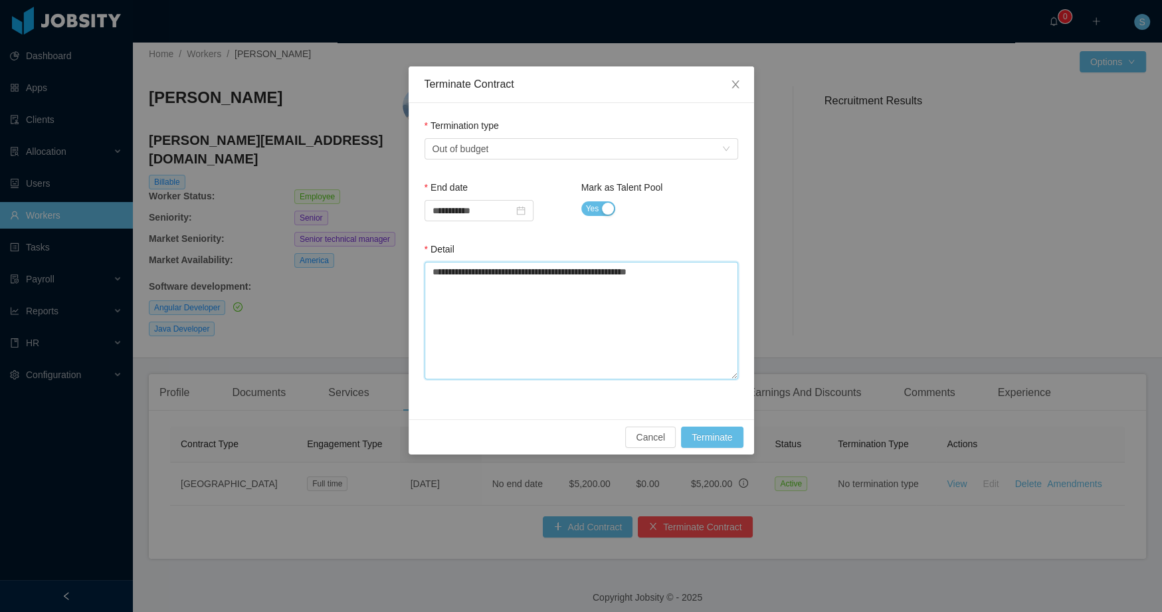
type textarea "**********"
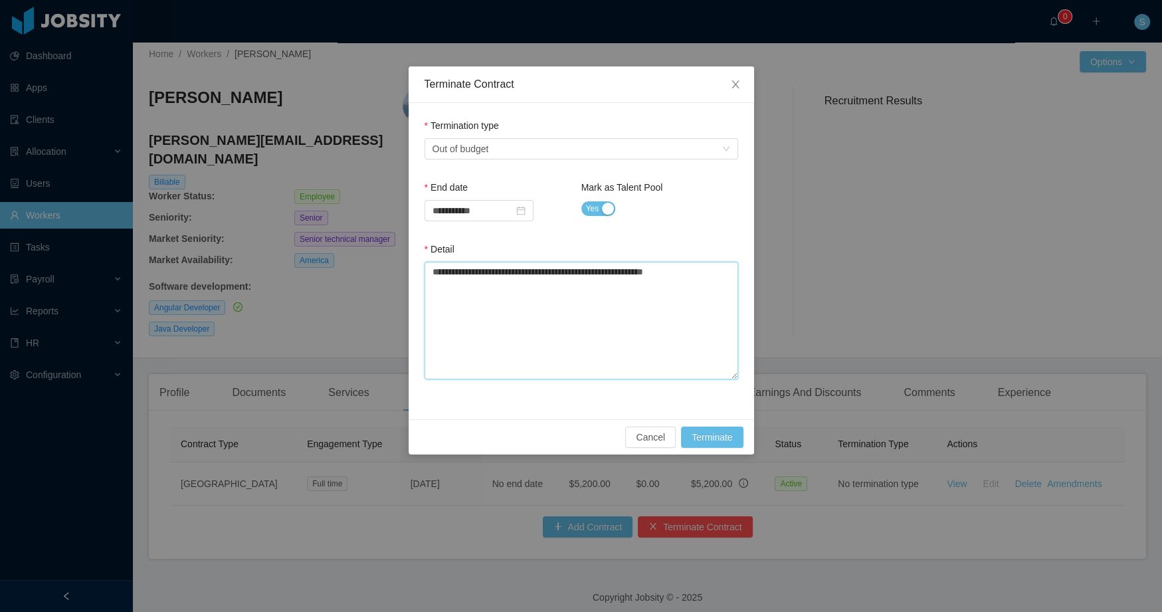
type textarea "**********"
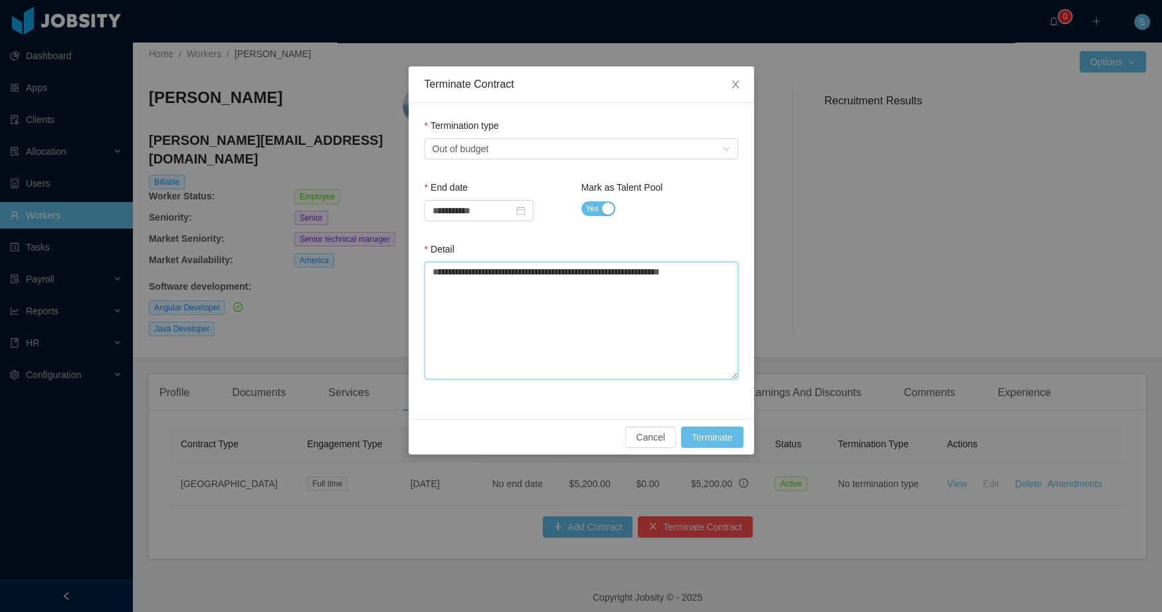
type textarea "**********"
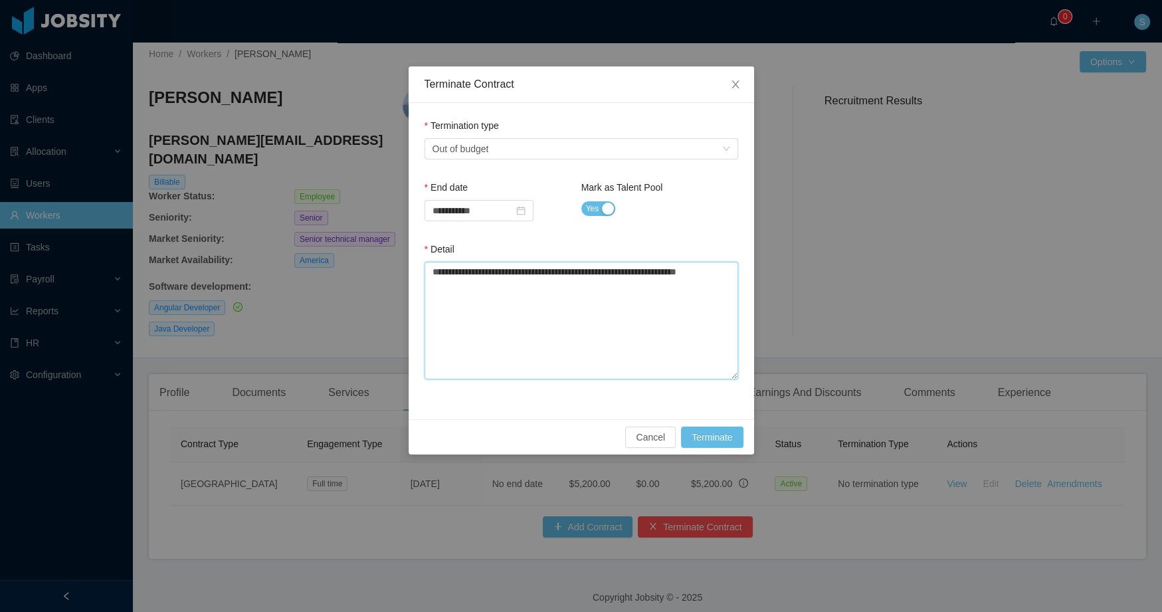
type textarea "**********"
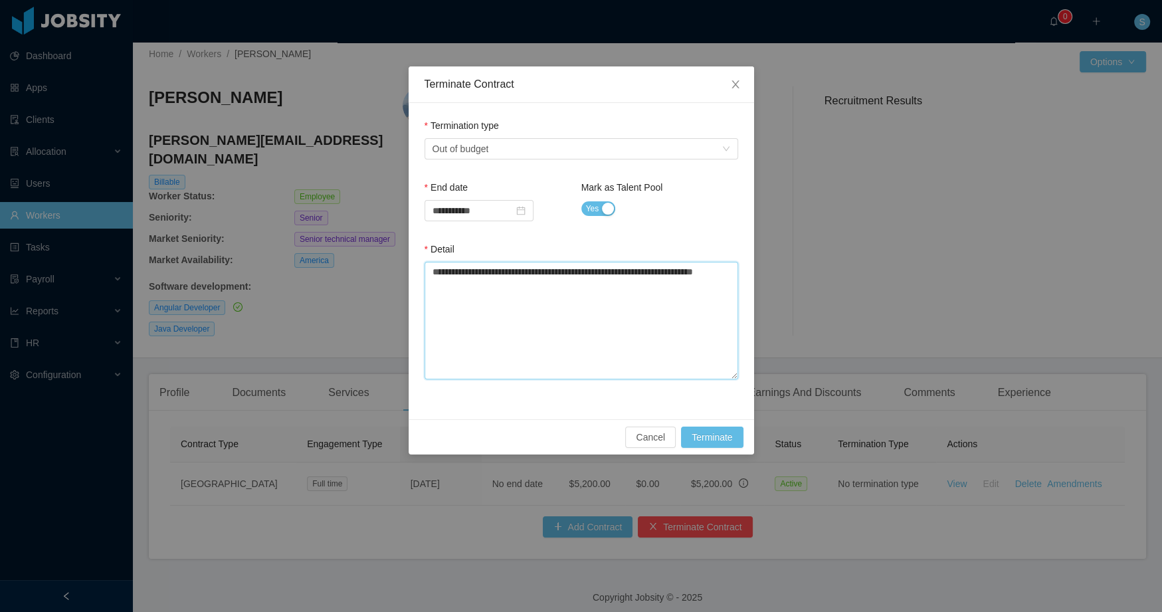
type textarea "**********"
drag, startPoint x: 527, startPoint y: 290, endPoint x: 407, endPoint y: 266, distance: 122.7
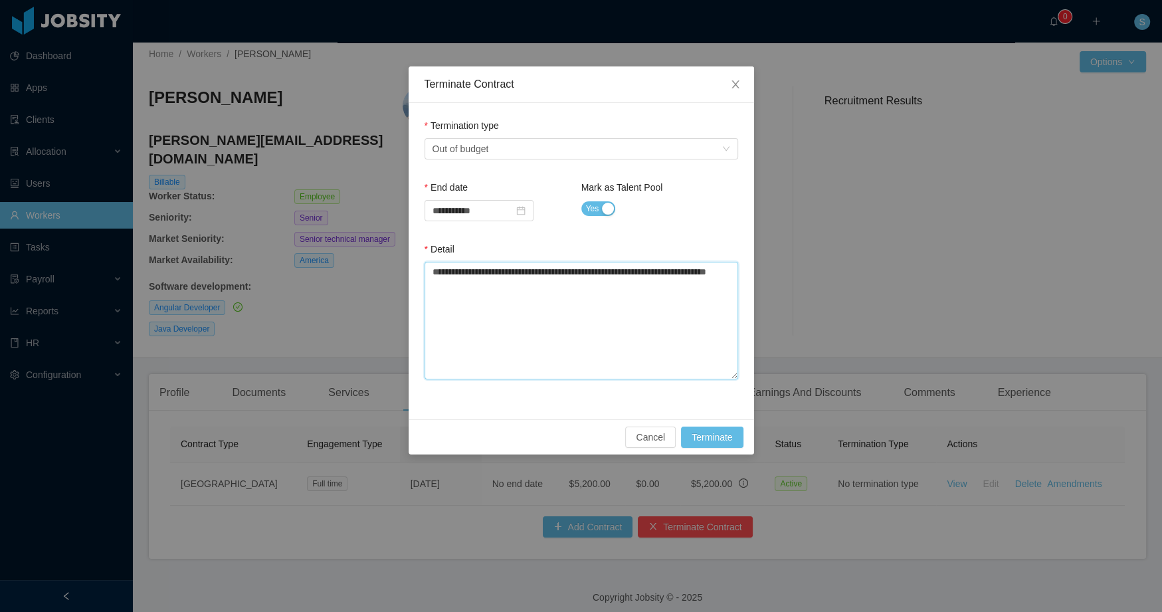
click at [407, 266] on div "**********" at bounding box center [581, 306] width 1162 height 612
type textarea "**********"
click at [565, 311] on textarea "**********" at bounding box center [581, 321] width 314 height 118
click at [719, 434] on button "Terminate" at bounding box center [712, 436] width 62 height 21
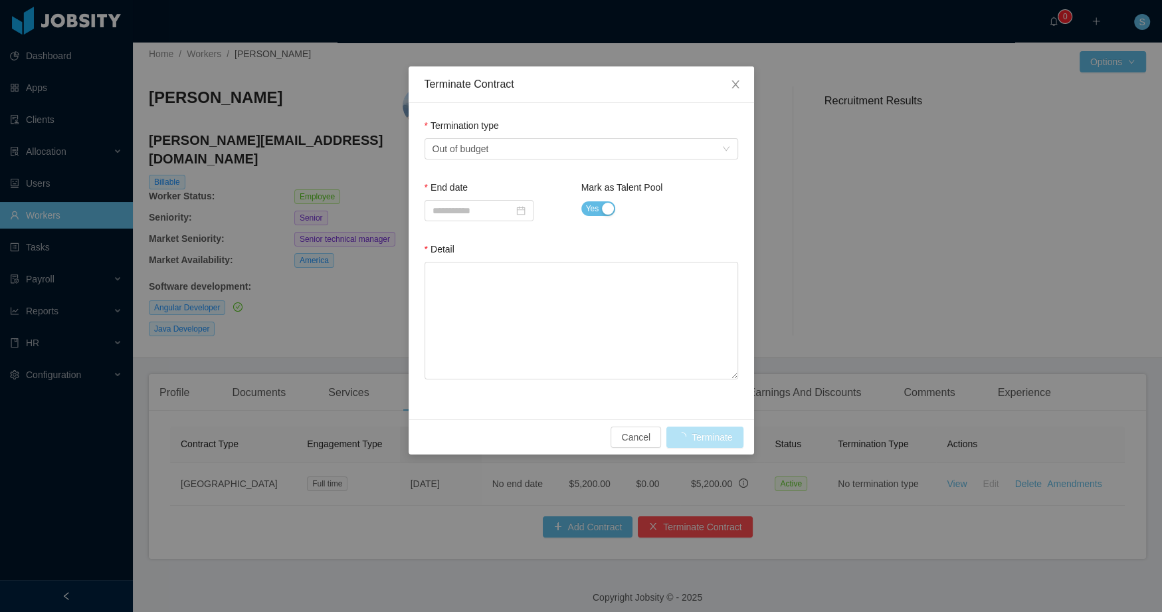
scroll to position [0, 0]
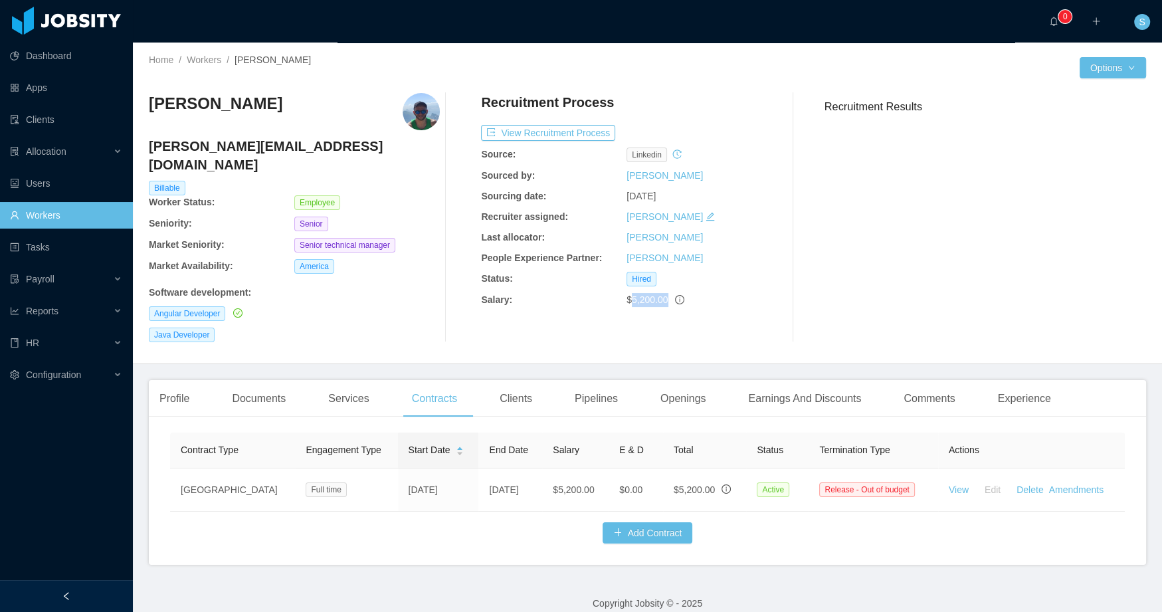
drag, startPoint x: 626, startPoint y: 301, endPoint x: 668, endPoint y: 302, distance: 41.9
click at [668, 302] on div "$5,200.00" at bounding box center [698, 300] width 145 height 14
copy span "5,200.00"
click at [516, 380] on div "Clients" at bounding box center [516, 398] width 54 height 37
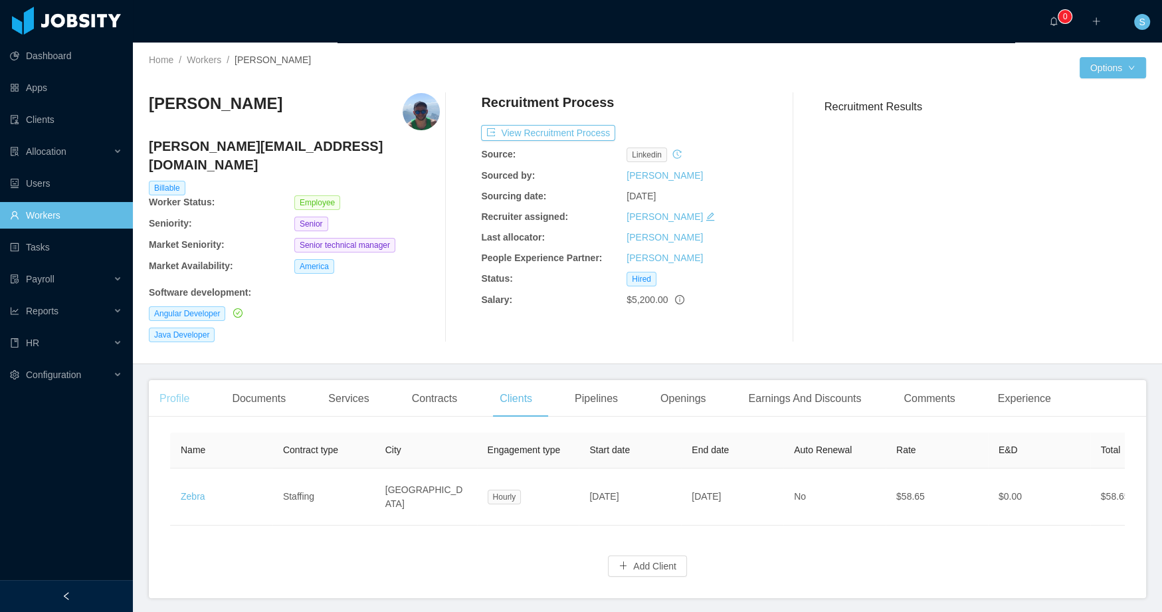
click at [171, 381] on div "Profile" at bounding box center [174, 398] width 51 height 37
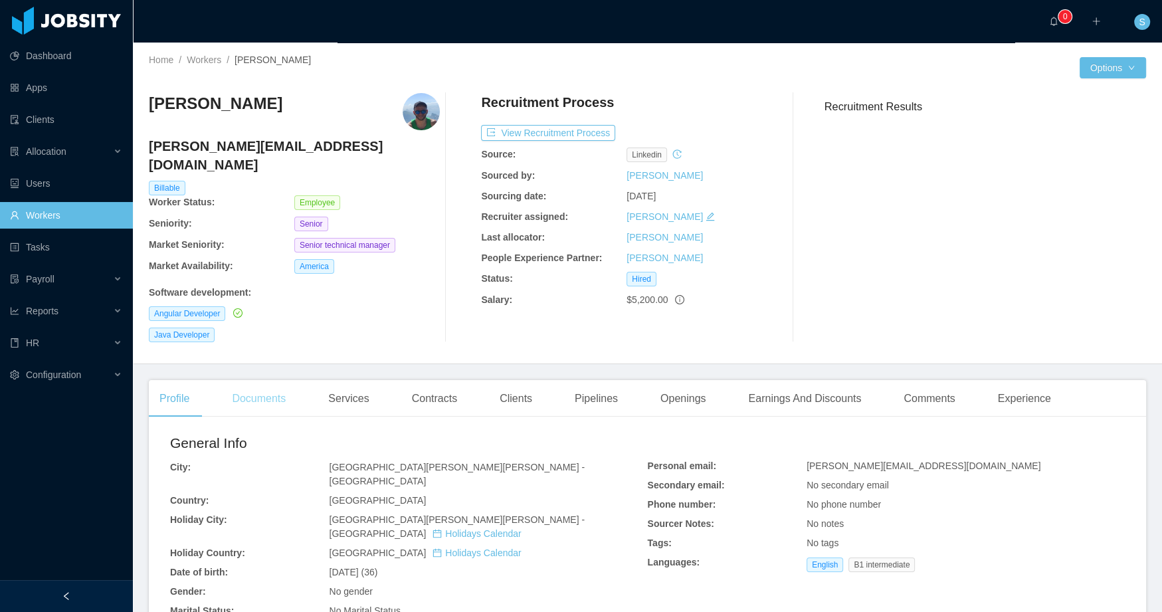
click at [287, 380] on div "Documents" at bounding box center [258, 398] width 75 height 37
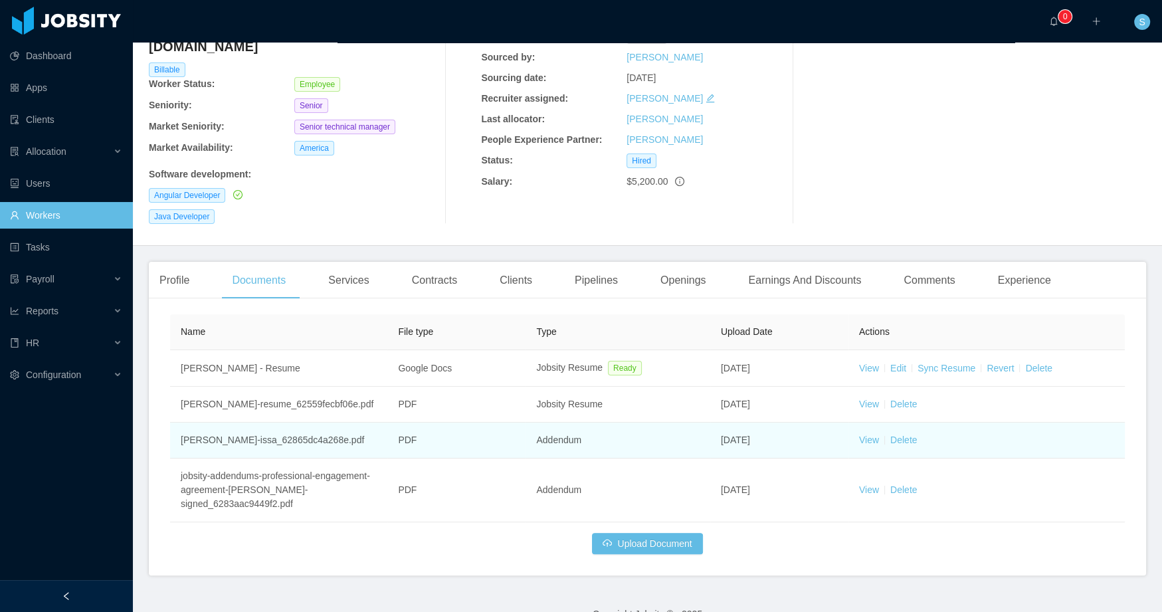
scroll to position [122, 0]
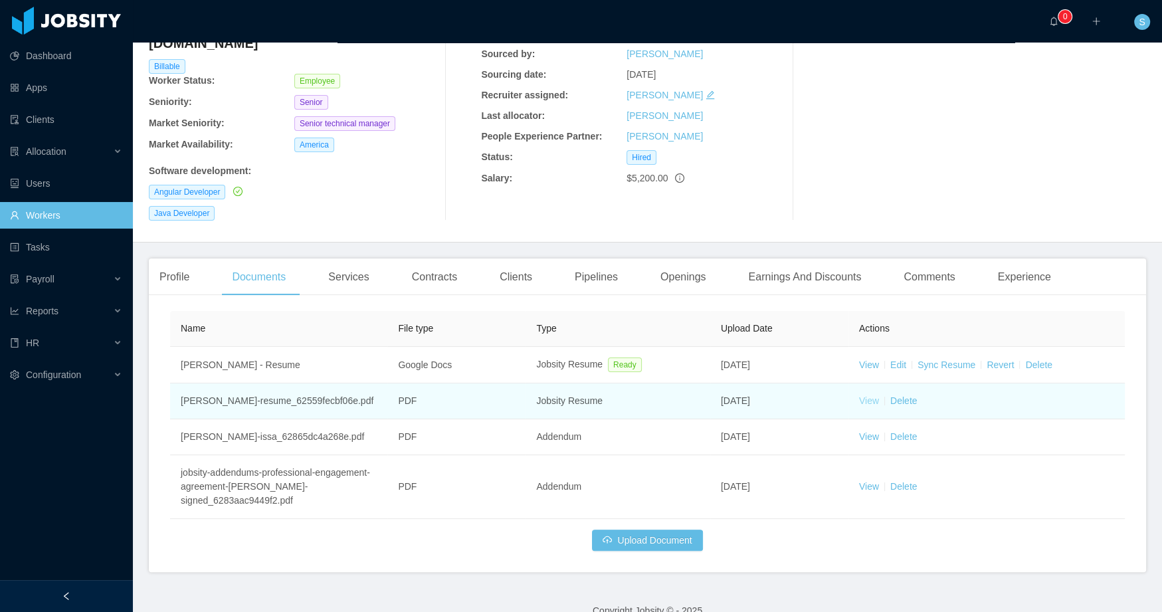
click at [862, 395] on link "View" at bounding box center [869, 400] width 20 height 11
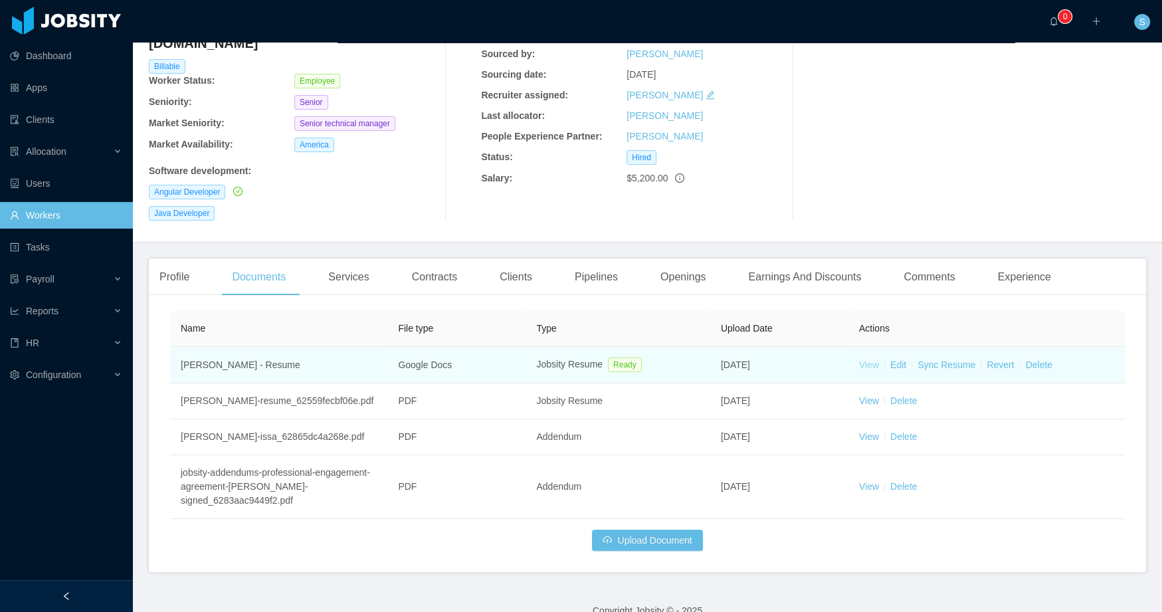
click at [867, 359] on link "View" at bounding box center [869, 364] width 20 height 11
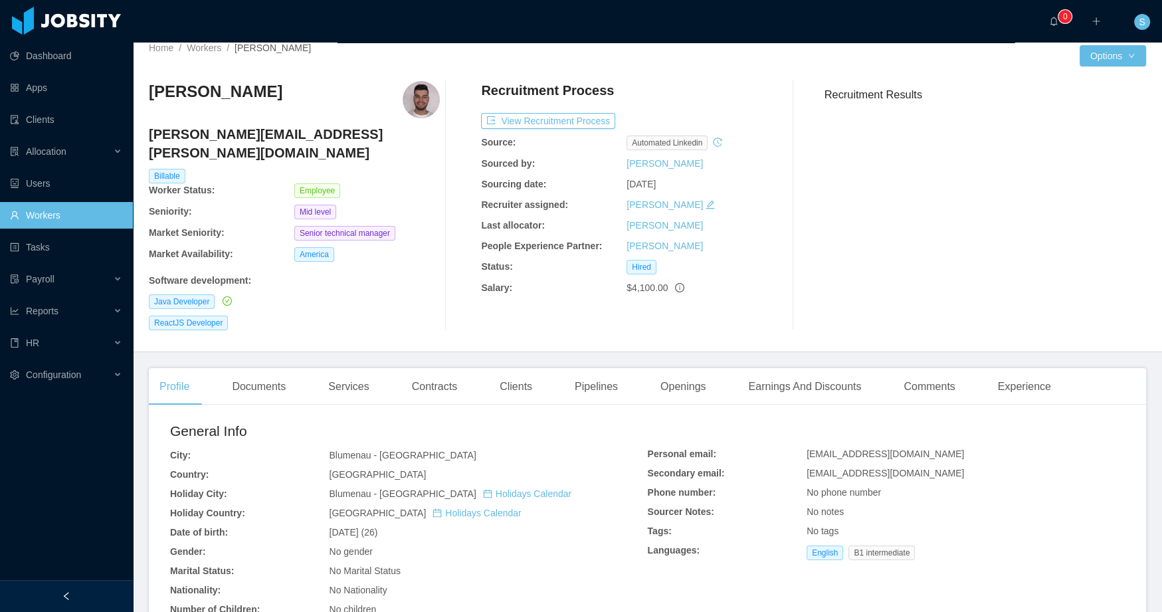
scroll to position [31, 0]
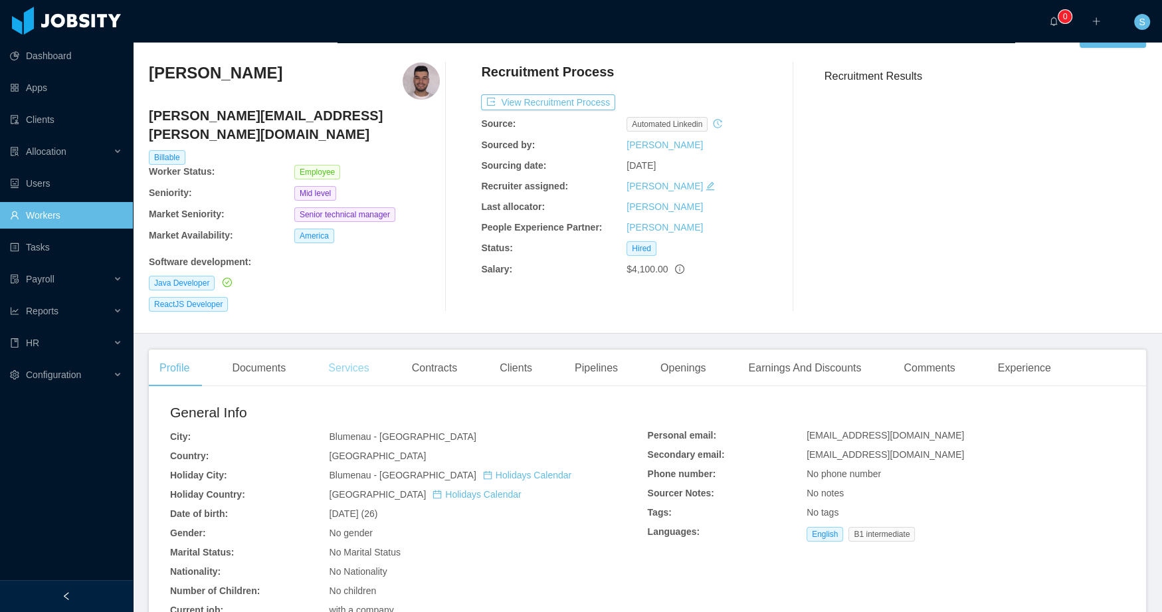
click at [355, 352] on div "Services" at bounding box center [349, 367] width 62 height 37
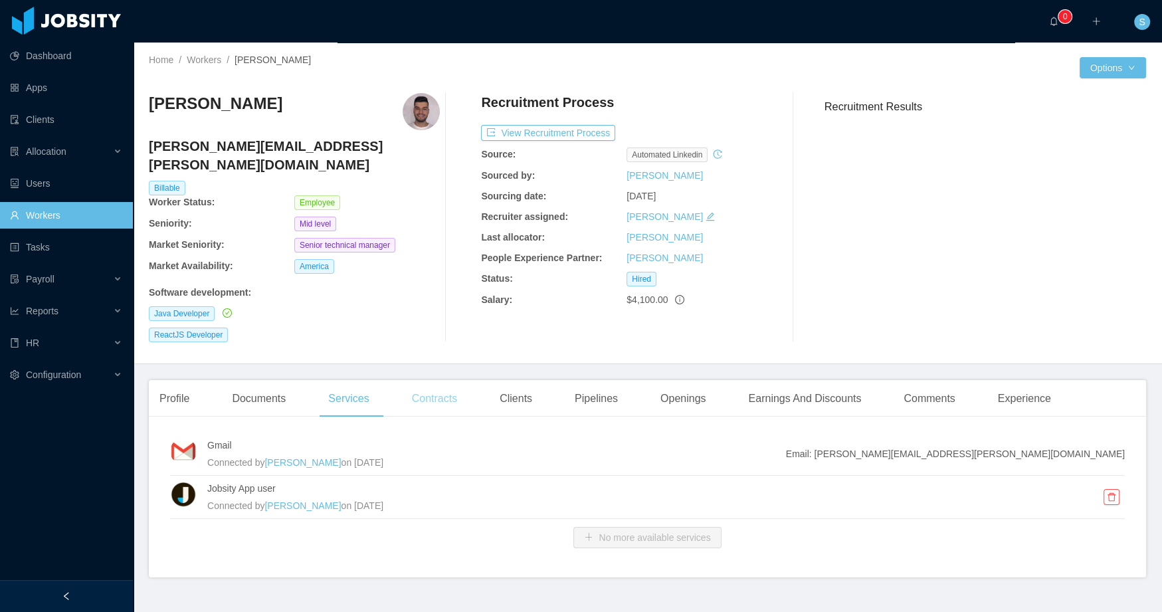
click at [448, 380] on div "Contracts" at bounding box center [434, 398] width 66 height 37
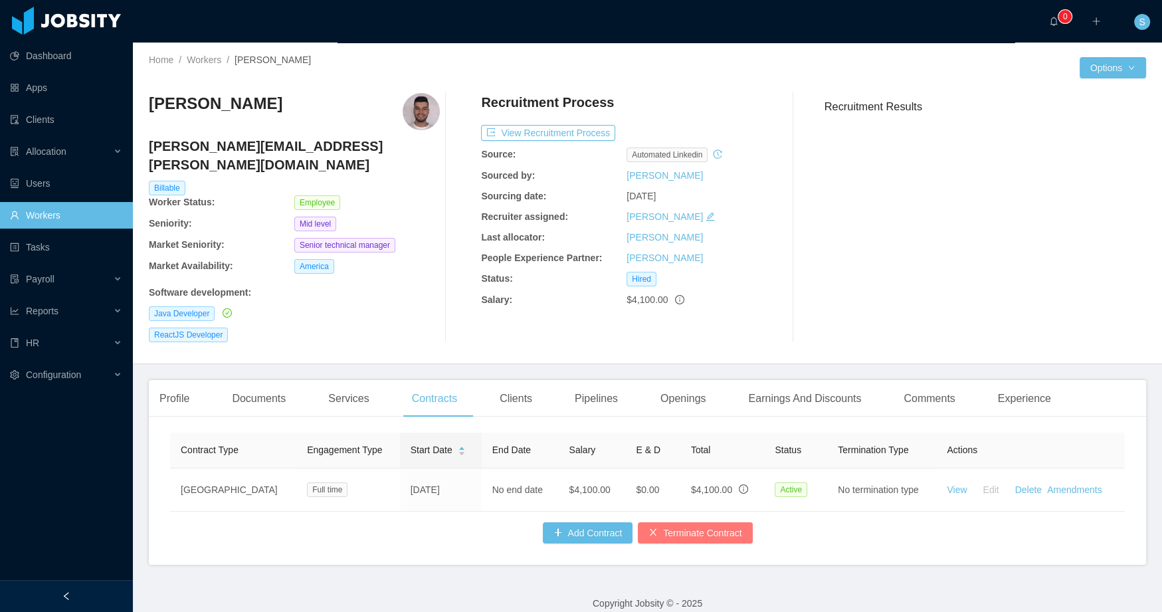
click at [707, 525] on button "Terminate Contract" at bounding box center [695, 532] width 114 height 21
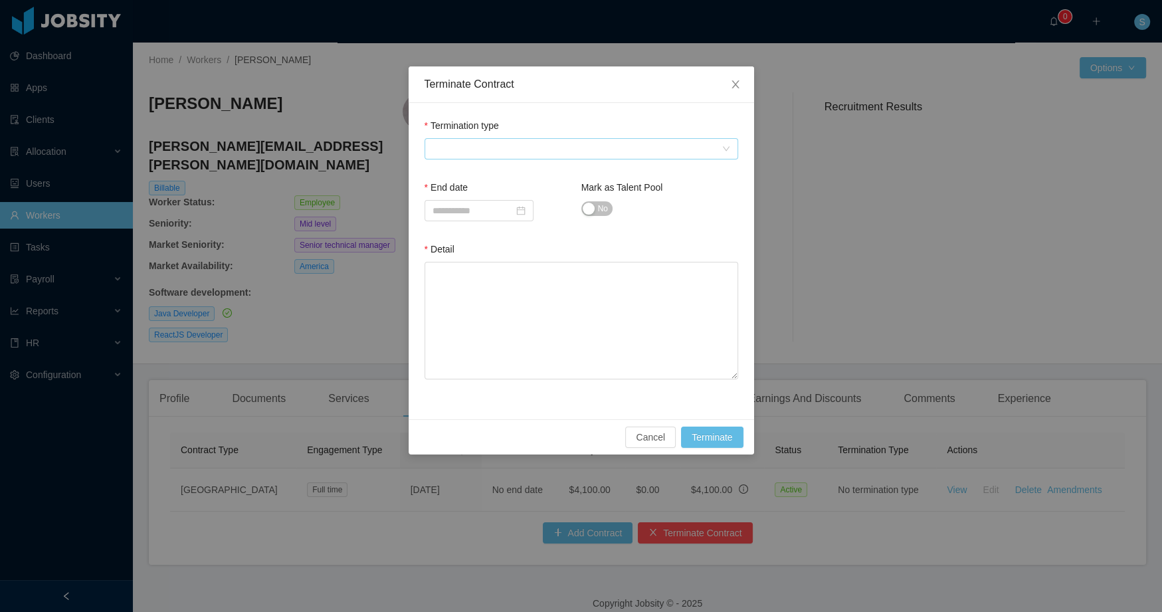
click at [593, 141] on span at bounding box center [576, 149] width 289 height 20
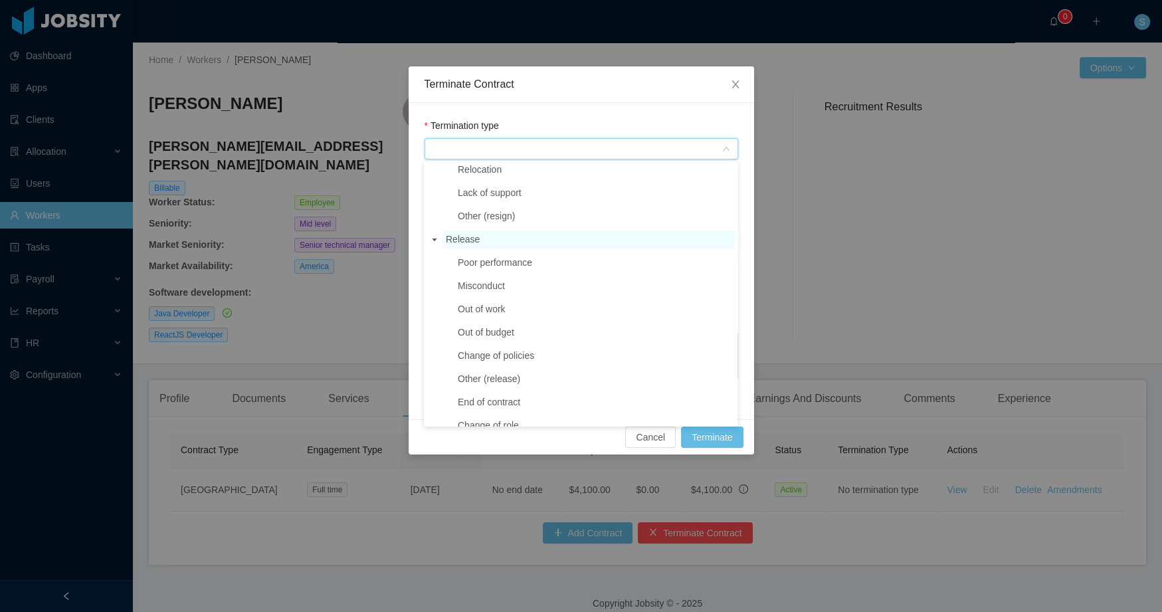
scroll to position [201, 0]
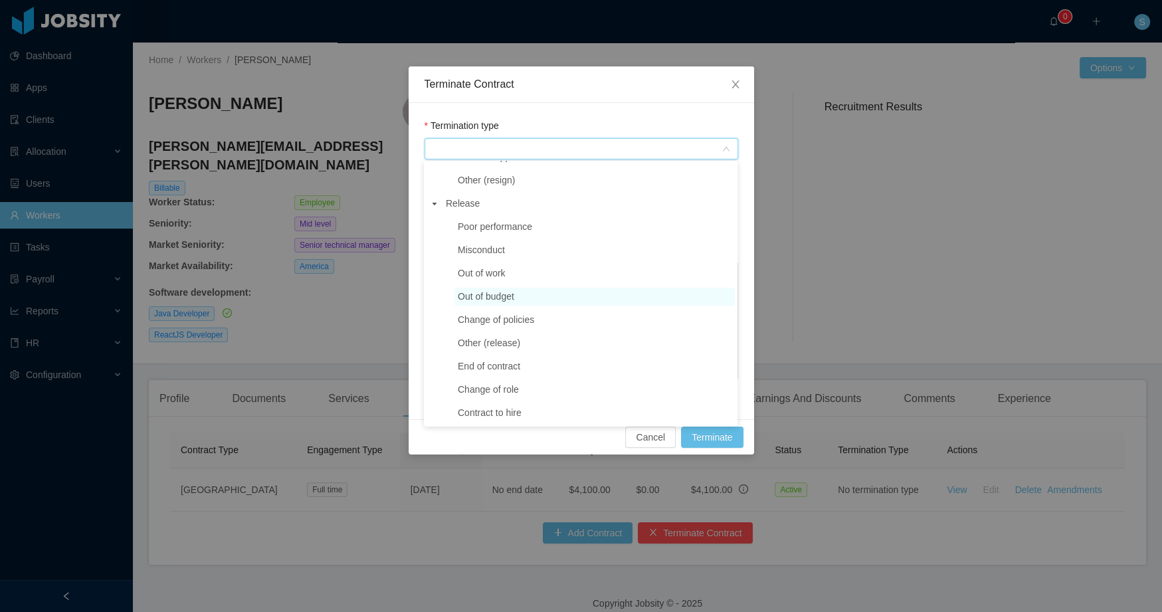
click at [510, 296] on span "Out of budget" at bounding box center [486, 296] width 56 height 11
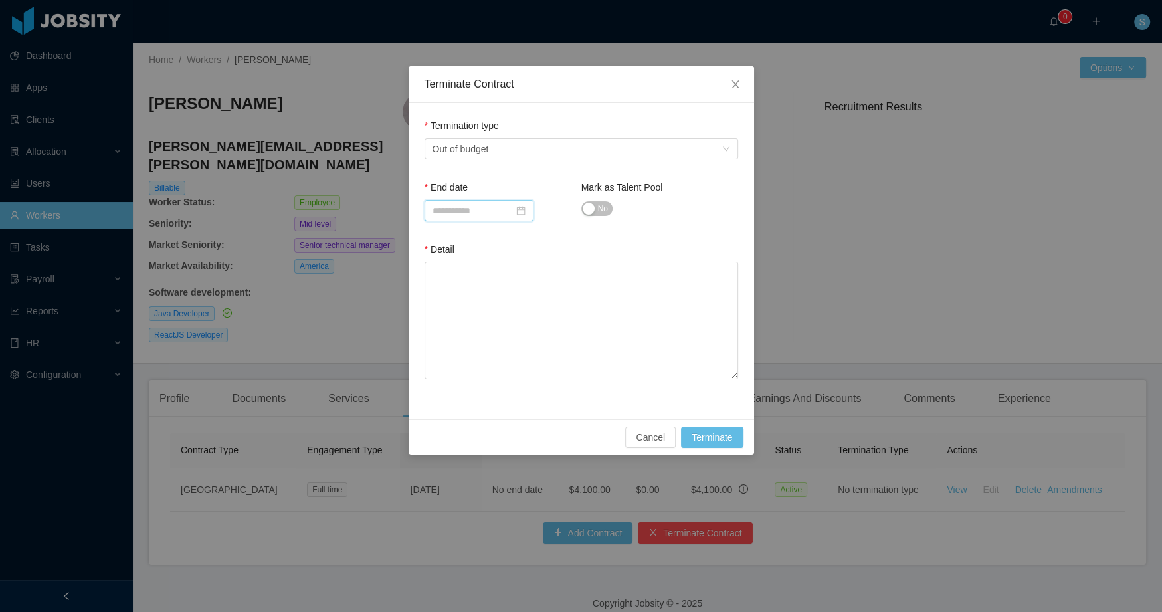
click at [497, 214] on input at bounding box center [478, 210] width 109 height 21
click at [564, 361] on div "29" at bounding box center [565, 362] width 16 height 16
type input "**********"
click at [600, 207] on span "No" at bounding box center [603, 208] width 10 height 13
click at [559, 318] on textarea "Detail" at bounding box center [581, 321] width 314 height 118
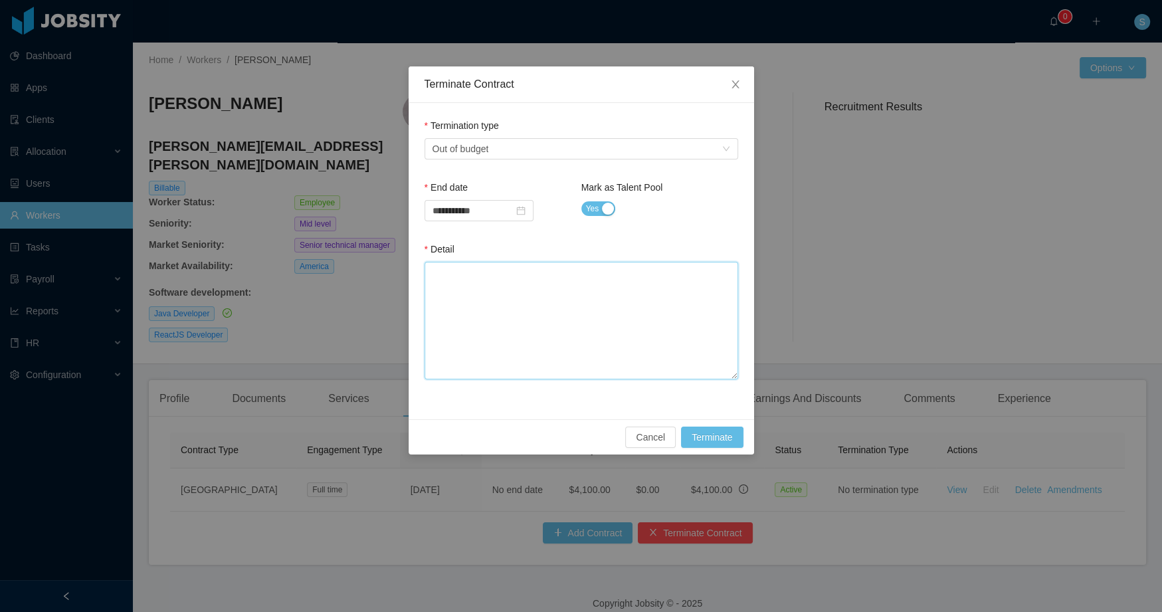
click at [638, 320] on textarea "Detail" at bounding box center [581, 321] width 314 height 118
paste textarea "**********"
type textarea "**********"
click at [718, 432] on button "Terminate" at bounding box center [712, 436] width 62 height 21
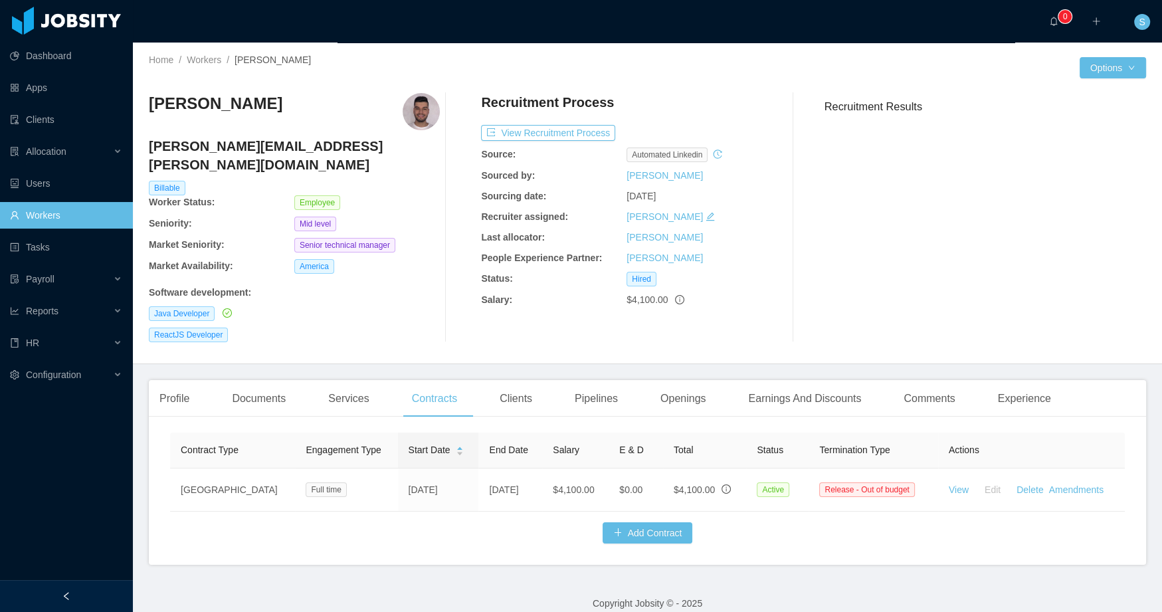
drag, startPoint x: 270, startPoint y: 106, endPoint x: 137, endPoint y: 103, distance: 133.5
click at [136, 103] on div "Home / Workers / Marcelo Wippel / Options Marcelo Wippel marcelo.wippel@jobsity…" at bounding box center [647, 203] width 1029 height 321
copy h3 "Marcelo Wippel"
drag, startPoint x: 624, startPoint y: 300, endPoint x: 665, endPoint y: 304, distance: 41.3
click at [665, 304] on span "$4,100.00" at bounding box center [646, 299] width 41 height 11
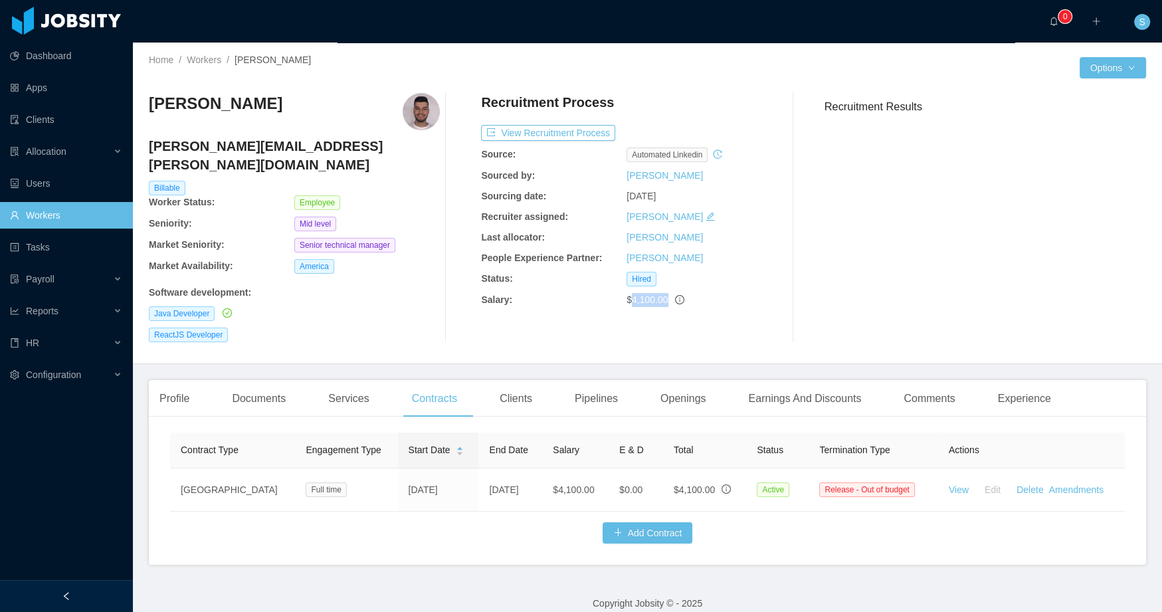
copy span "4,100.00"
click at [341, 383] on div "Services" at bounding box center [349, 398] width 62 height 37
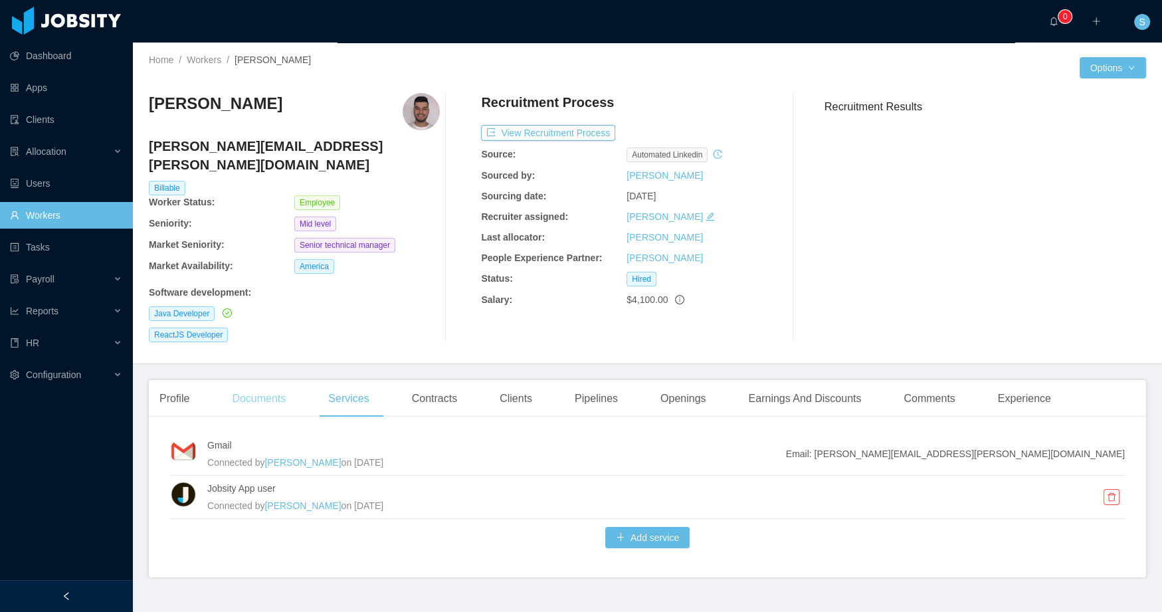
click at [256, 380] on div "Documents" at bounding box center [258, 398] width 75 height 37
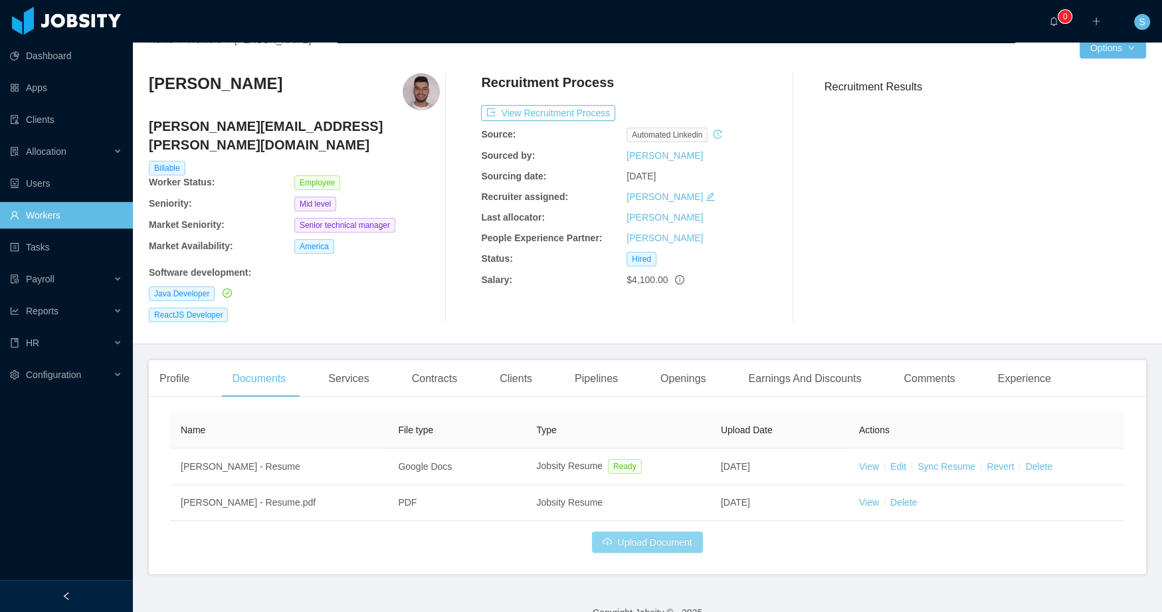
scroll to position [23, 0]
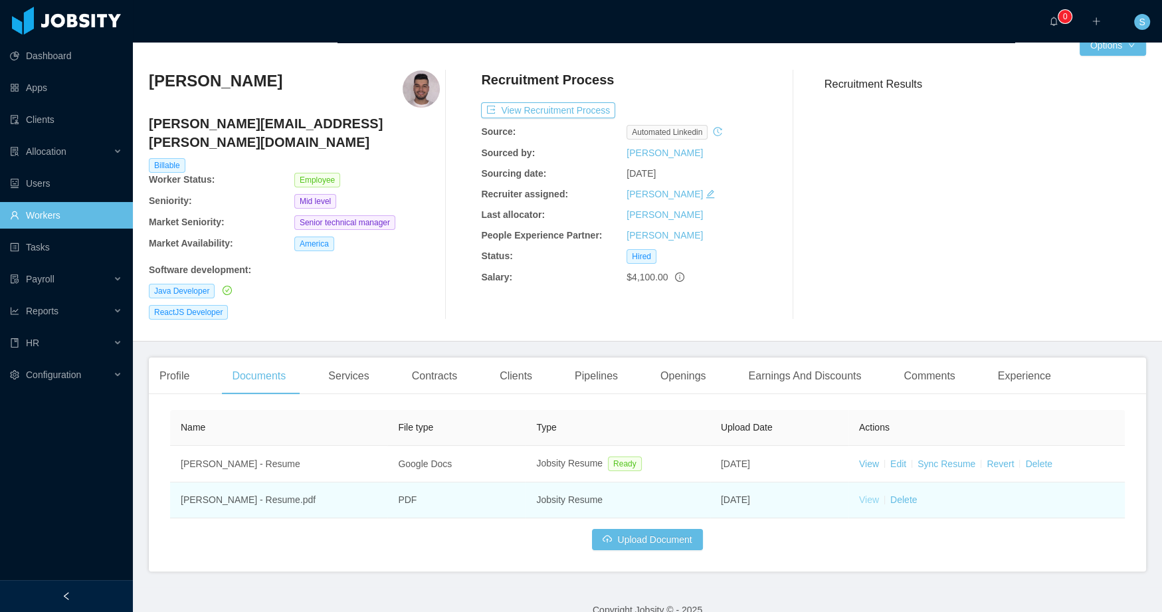
click at [860, 494] on link "View" at bounding box center [869, 499] width 20 height 11
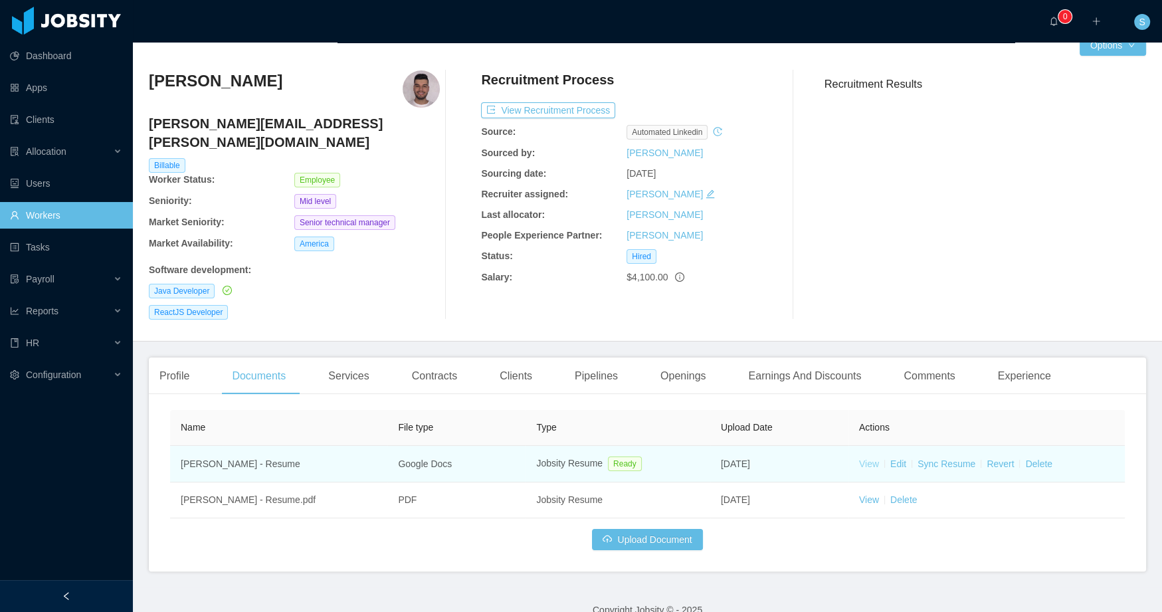
click at [869, 458] on link "View" at bounding box center [869, 463] width 20 height 11
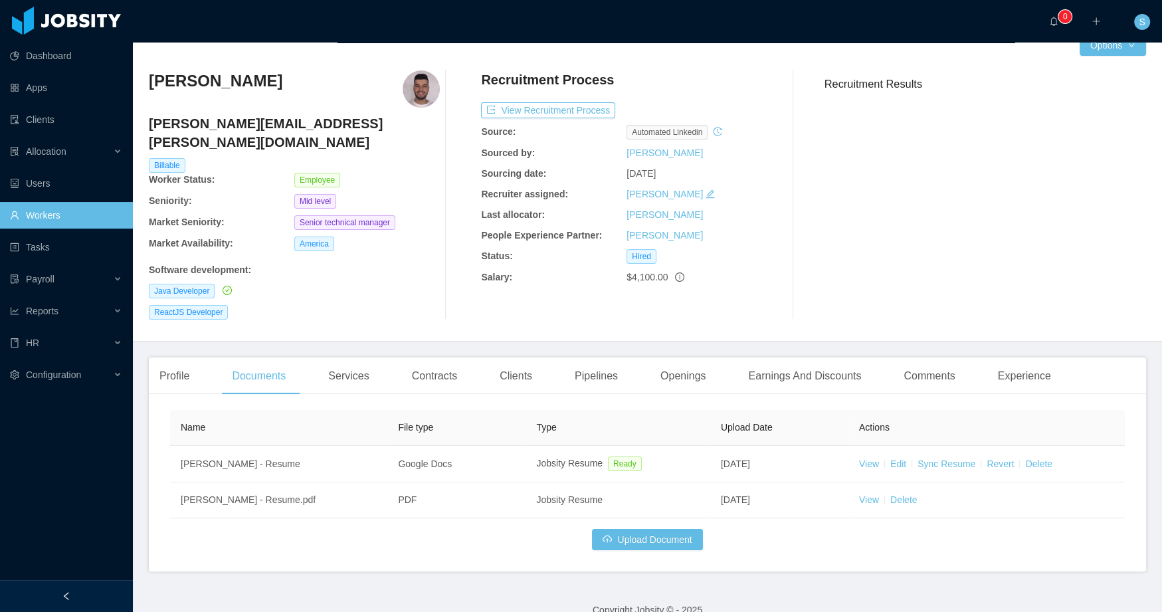
click at [54, 215] on link "Workers" at bounding box center [66, 215] width 112 height 27
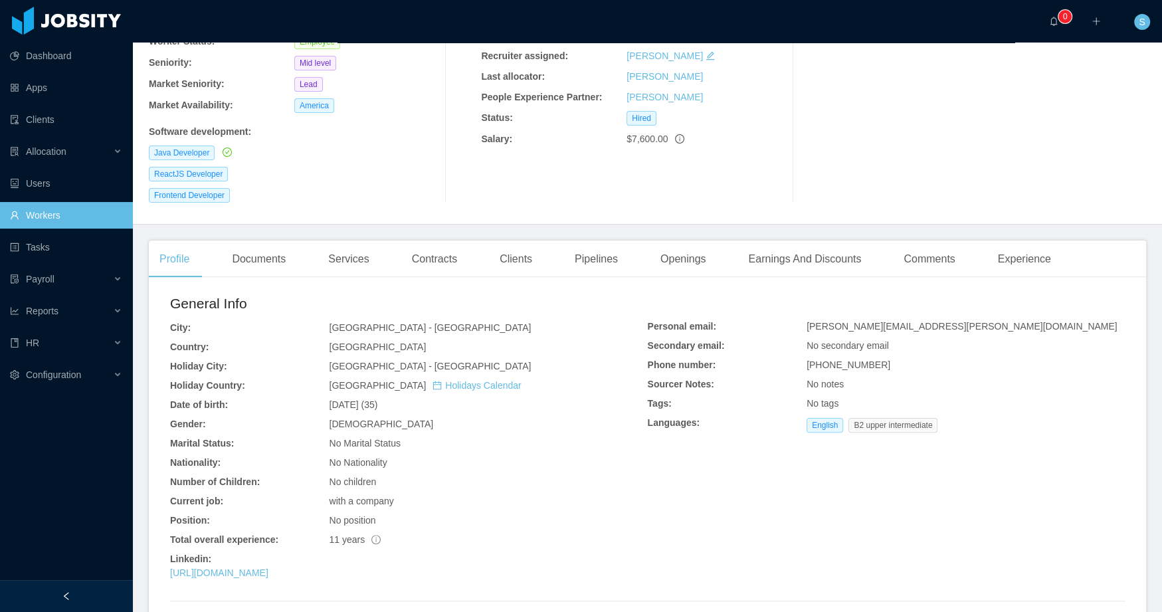
scroll to position [163, 0]
click at [363, 242] on div "Services" at bounding box center [349, 256] width 62 height 37
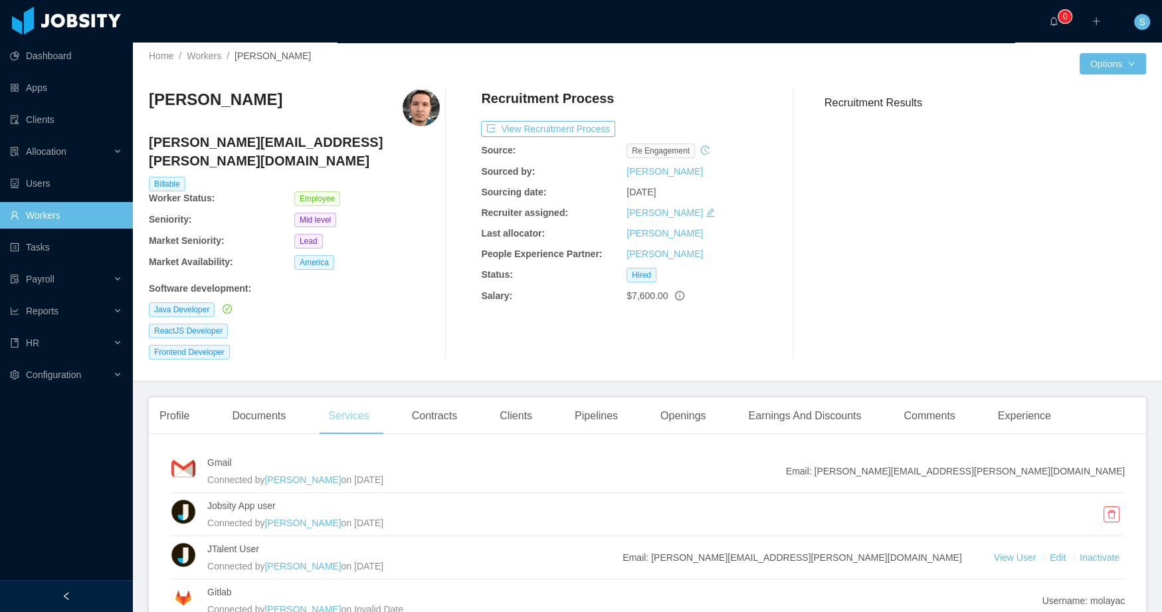
scroll to position [113, 0]
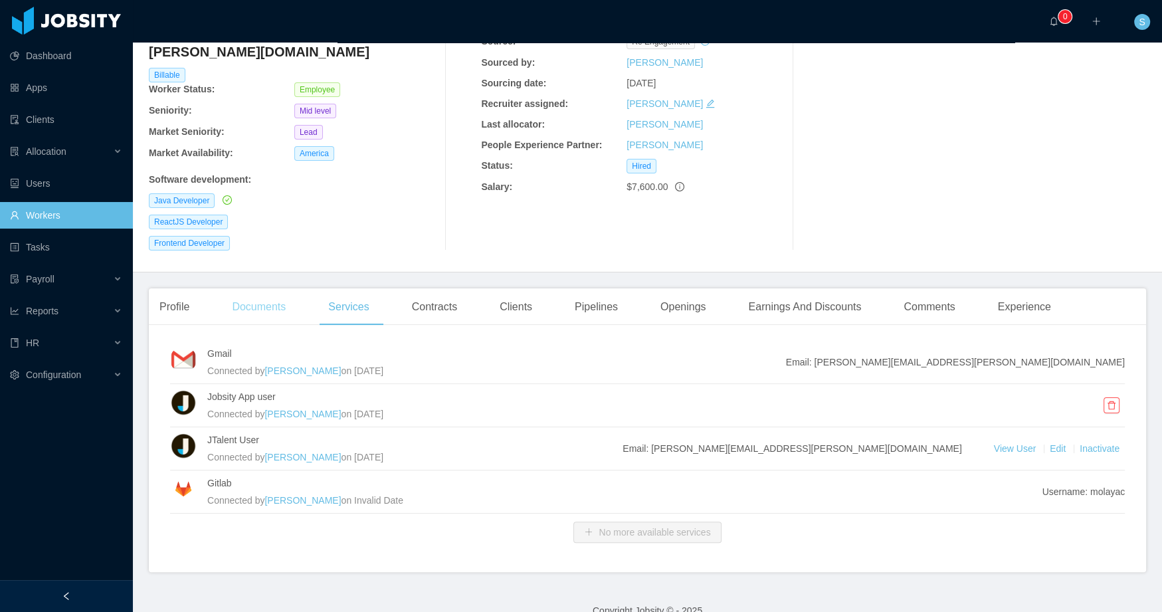
click at [223, 298] on div "Documents" at bounding box center [258, 306] width 75 height 37
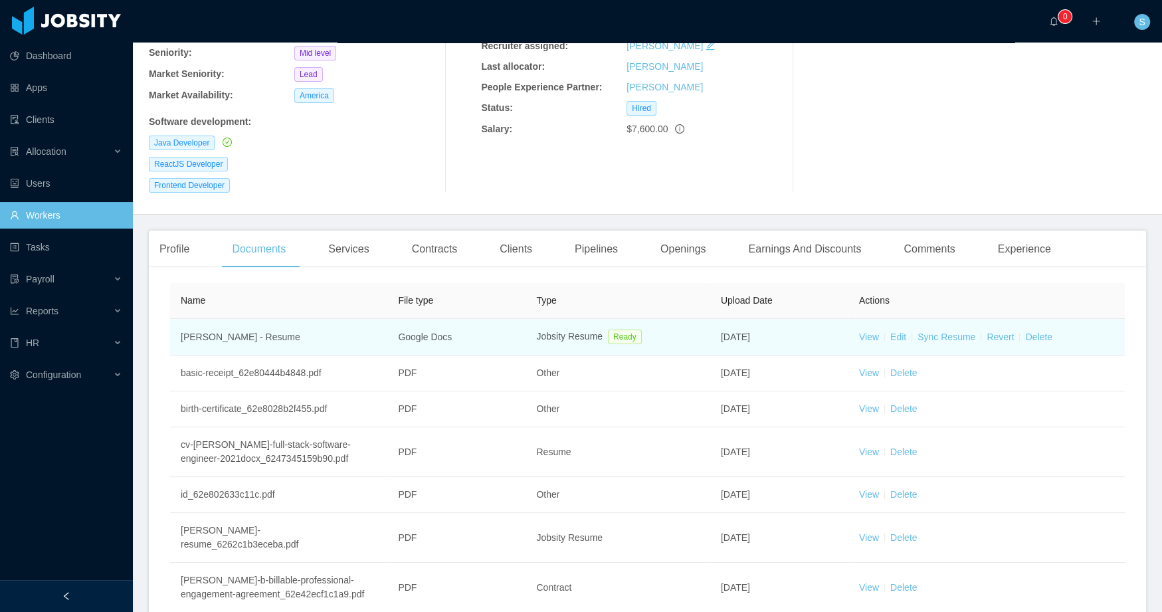
scroll to position [173, 0]
click at [860, 329] on link "View" at bounding box center [869, 334] width 20 height 11
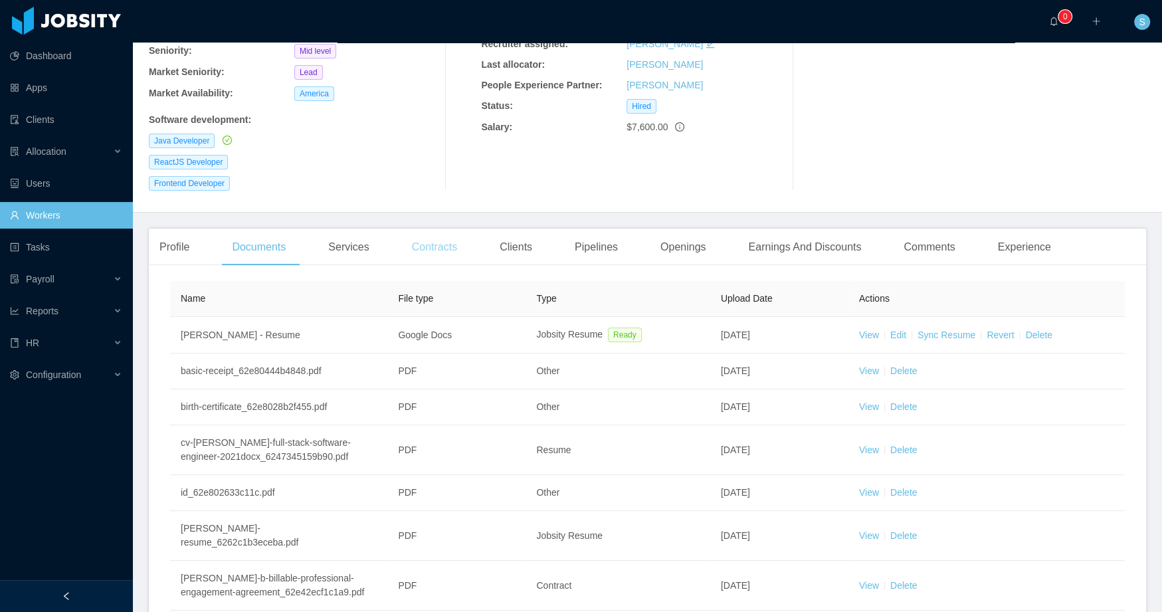
click at [441, 229] on div "Contracts" at bounding box center [434, 247] width 66 height 37
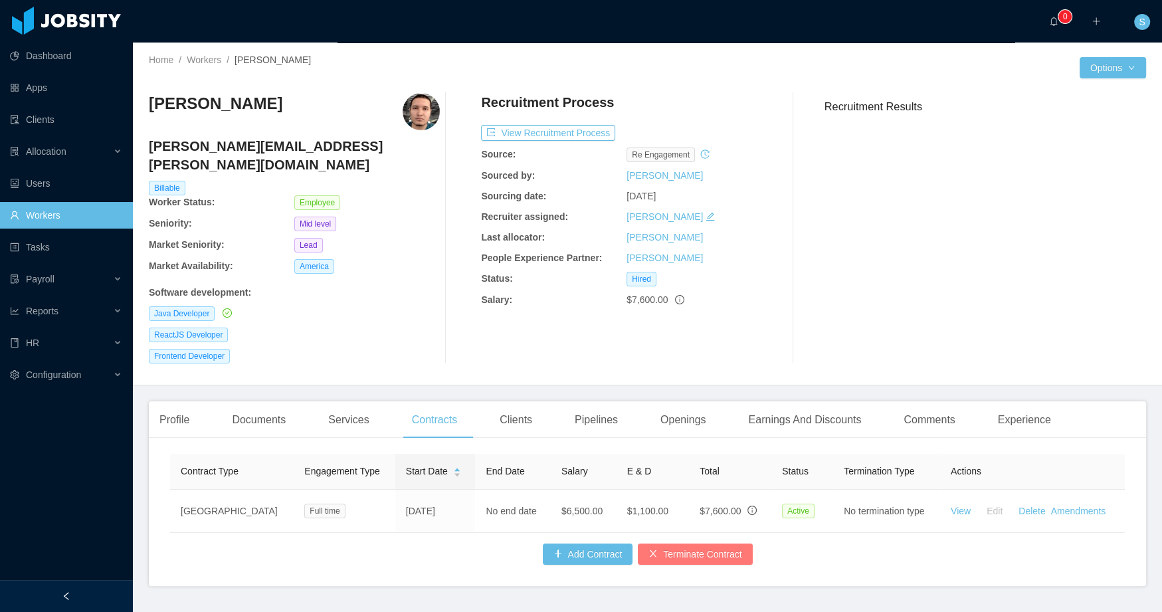
click at [713, 547] on button "Terminate Contract" at bounding box center [695, 553] width 114 height 21
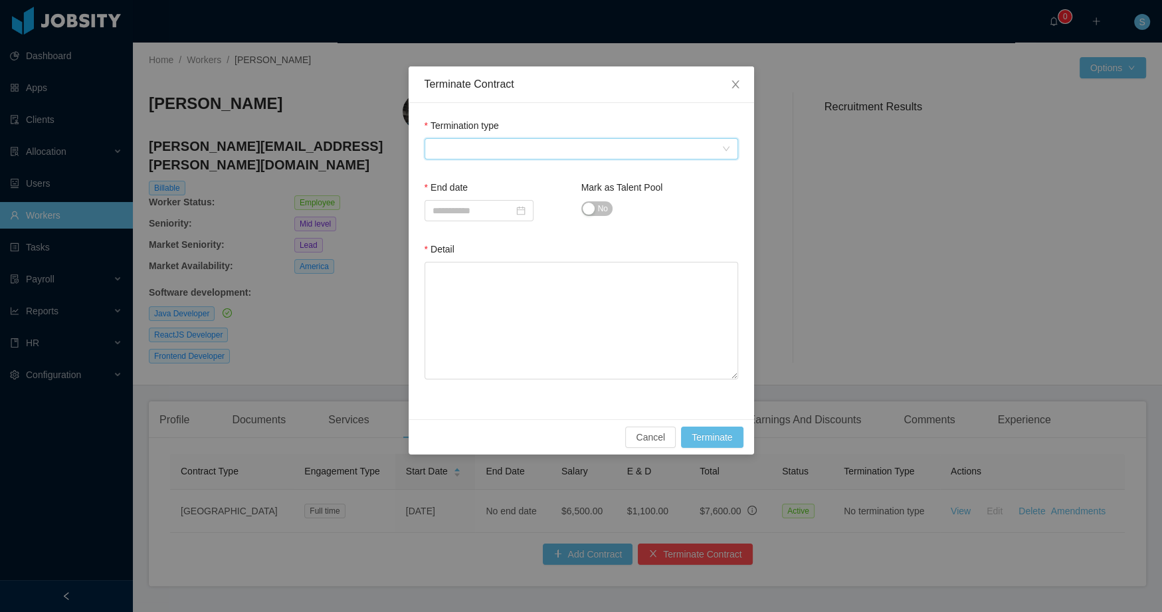
click at [513, 144] on span at bounding box center [576, 149] width 289 height 20
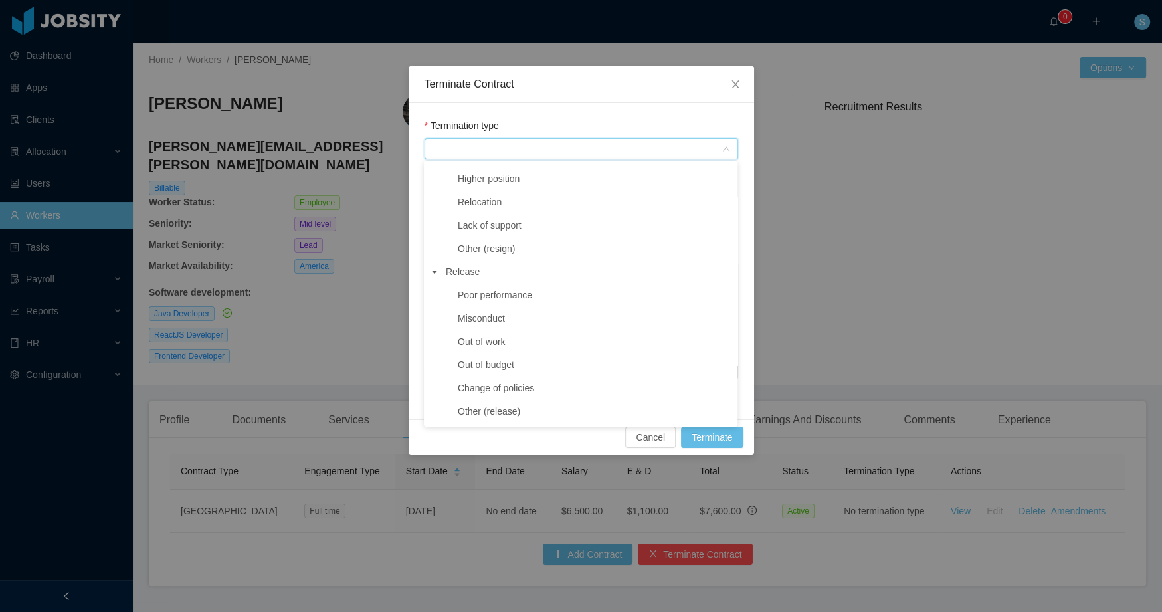
scroll to position [159, 0]
click at [482, 339] on span "Out of budget" at bounding box center [486, 338] width 56 height 11
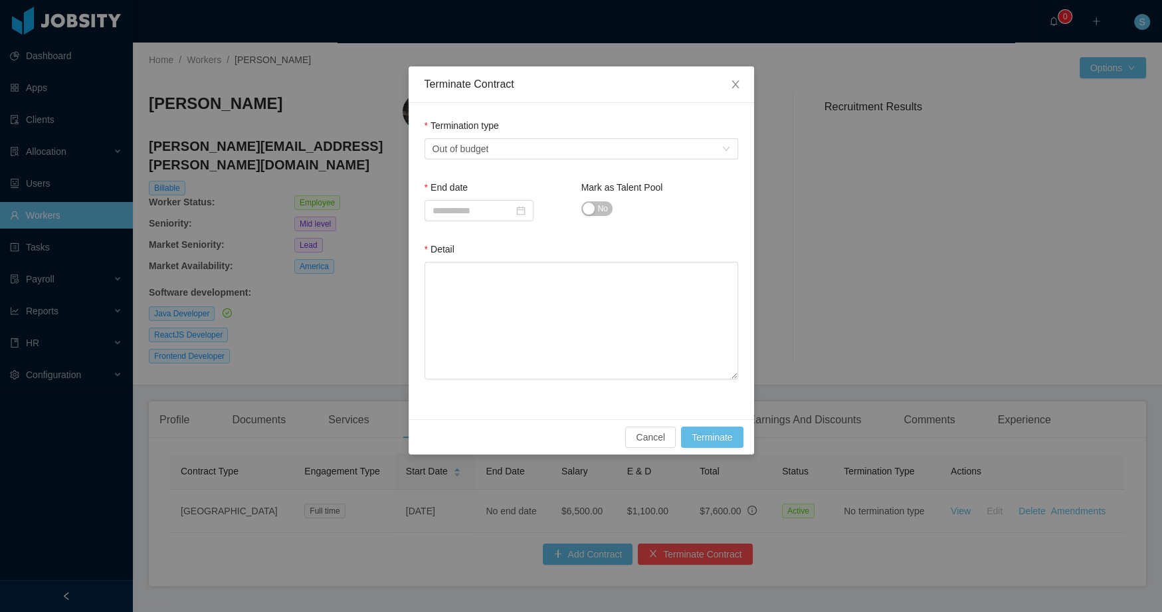
click at [478, 196] on div "End date" at bounding box center [502, 190] width 157 height 19
click at [480, 205] on input at bounding box center [478, 210] width 109 height 21
click at [565, 354] on div "29" at bounding box center [565, 362] width 16 height 16
type input "**********"
click at [606, 206] on span "No" at bounding box center [603, 208] width 10 height 13
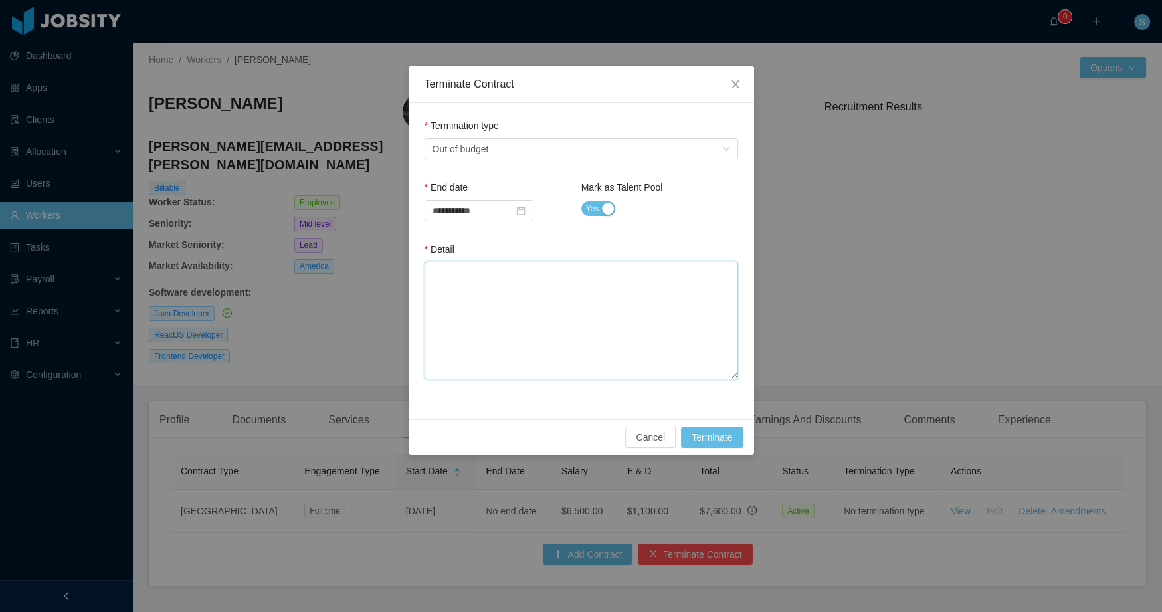
click at [574, 304] on textarea "Detail" at bounding box center [581, 321] width 314 height 118
click at [573, 341] on textarea "Detail" at bounding box center [581, 321] width 314 height 118
paste textarea "**********"
type textarea "**********"
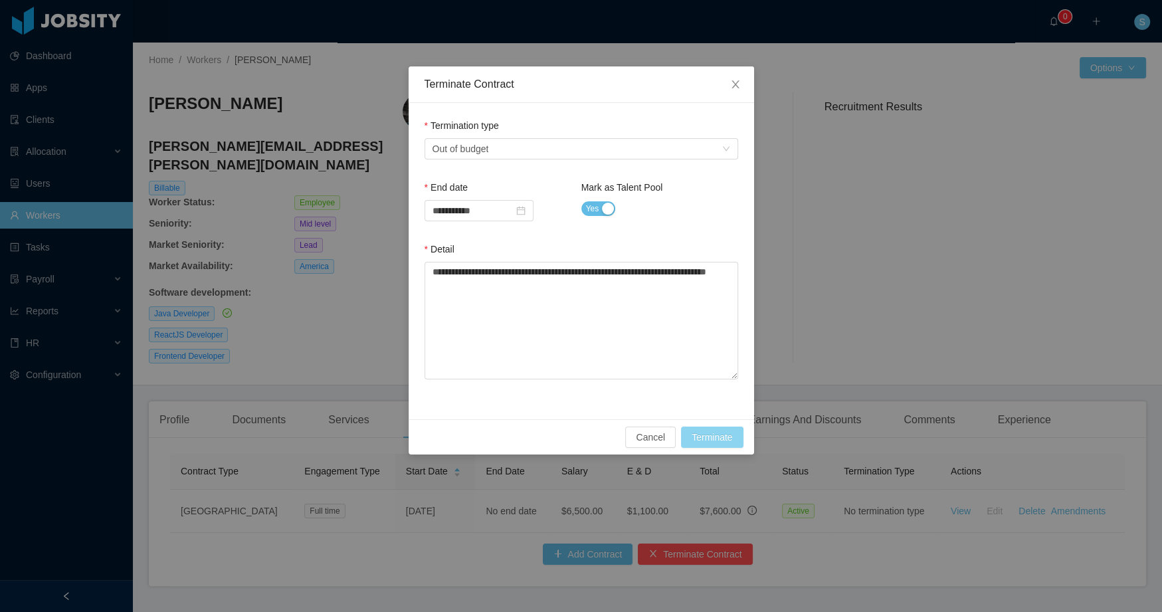
click at [711, 442] on button "Terminate" at bounding box center [712, 436] width 62 height 21
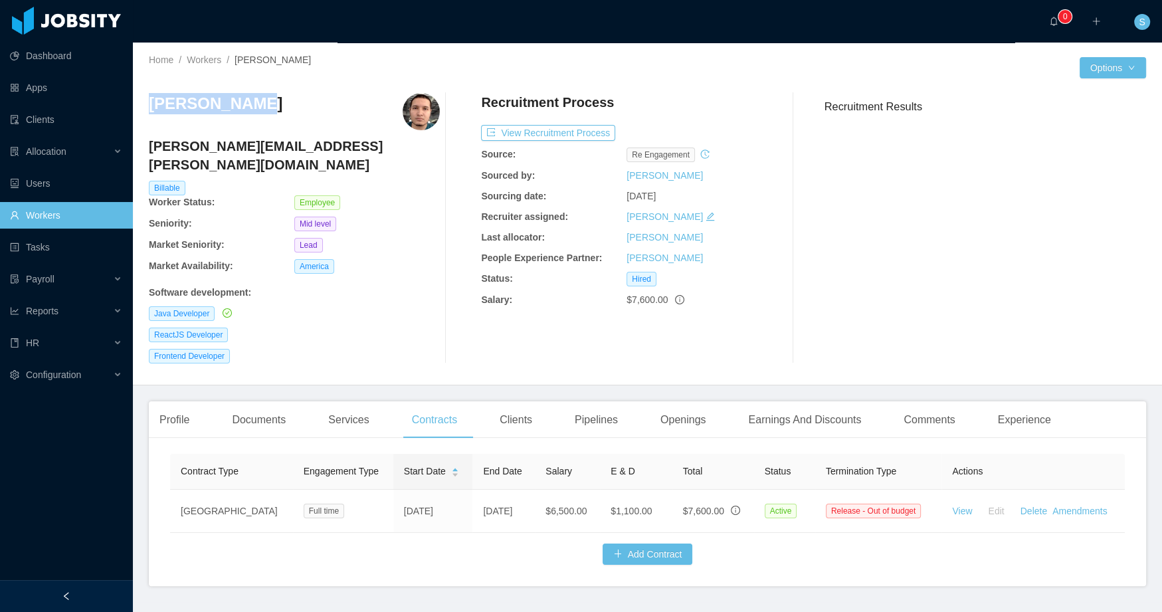
drag, startPoint x: 260, startPoint y: 110, endPoint x: 146, endPoint y: 98, distance: 114.9
click at [146, 98] on div "Home / Workers / [PERSON_NAME] / Options [PERSON_NAME] [PERSON_NAME][EMAIL_ADDR…" at bounding box center [647, 214] width 1029 height 343
copy h3 "[PERSON_NAME]"
drag, startPoint x: 626, startPoint y: 299, endPoint x: 638, endPoint y: 299, distance: 11.3
click at [638, 299] on span "$7,600.00" at bounding box center [646, 299] width 41 height 11
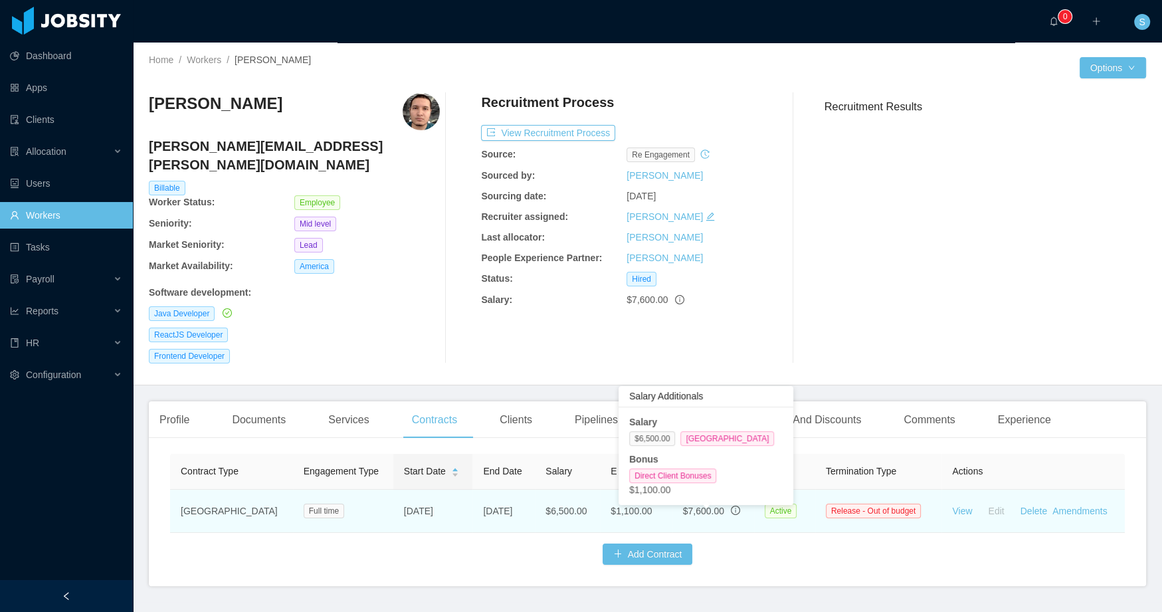
click at [731, 515] on icon "info-circle" at bounding box center [735, 509] width 9 height 9
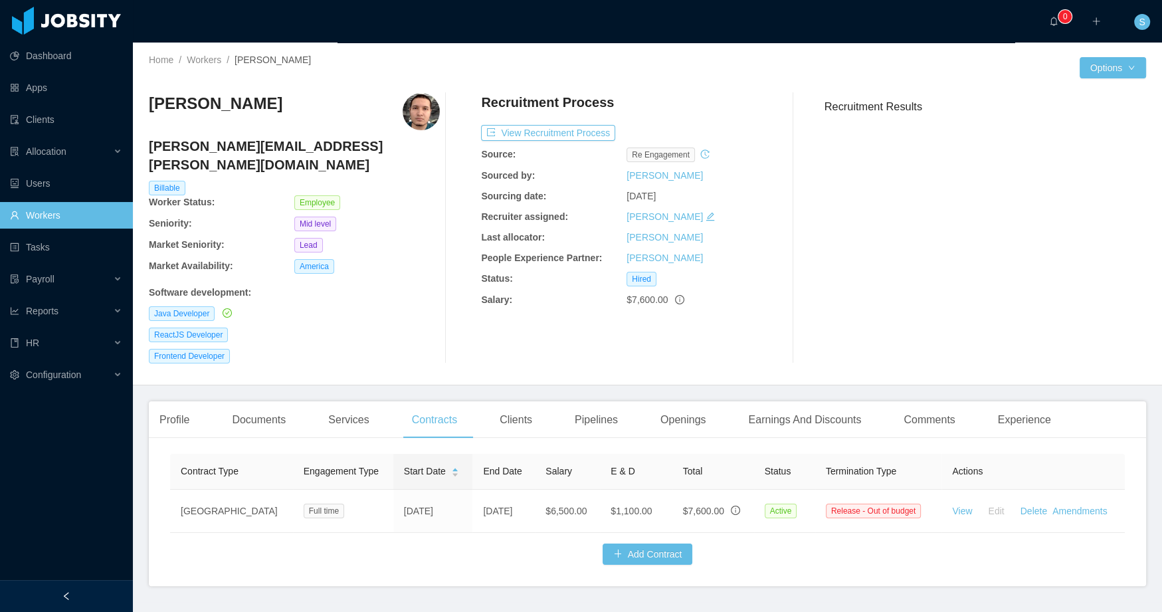
click at [626, 300] on span "$7,600.00" at bounding box center [646, 299] width 41 height 11
drag, startPoint x: 625, startPoint y: 300, endPoint x: 656, endPoint y: 303, distance: 30.7
click at [656, 302] on span "$7,600.00" at bounding box center [646, 299] width 41 height 11
copy span "7,600.00"
click at [433, 558] on div "Contract Type Engagement Type Start Date End Date Salary E & D Total Status Ter…" at bounding box center [647, 509] width 955 height 111
